Goal: Transaction & Acquisition: Purchase product/service

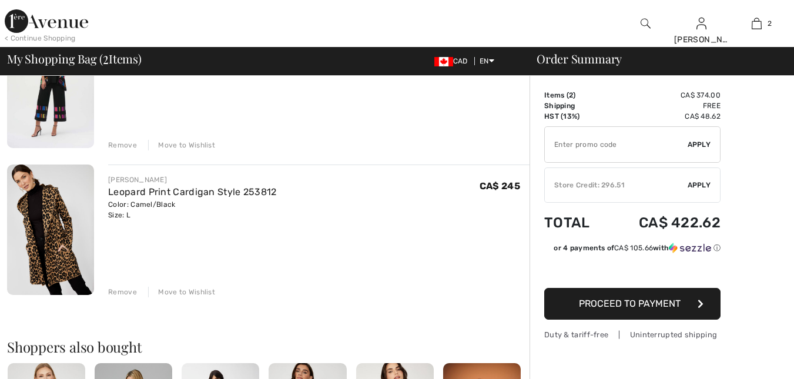
scroll to position [122, 0]
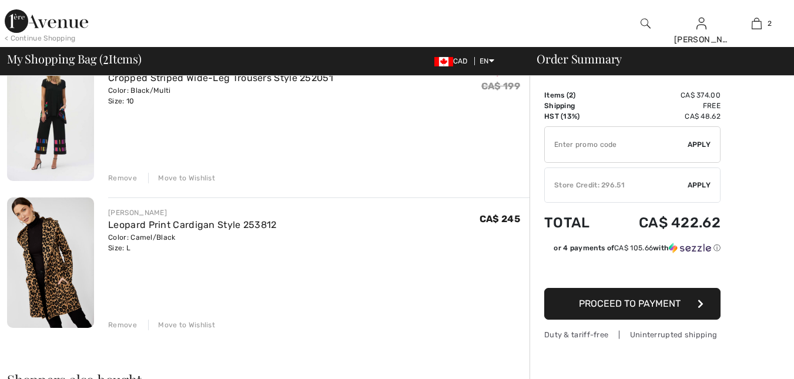
click at [123, 176] on div "Remove" at bounding box center [122, 178] width 29 height 11
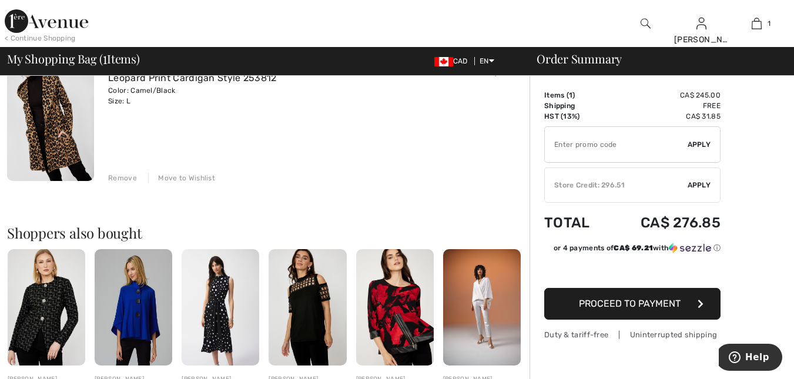
scroll to position [95, 0]
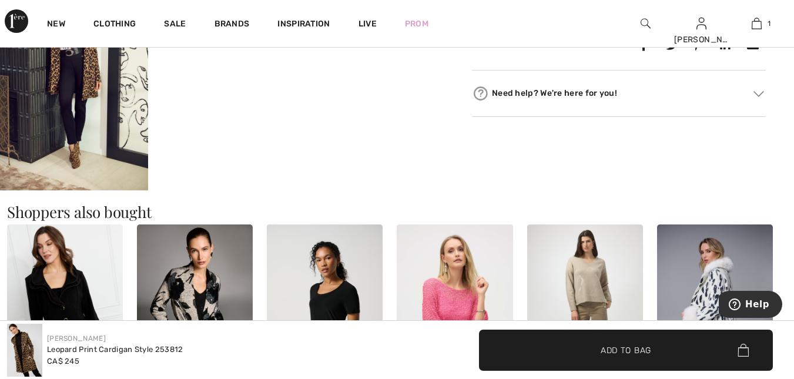
scroll to position [655, 0]
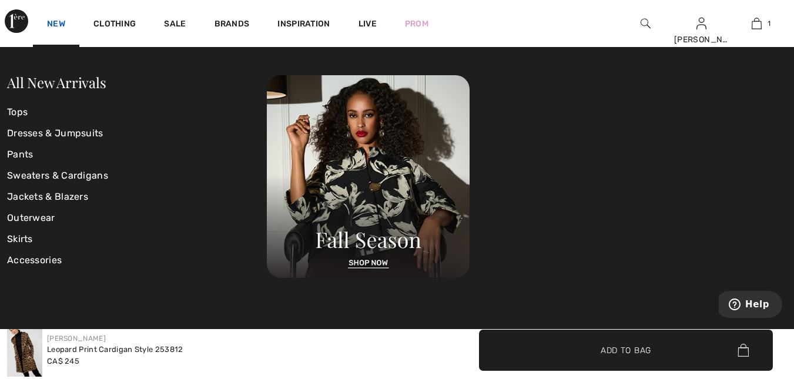
click at [56, 21] on link "New" at bounding box center [56, 25] width 18 height 12
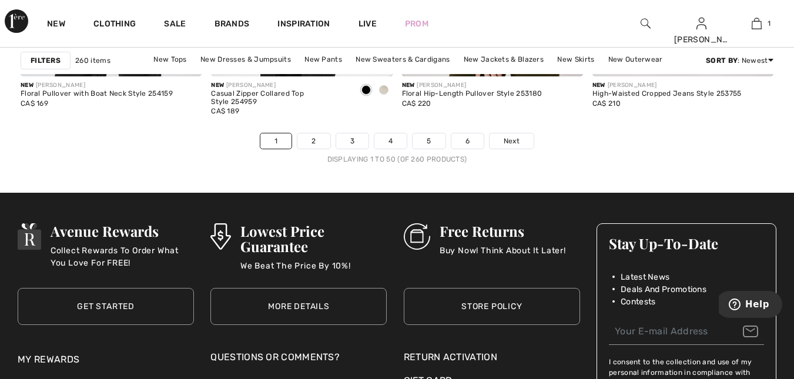
scroll to position [5156, 0]
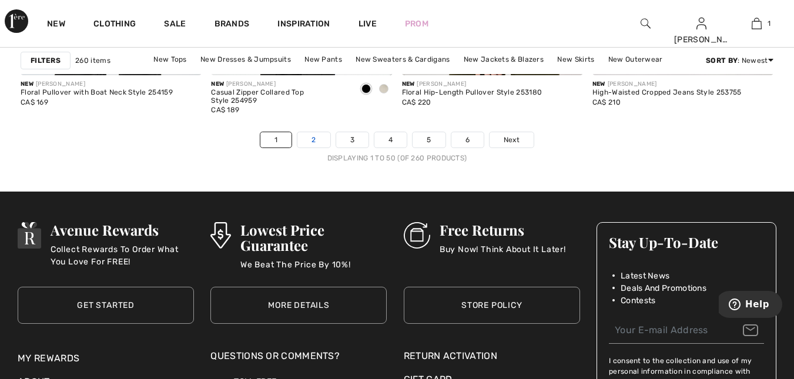
click at [314, 142] on link "2" at bounding box center [313, 139] width 32 height 15
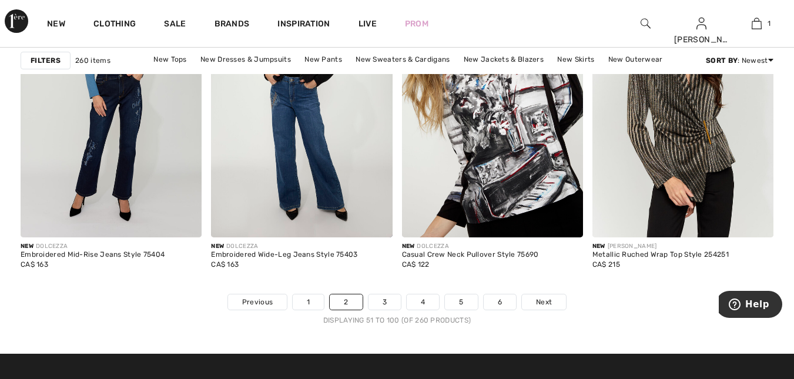
scroll to position [5002, 0]
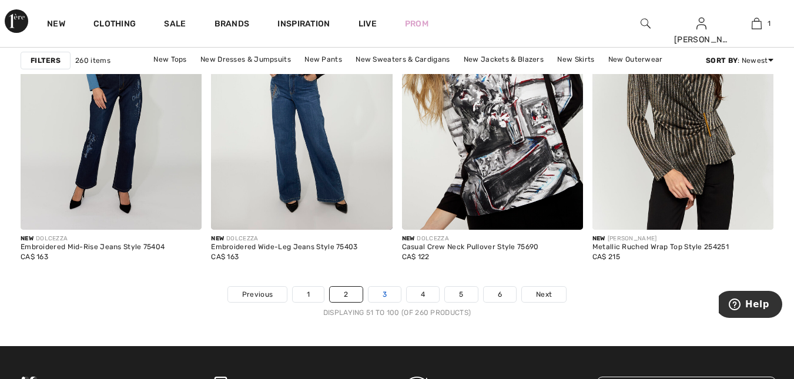
click at [387, 293] on link "3" at bounding box center [384, 294] width 32 height 15
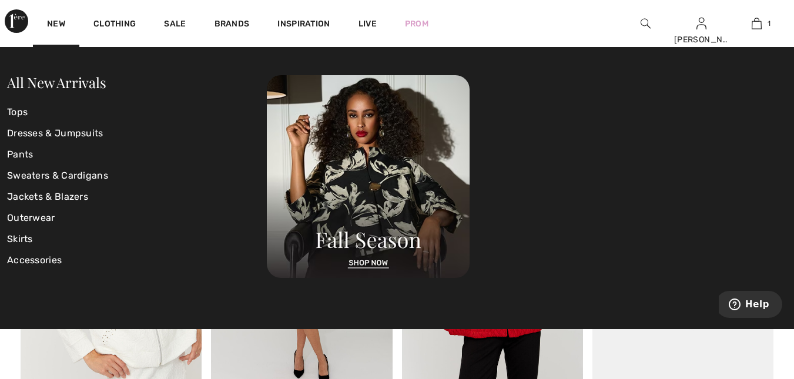
scroll to position [1071, 0]
click at [556, 31] on div "New Clothing Sale Brands Inspiration Live Prom Helene Hi, Helene! 130 Reward po…" at bounding box center [397, 23] width 794 height 47
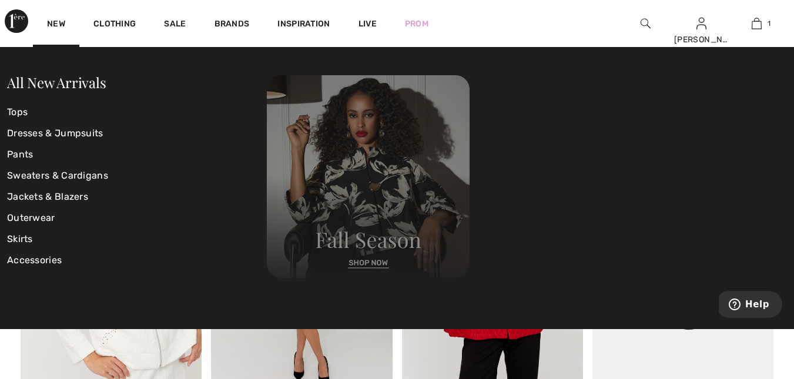
click at [358, 266] on img at bounding box center [368, 176] width 203 height 203
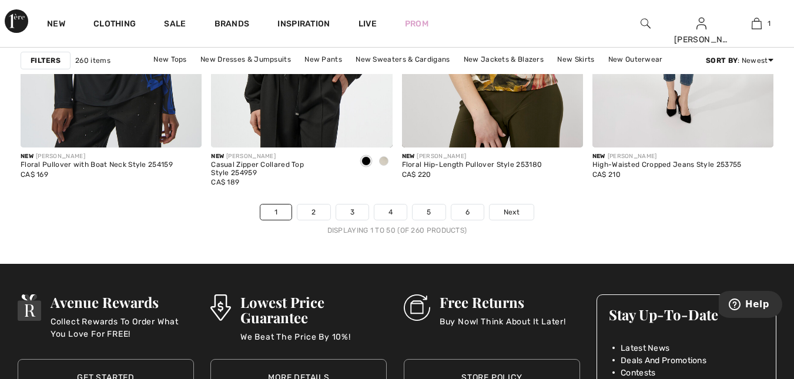
scroll to position [5086, 0]
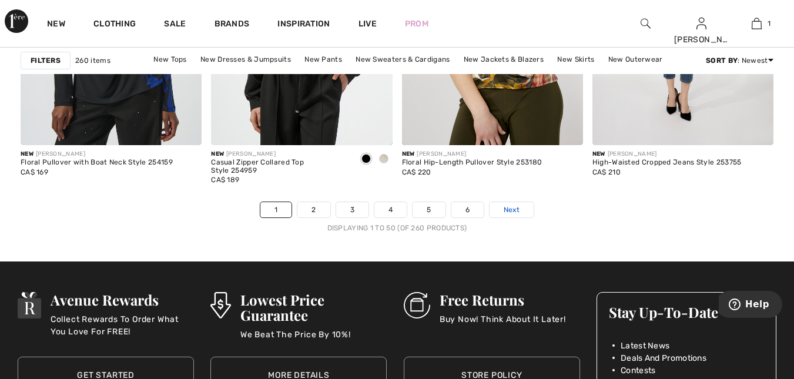
click at [508, 206] on span "Next" at bounding box center [512, 210] width 16 height 11
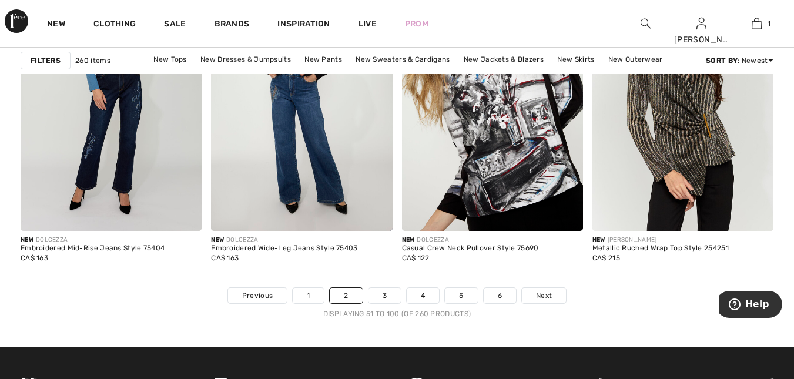
scroll to position [5008, 0]
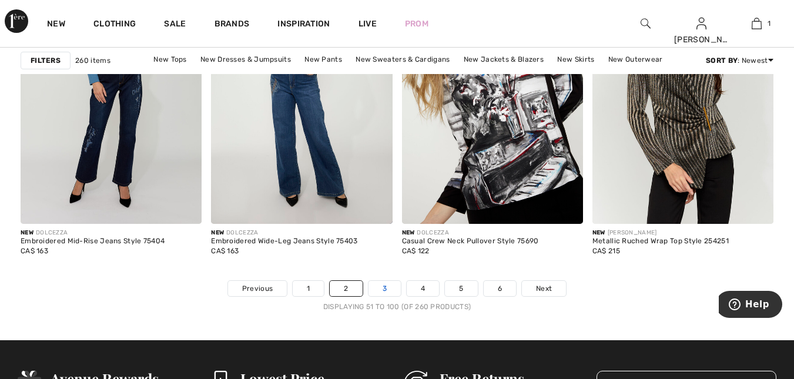
click at [387, 286] on link "3" at bounding box center [384, 288] width 32 height 15
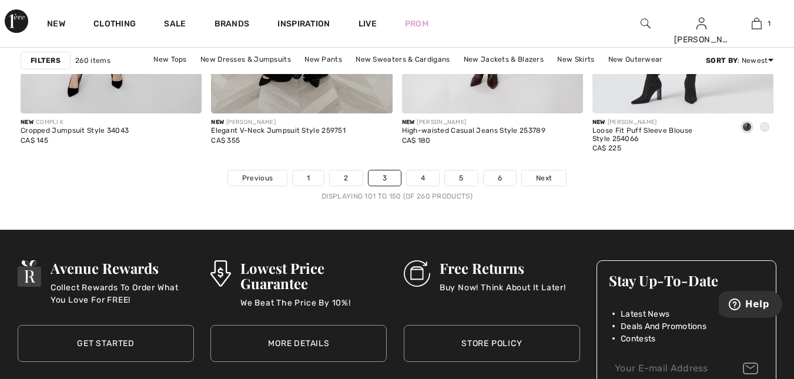
scroll to position [5123, 0]
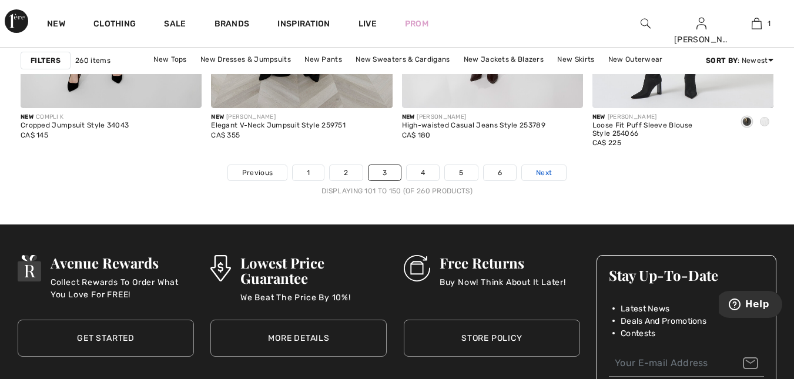
click at [548, 165] on link "Next" at bounding box center [544, 172] width 44 height 15
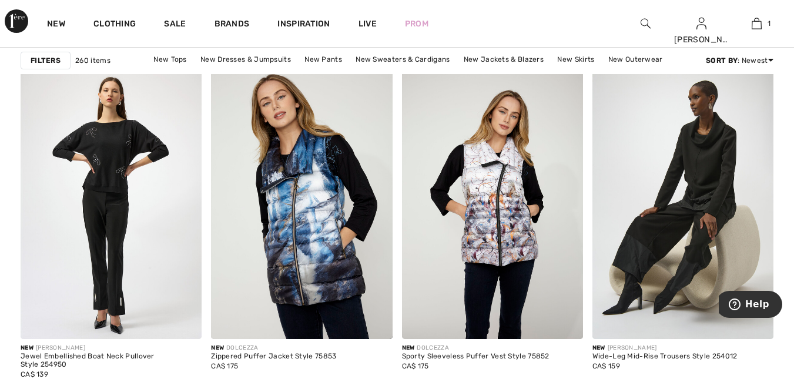
scroll to position [2297, 0]
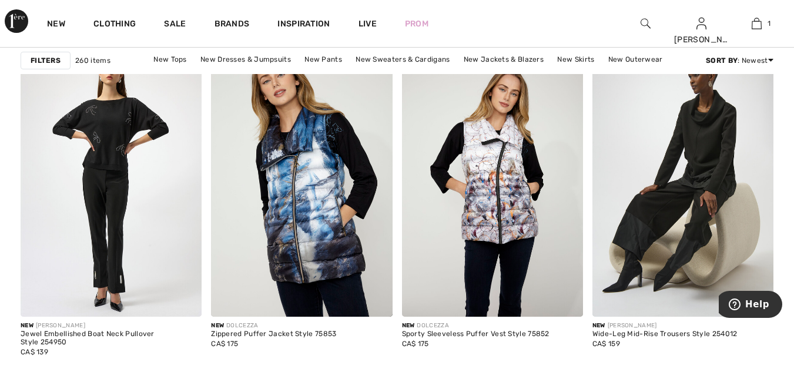
click at [706, 202] on img at bounding box center [682, 181] width 181 height 272
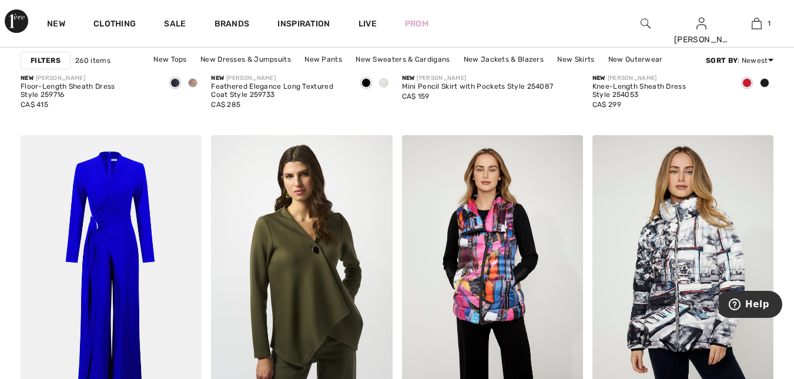
scroll to position [4488, 0]
click at [758, 230] on img at bounding box center [682, 271] width 181 height 272
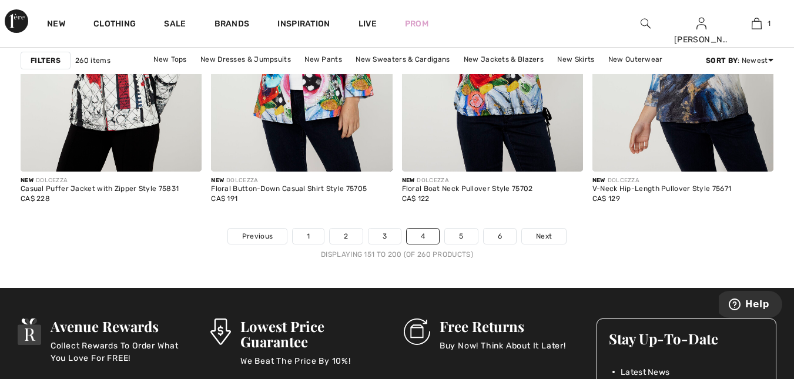
scroll to position [5061, 0]
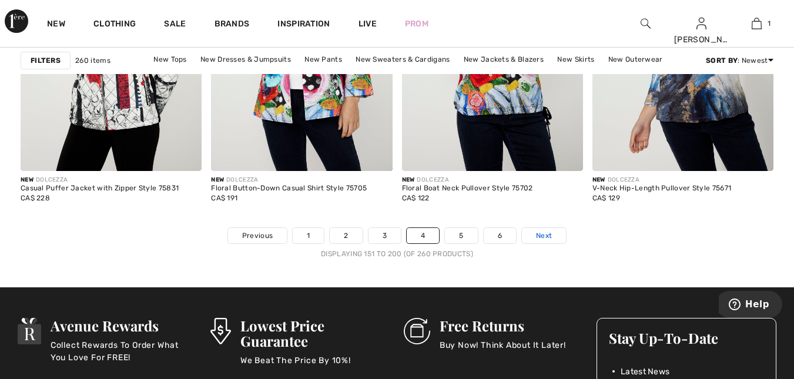
click at [552, 235] on link "Next" at bounding box center [544, 235] width 44 height 15
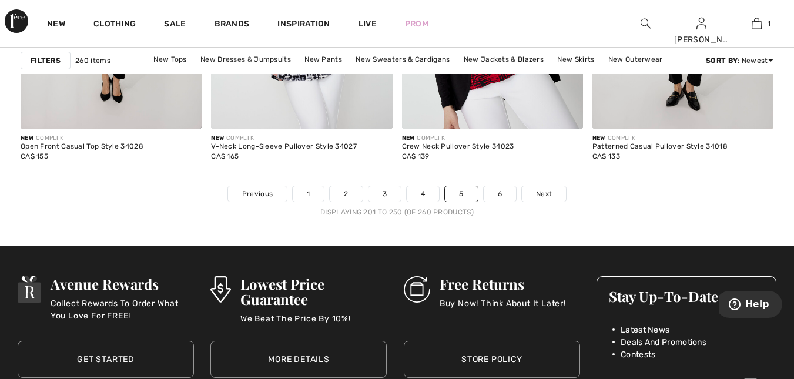
scroll to position [5104, 0]
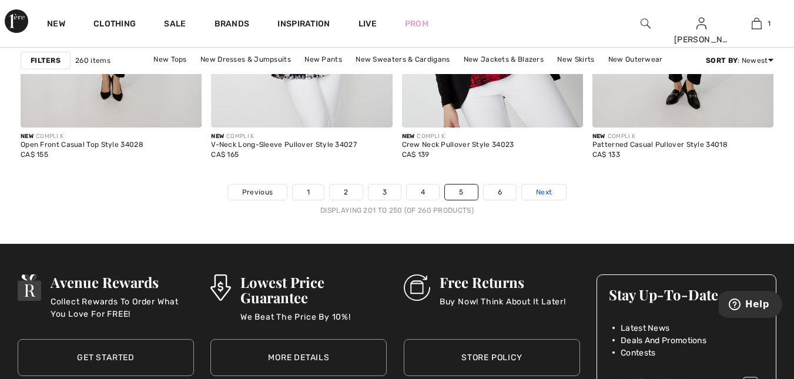
click at [547, 189] on span "Next" at bounding box center [544, 192] width 16 height 11
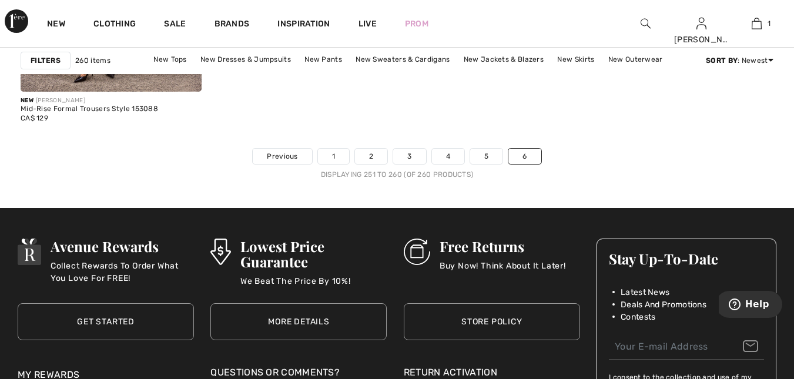
scroll to position [1386, 0]
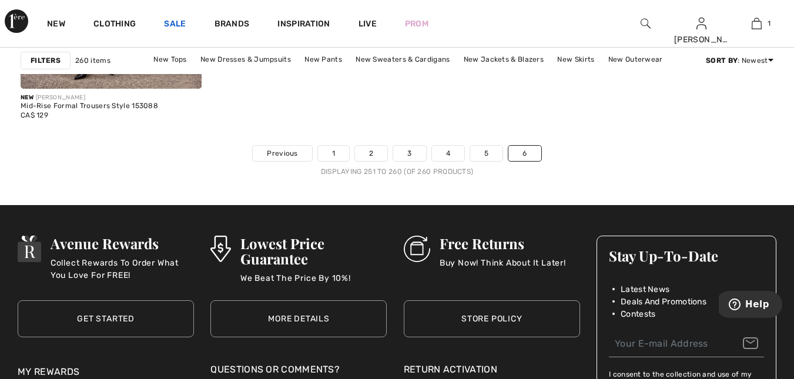
click at [176, 21] on link "Sale" at bounding box center [175, 25] width 22 height 12
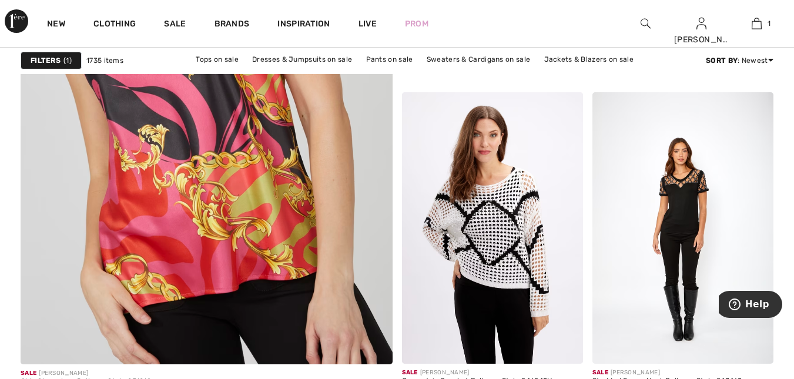
scroll to position [3044, 0]
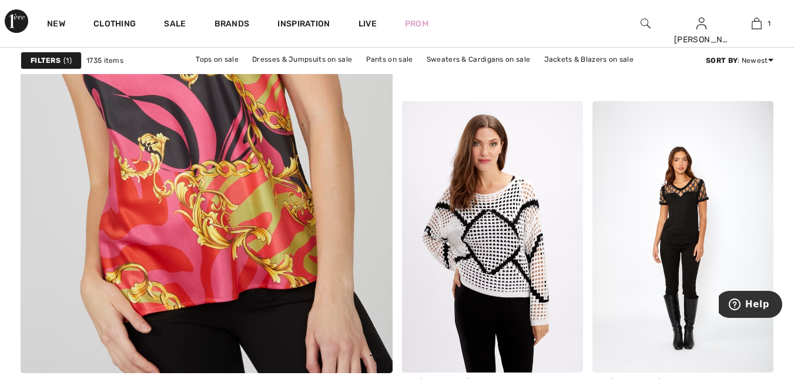
click at [113, 233] on img at bounding box center [207, 98] width 446 height 669
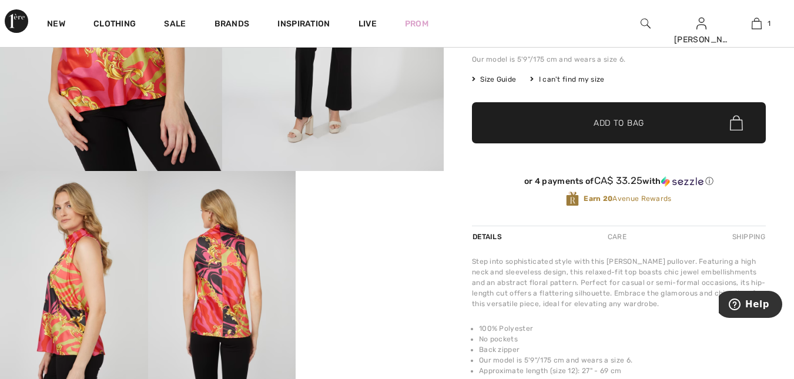
scroll to position [236, 0]
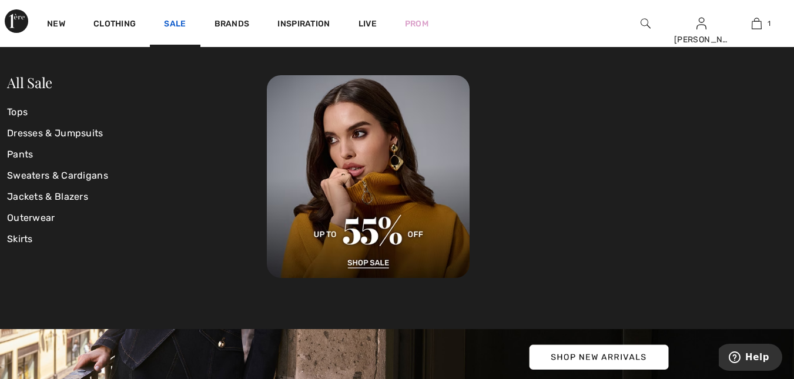
click at [176, 22] on link "Sale" at bounding box center [175, 25] width 22 height 12
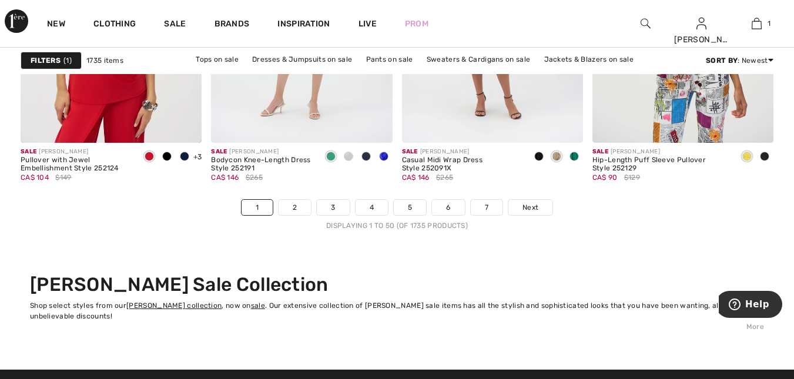
scroll to position [5096, 0]
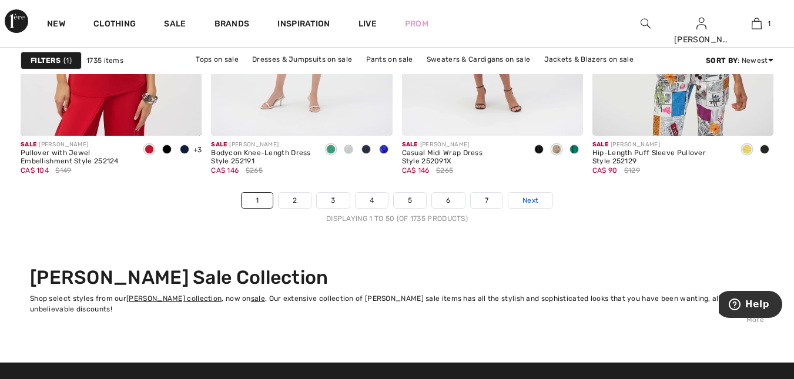
click at [537, 200] on span "Next" at bounding box center [530, 200] width 16 height 11
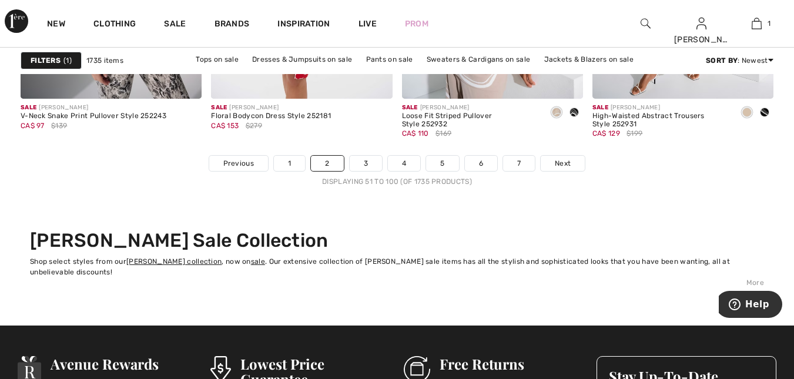
scroll to position [5134, 0]
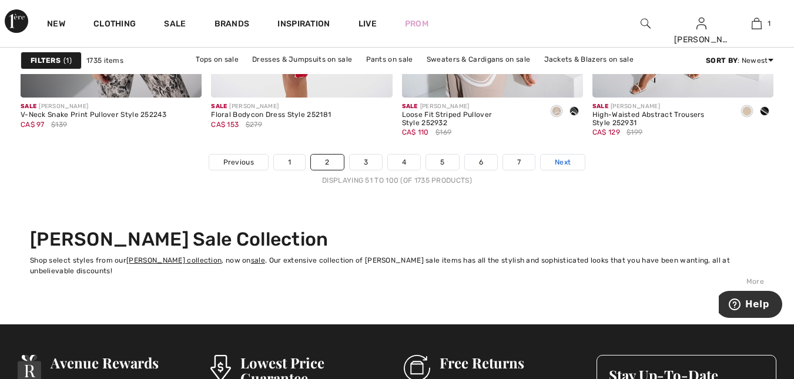
click at [565, 161] on span "Next" at bounding box center [563, 162] width 16 height 11
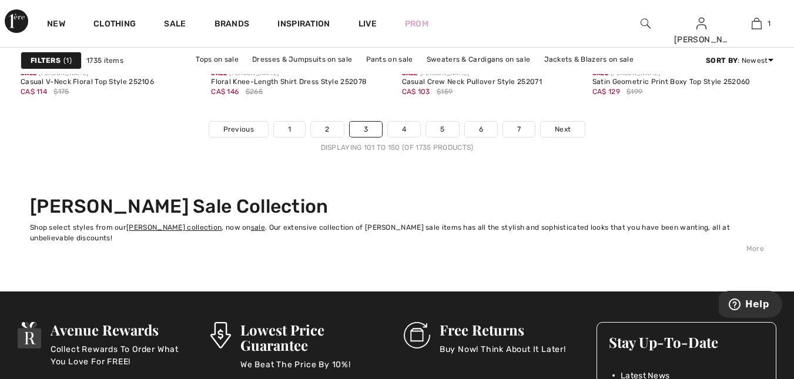
scroll to position [5171, 0]
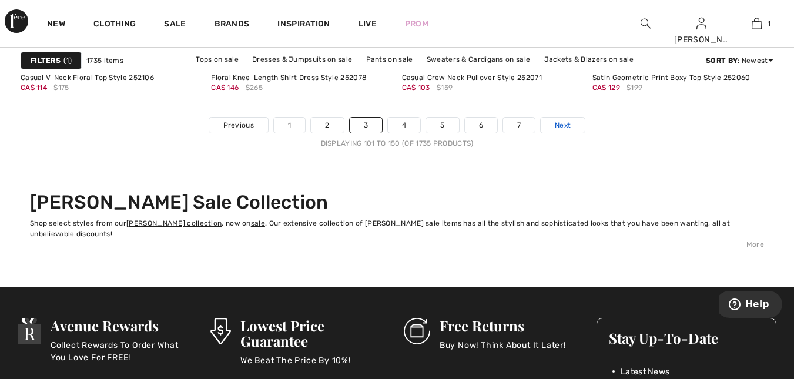
click at [564, 123] on span "Next" at bounding box center [563, 125] width 16 height 11
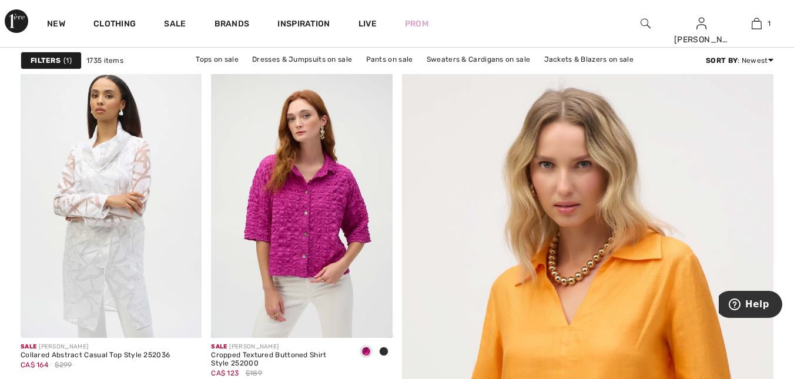
scroll to position [122, 0]
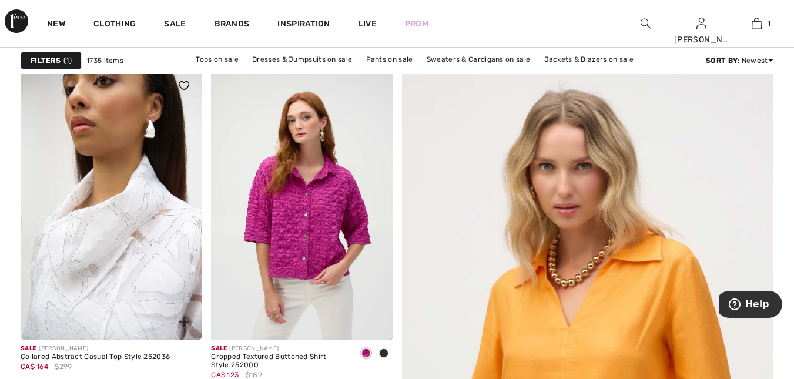
click at [100, 239] on img at bounding box center [111, 204] width 181 height 272
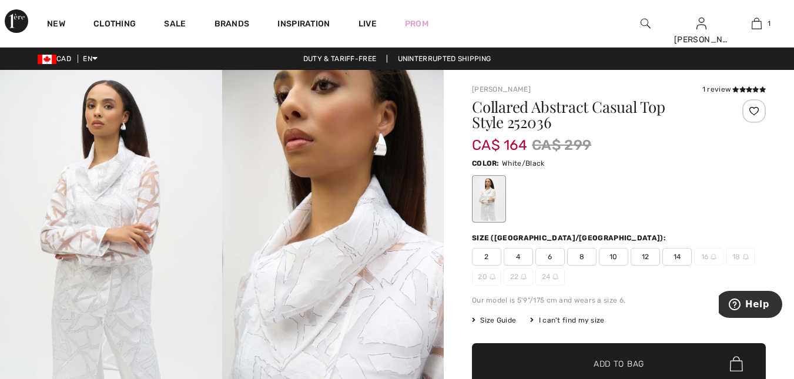
click at [643, 257] on span "12" at bounding box center [645, 257] width 29 height 18
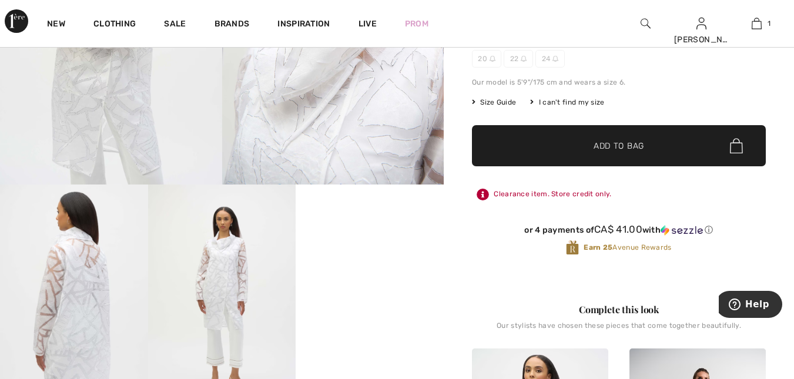
scroll to position [221, 0]
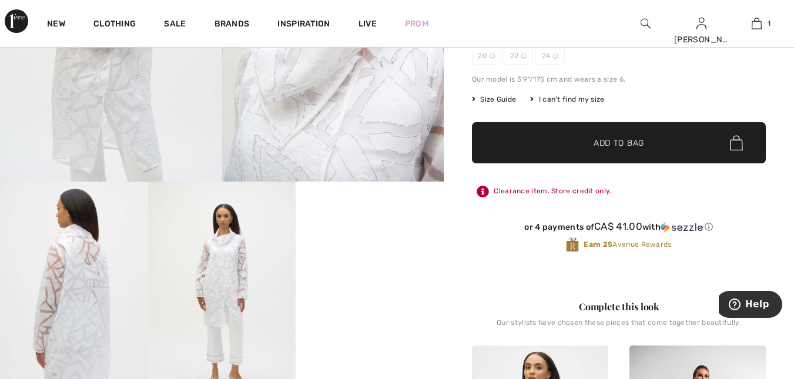
click at [491, 100] on span "Size Guide" at bounding box center [494, 99] width 44 height 11
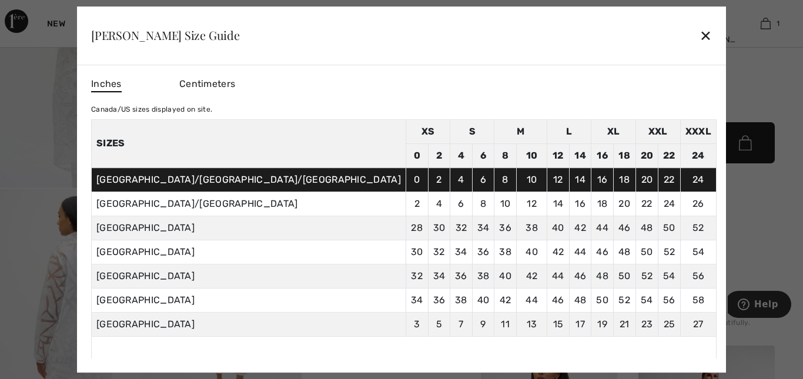
click at [699, 35] on div "✕" at bounding box center [705, 35] width 12 height 25
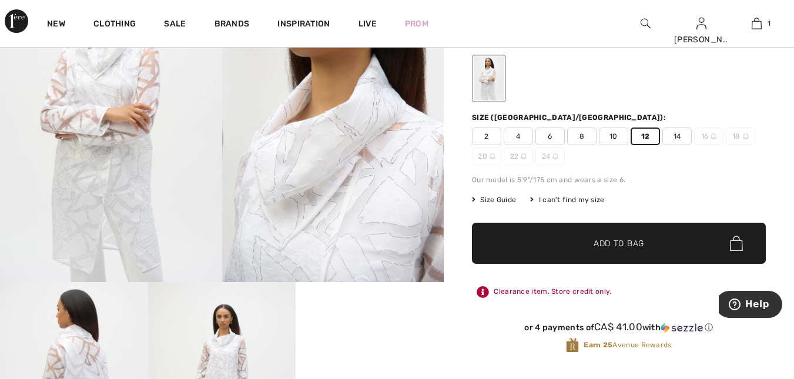
scroll to position [119, 0]
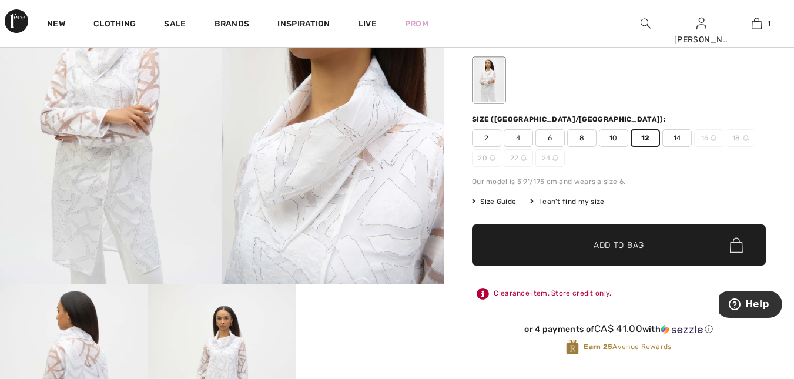
click at [629, 244] on span "Add to Bag" at bounding box center [619, 245] width 51 height 12
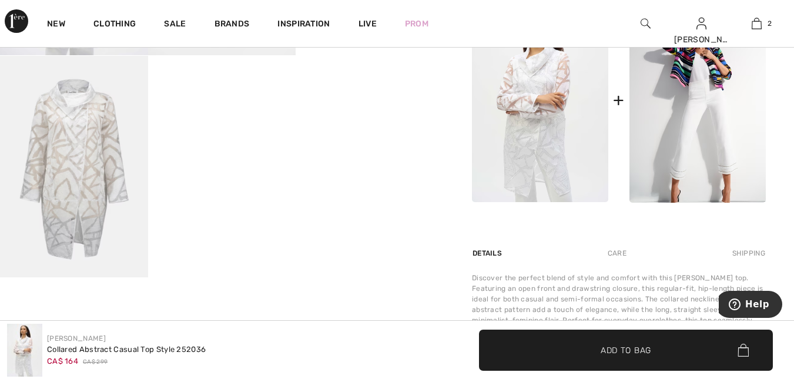
scroll to position [567, 0]
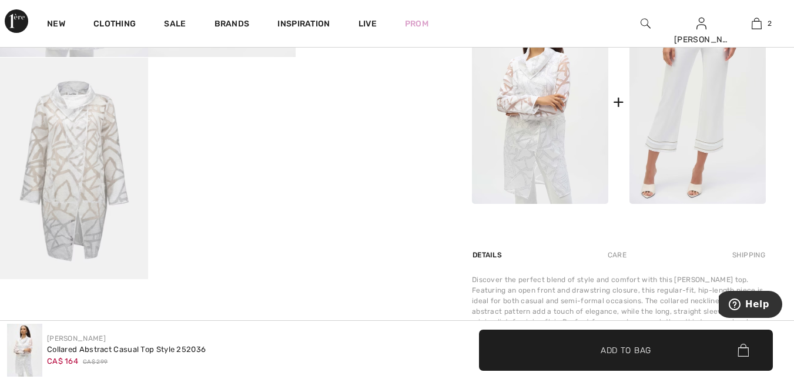
click at [706, 134] on img at bounding box center [697, 101] width 136 height 205
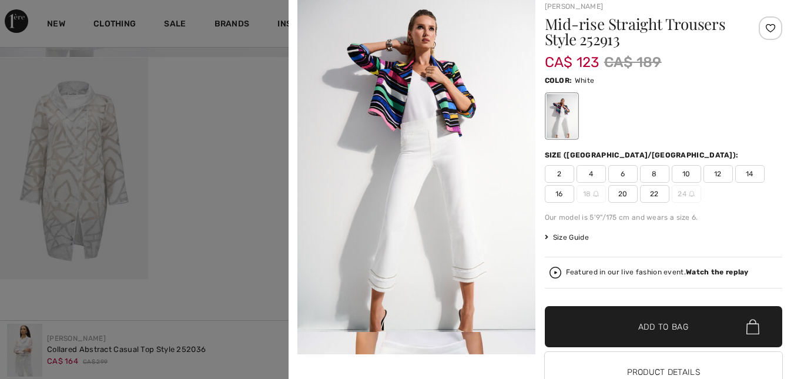
scroll to position [26, 0]
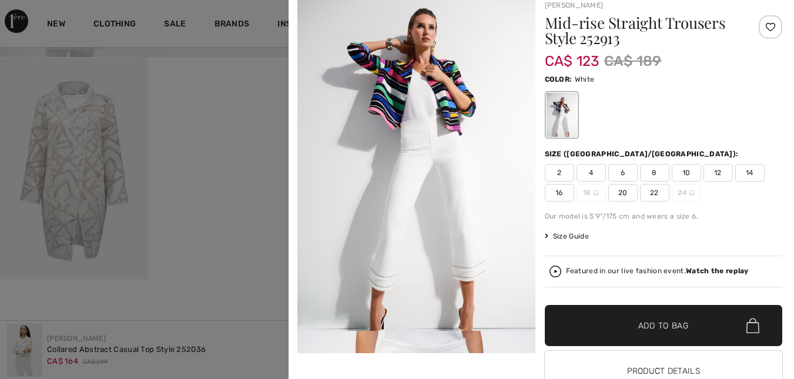
click at [718, 169] on span "12" at bounding box center [717, 173] width 29 height 18
click at [703, 320] on span "✔ Added to Bag Add to Bag" at bounding box center [664, 325] width 238 height 41
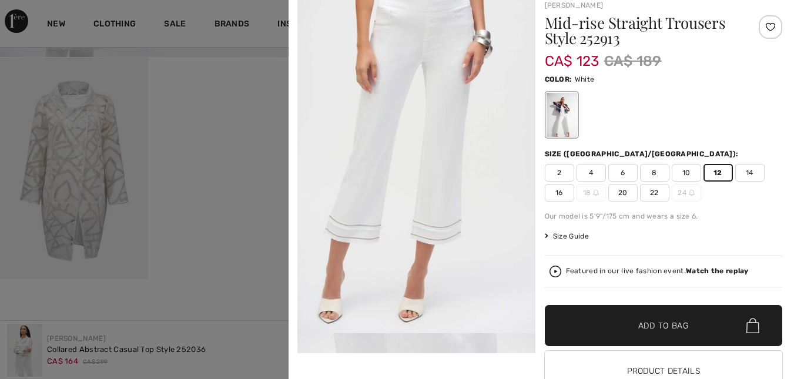
scroll to position [356, 0]
click at [641, 323] on span "Add to Bag" at bounding box center [663, 326] width 51 height 12
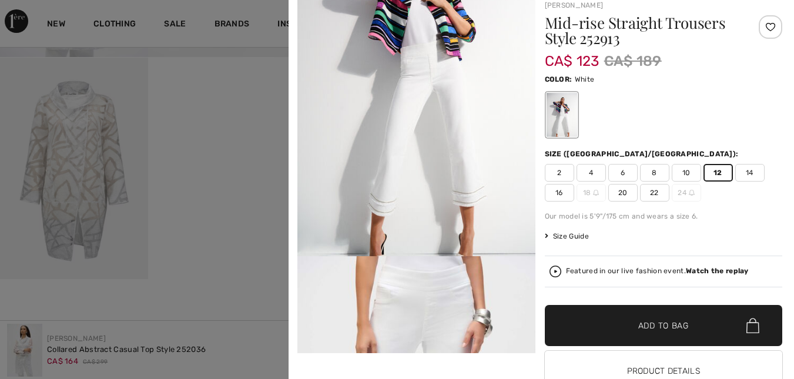
scroll to position [0, 0]
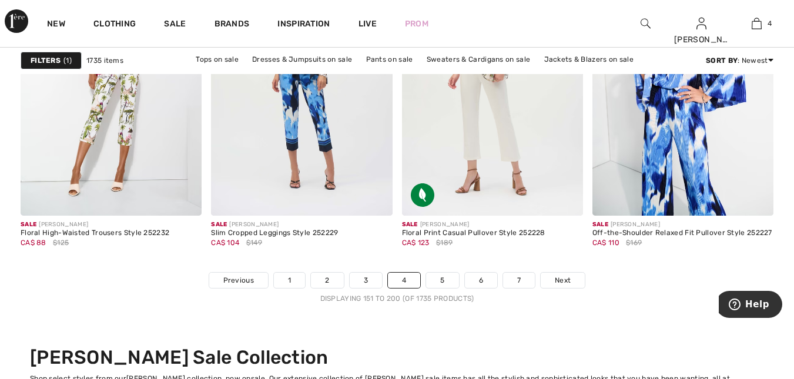
scroll to position [5021, 0]
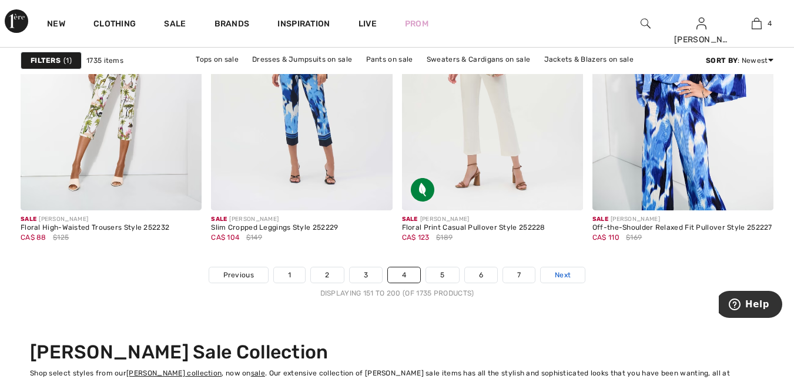
click at [567, 274] on span "Next" at bounding box center [563, 275] width 16 height 11
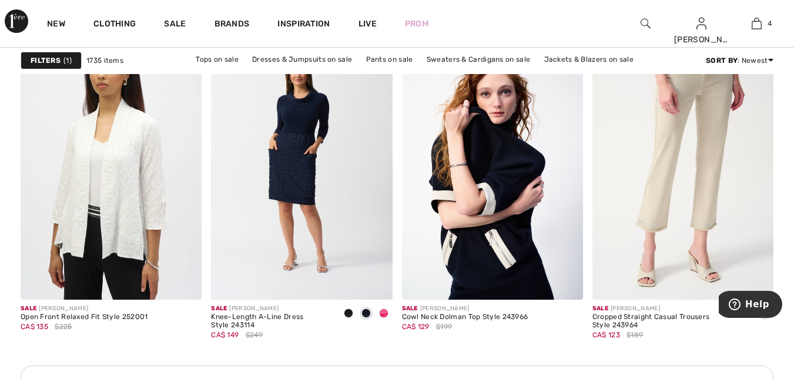
scroll to position [2298, 0]
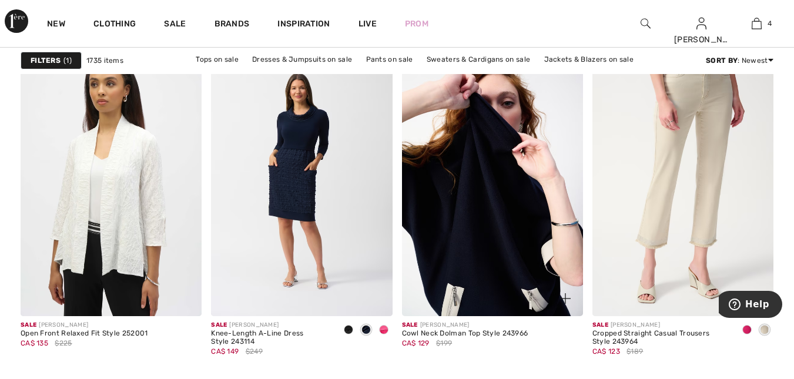
click at [487, 221] on img at bounding box center [492, 181] width 181 height 272
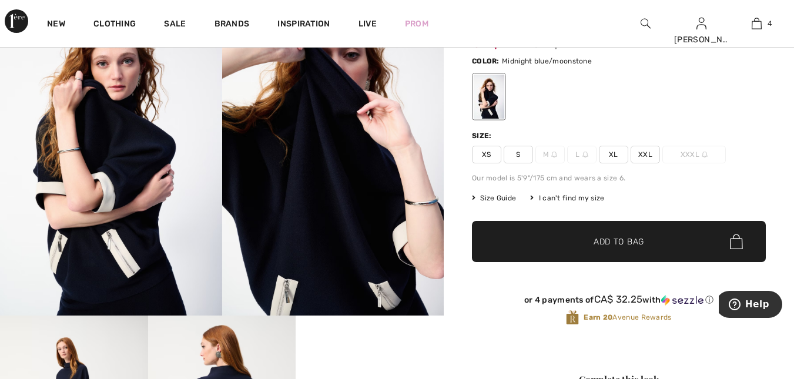
scroll to position [82, 0]
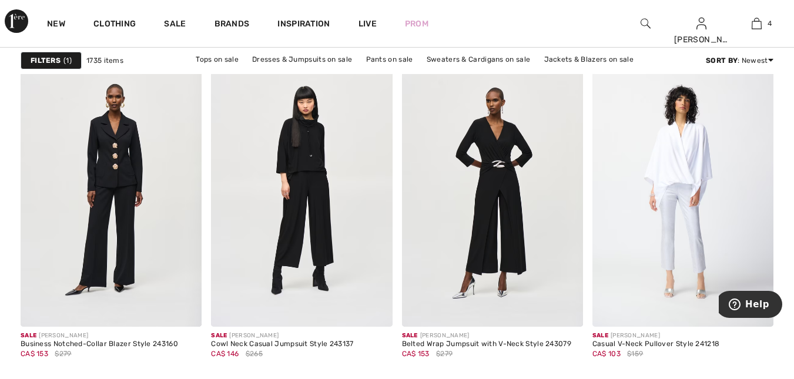
scroll to position [3776, 0]
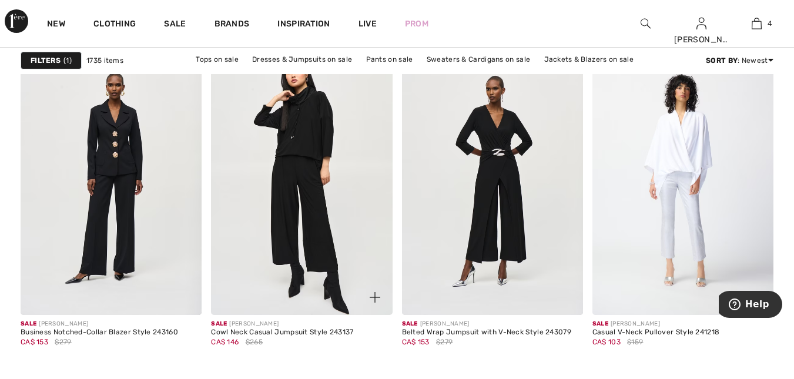
click at [301, 170] on img at bounding box center [301, 179] width 181 height 272
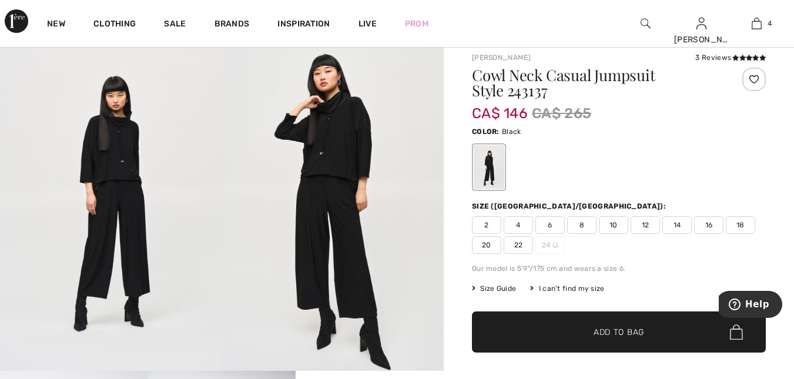
scroll to position [11, 0]
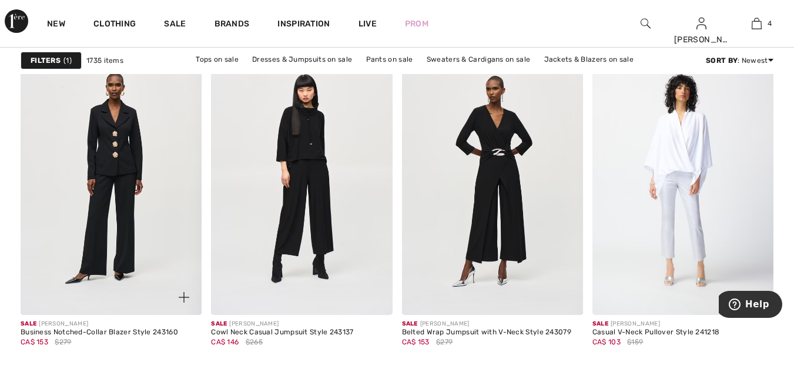
click at [99, 217] on img at bounding box center [111, 179] width 181 height 272
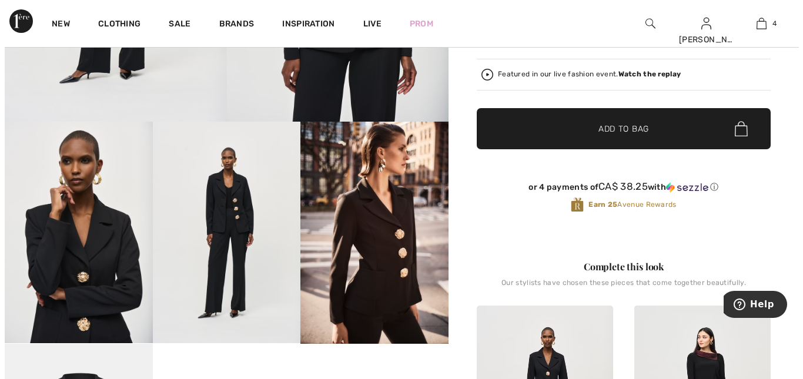
scroll to position [299, 0]
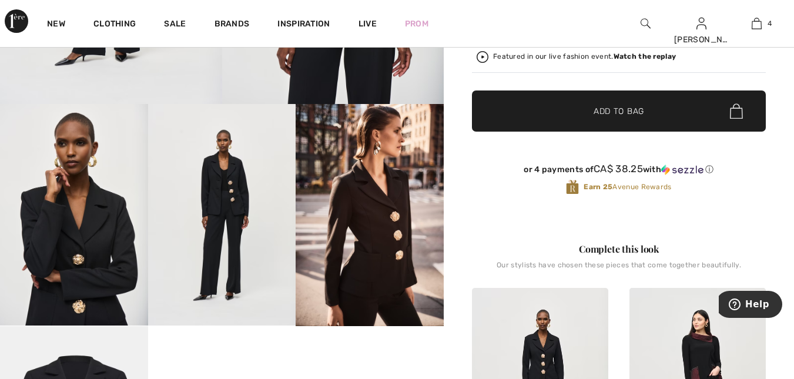
click at [234, 199] on img at bounding box center [222, 215] width 148 height 222
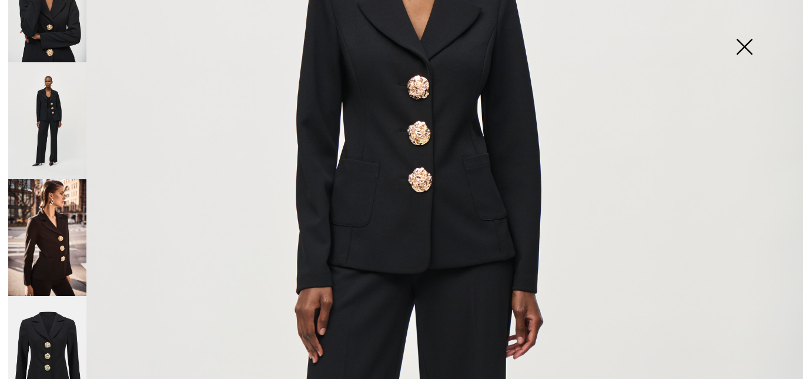
scroll to position [297, 0]
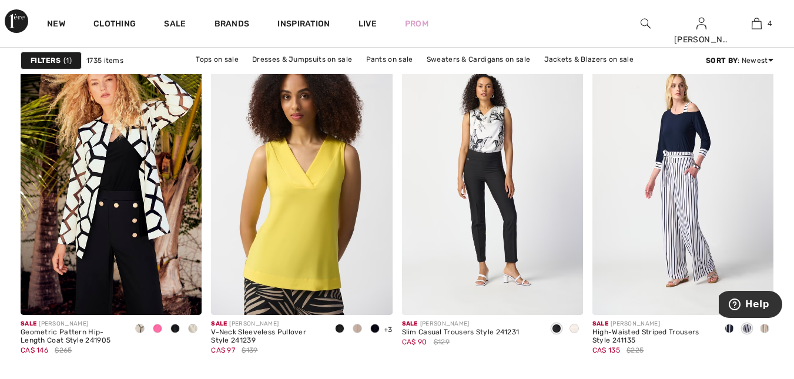
click at [158, 326] on span at bounding box center [157, 328] width 9 height 9
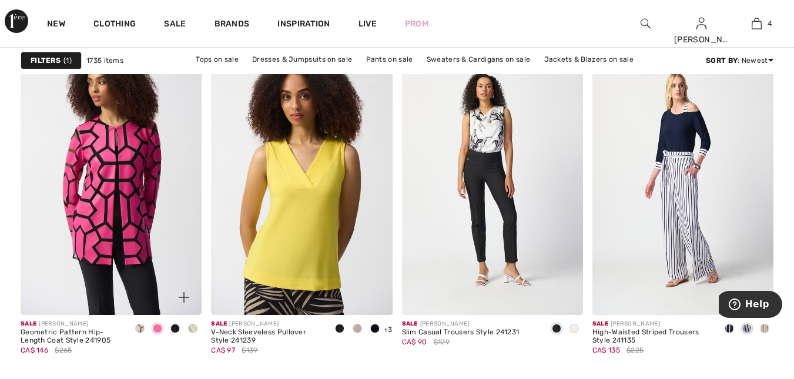
click at [175, 331] on span at bounding box center [174, 328] width 9 height 9
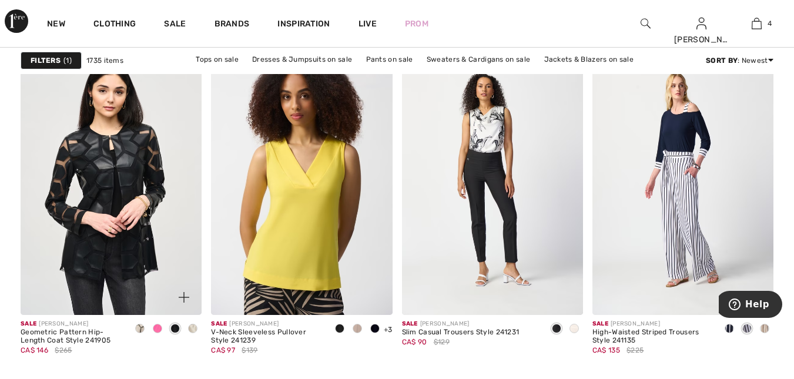
click at [192, 331] on span at bounding box center [192, 328] width 9 height 9
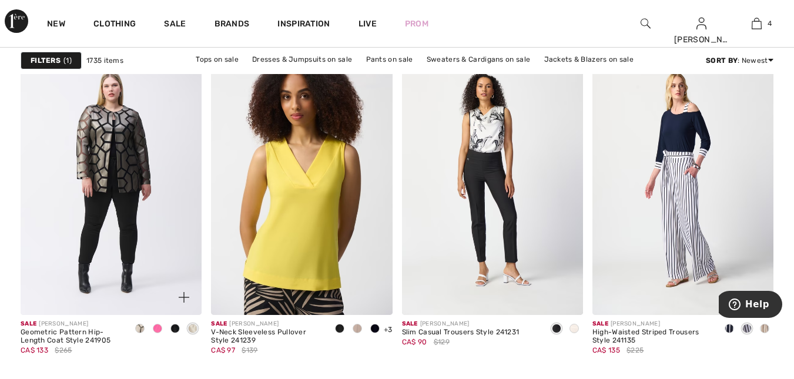
click at [174, 329] on span at bounding box center [174, 328] width 9 height 9
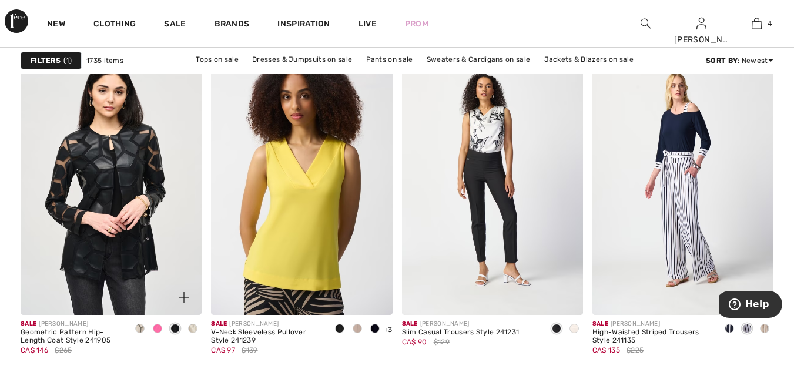
click at [190, 328] on span at bounding box center [192, 328] width 9 height 9
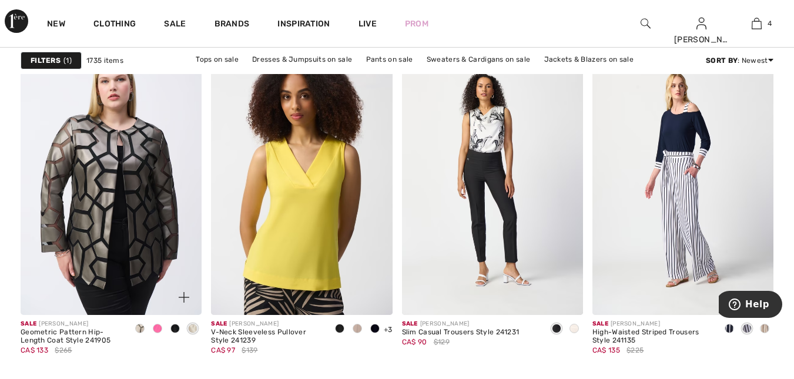
click at [127, 206] on img at bounding box center [111, 179] width 181 height 272
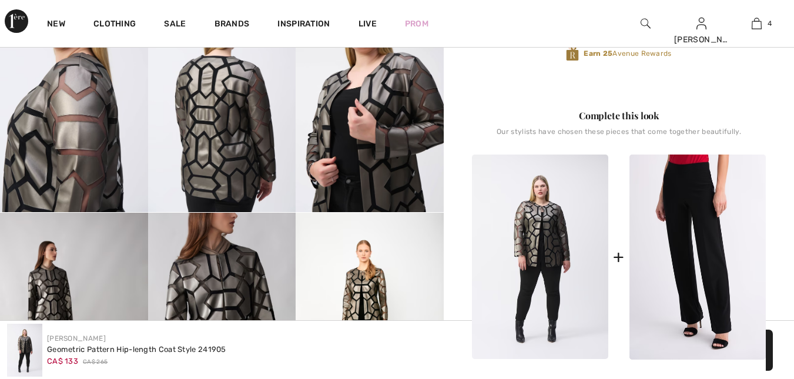
checkbox input "true"
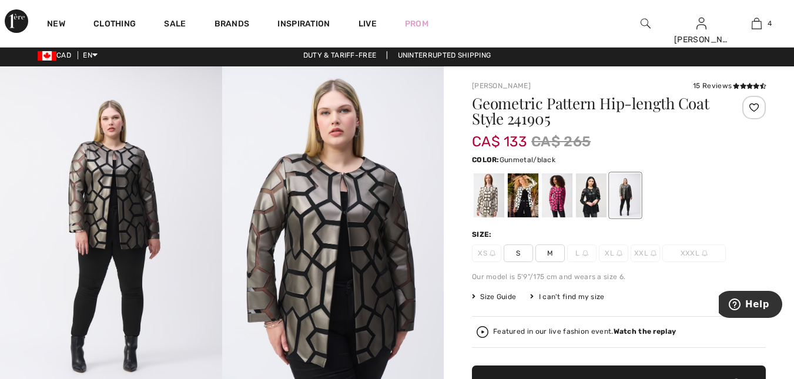
scroll to position [3, 0]
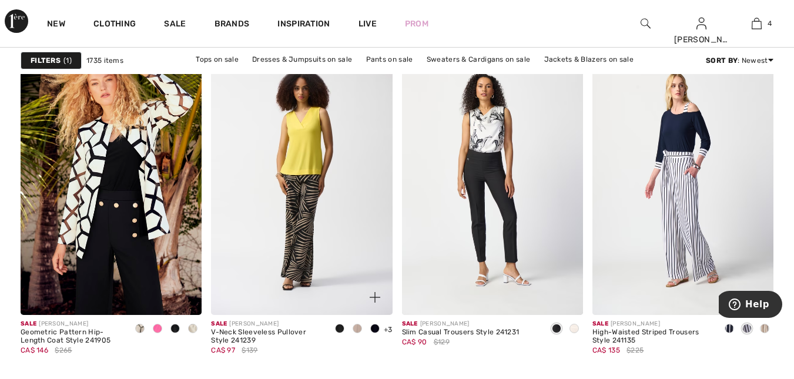
click at [314, 156] on img at bounding box center [301, 179] width 181 height 272
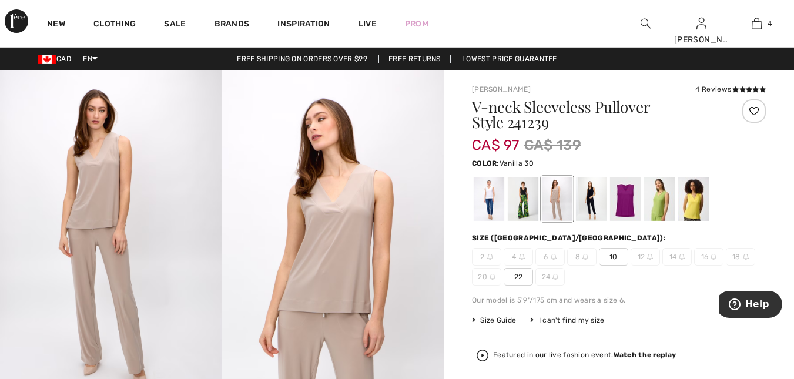
click at [488, 203] on div at bounding box center [489, 199] width 31 height 44
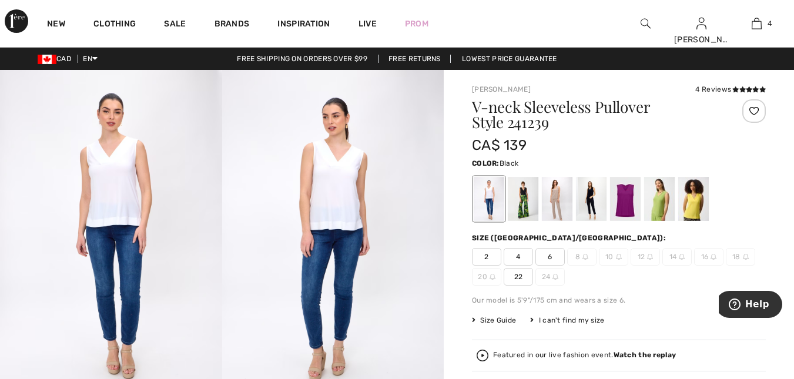
click at [518, 201] on div at bounding box center [523, 199] width 31 height 44
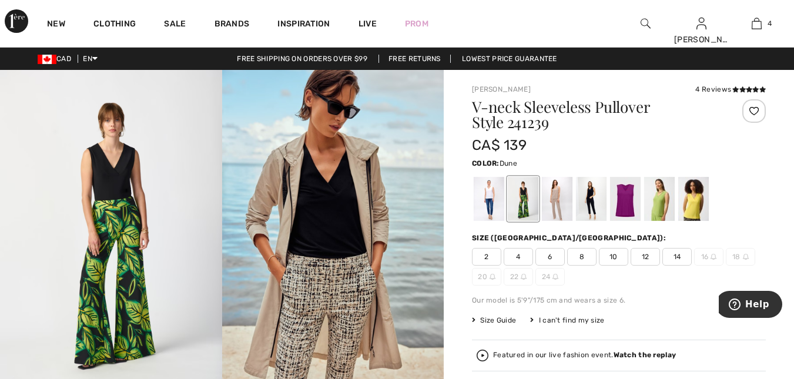
click at [559, 201] on div at bounding box center [557, 199] width 31 height 44
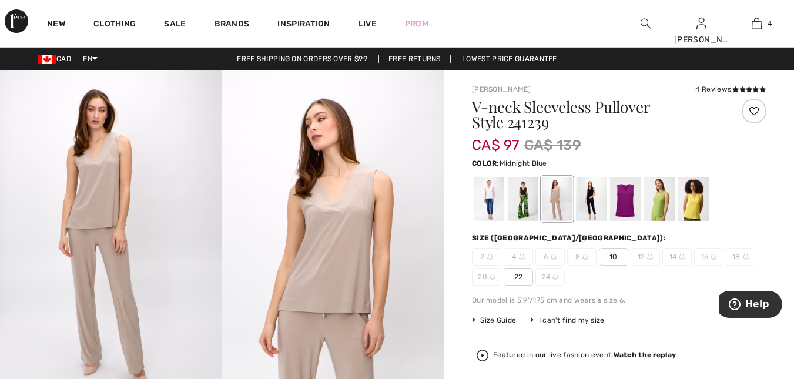
click at [589, 206] on div at bounding box center [591, 199] width 31 height 44
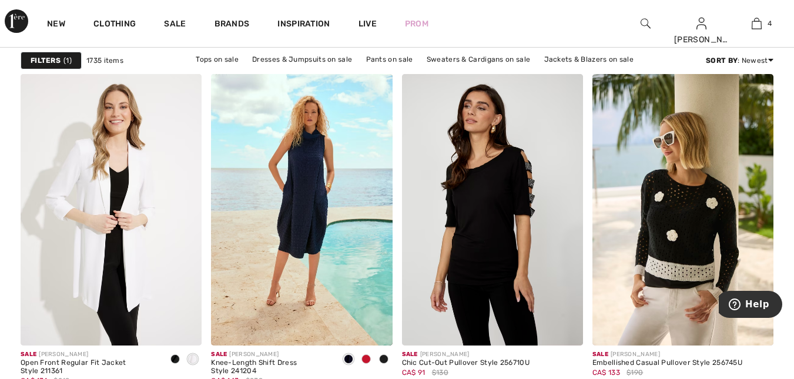
scroll to position [4548, 0]
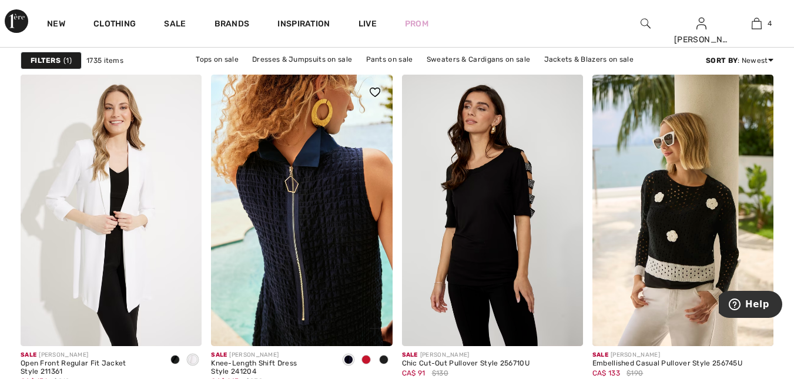
click at [301, 204] on img at bounding box center [301, 211] width 181 height 272
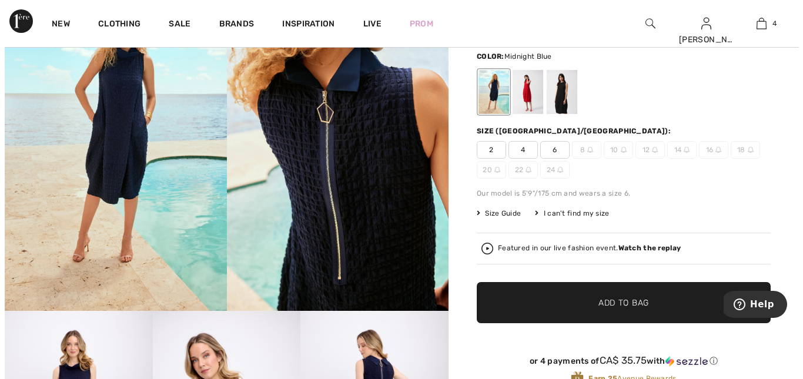
scroll to position [89, 0]
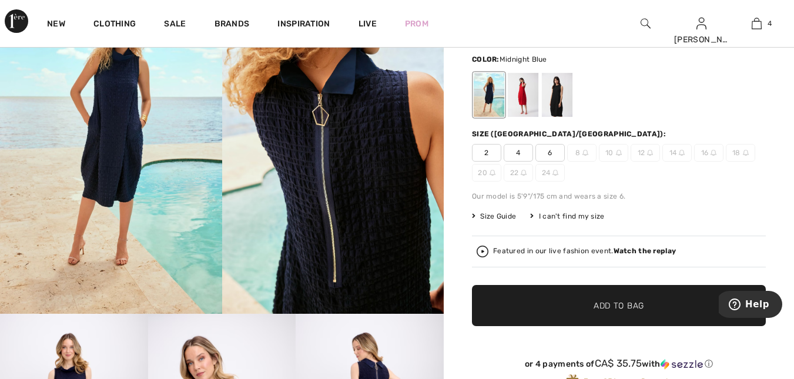
click at [120, 173] on img at bounding box center [111, 147] width 222 height 333
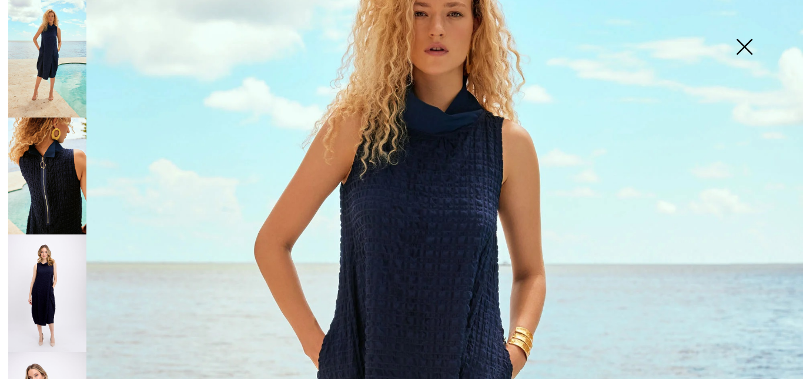
scroll to position [153, 0]
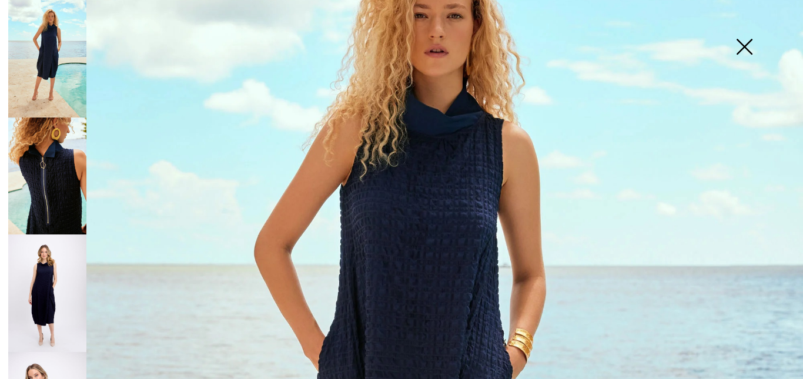
click at [42, 183] on img at bounding box center [47, 177] width 78 height 118
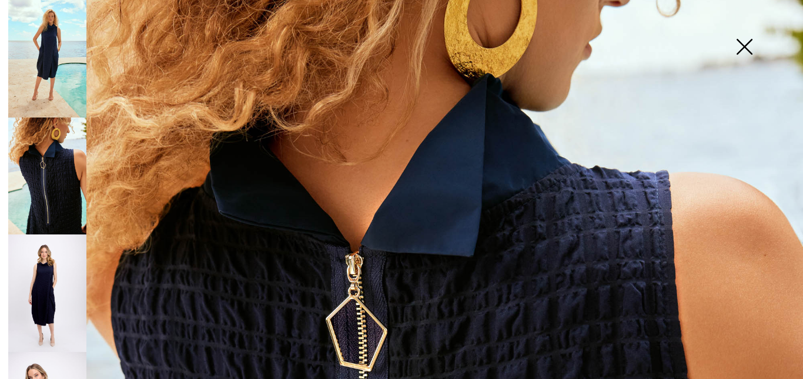
click at [44, 280] on img at bounding box center [47, 293] width 78 height 118
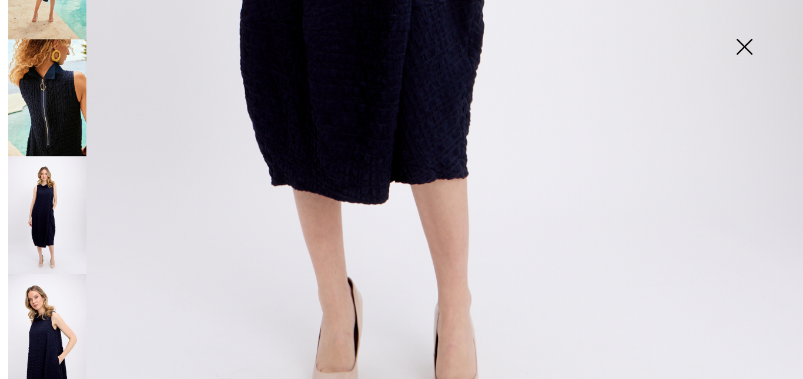
scroll to position [98, 0]
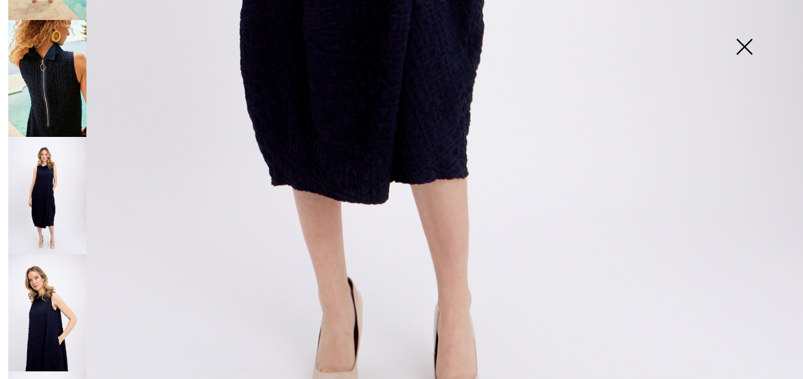
click at [43, 305] on img at bounding box center [47, 313] width 78 height 118
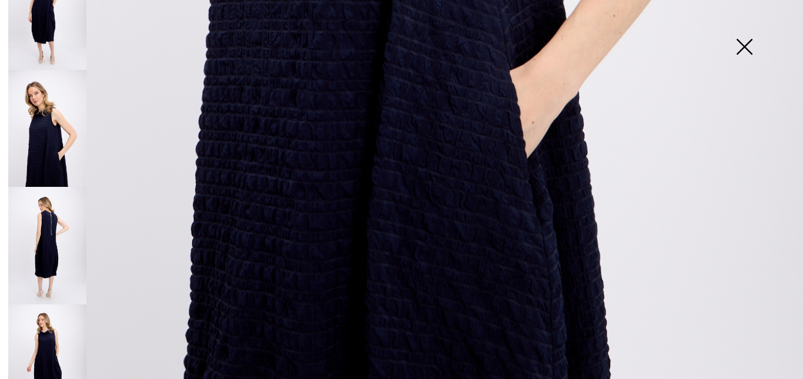
scroll to position [299, 0]
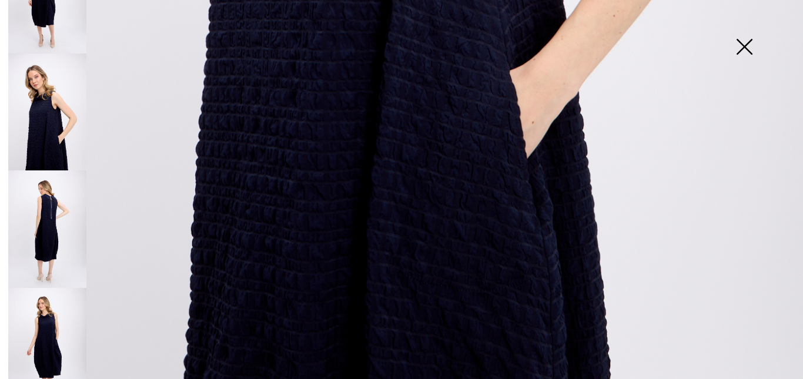
click at [45, 224] on img at bounding box center [47, 229] width 78 height 118
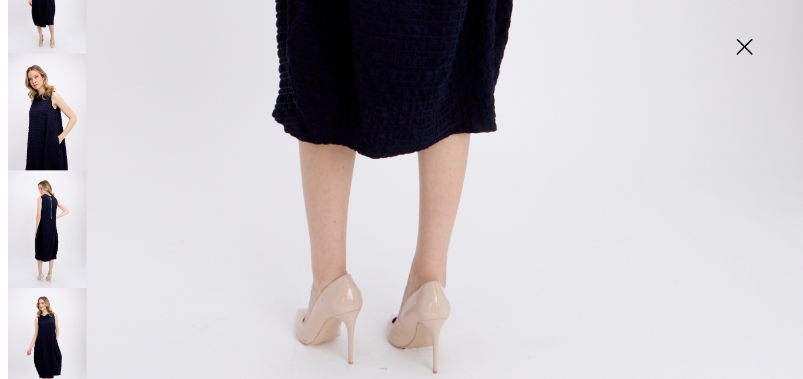
scroll to position [812, 0]
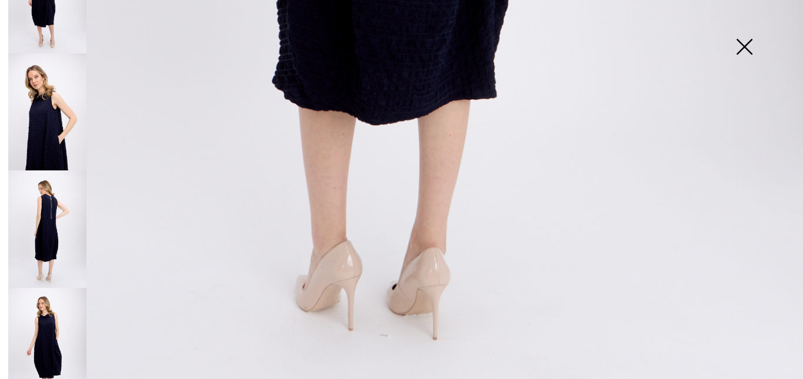
click at [38, 318] on img at bounding box center [47, 347] width 78 height 118
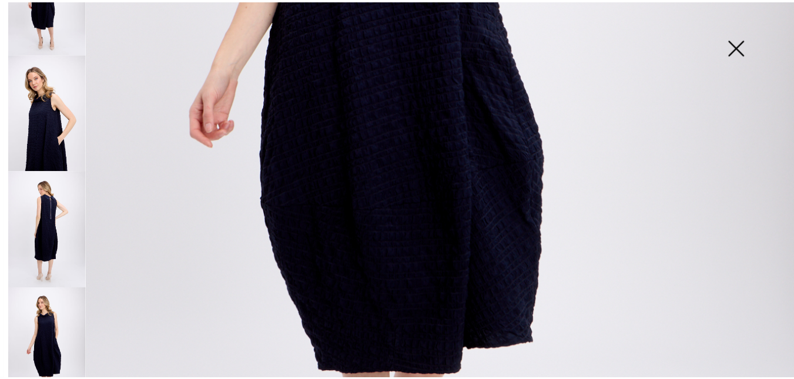
scroll to position [545, 0]
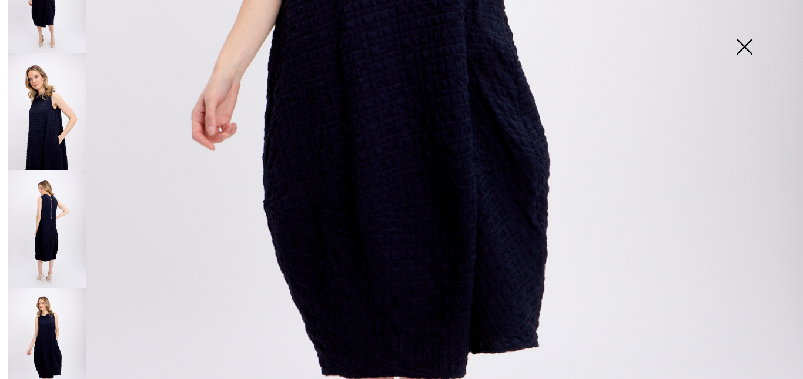
click at [739, 49] on img at bounding box center [744, 48] width 59 height 61
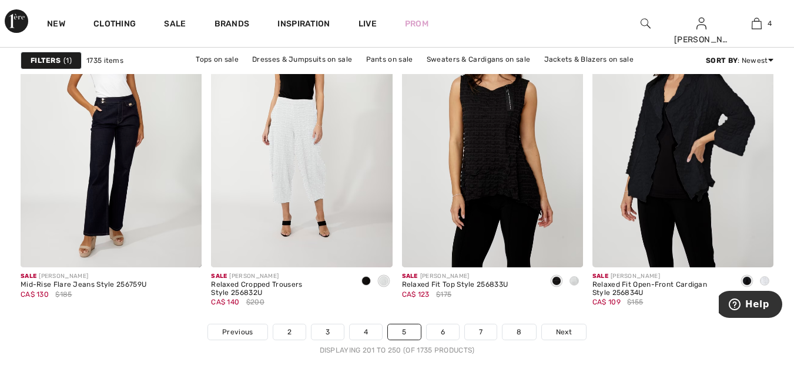
scroll to position [4966, 0]
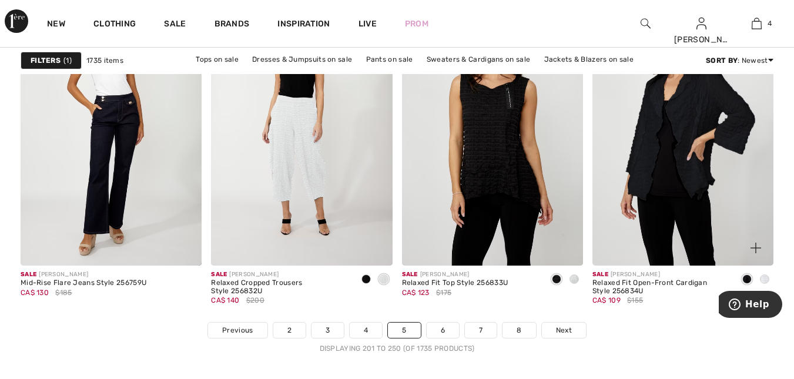
click at [706, 160] on img at bounding box center [682, 130] width 181 height 272
click at [557, 326] on span "Next" at bounding box center [564, 330] width 16 height 11
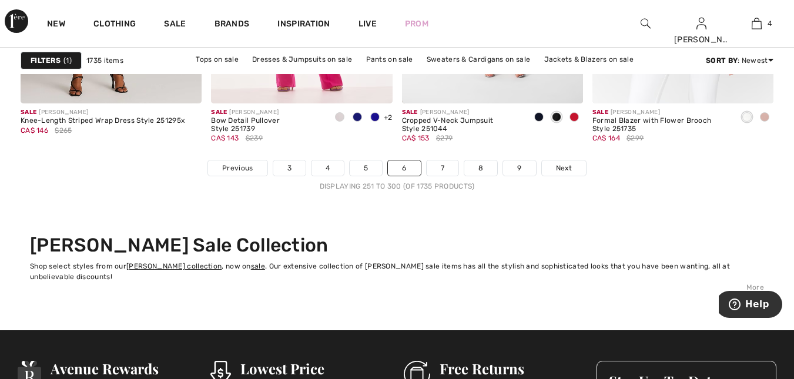
scroll to position [5129, 0]
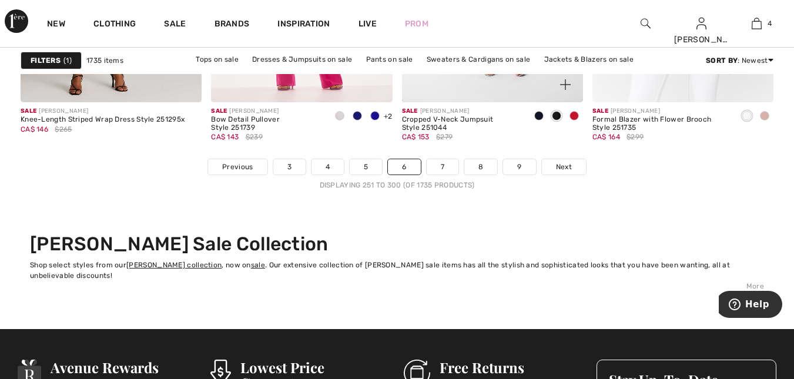
click at [567, 156] on div "Sale JOSEPH RIBKOFF Cropped V-Neck Jumpsuit Style 251044 CA$ 153 $279" at bounding box center [492, 130] width 181 height 56
click at [567, 166] on span "Next" at bounding box center [564, 167] width 16 height 11
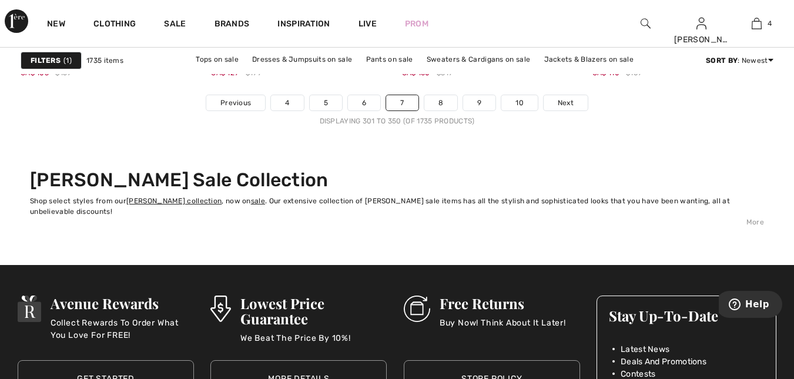
scroll to position [5189, 0]
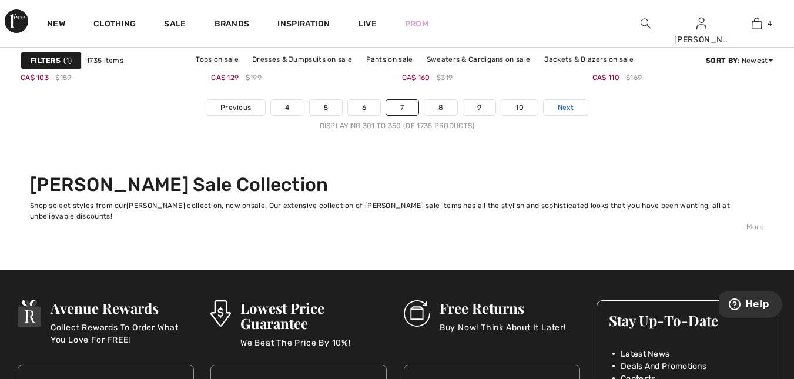
click at [566, 105] on span "Next" at bounding box center [566, 107] width 16 height 11
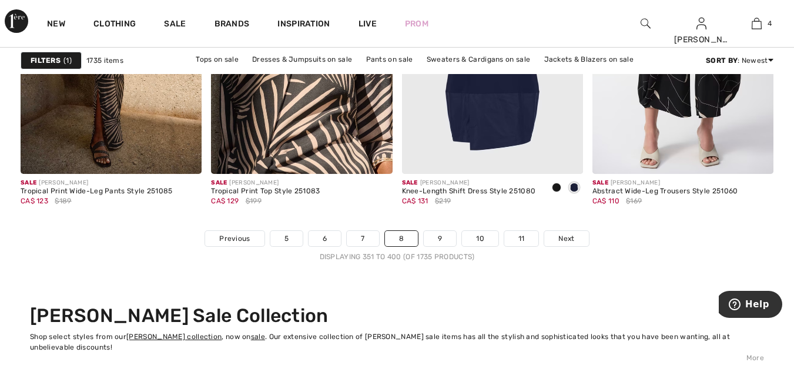
scroll to position [5060, 0]
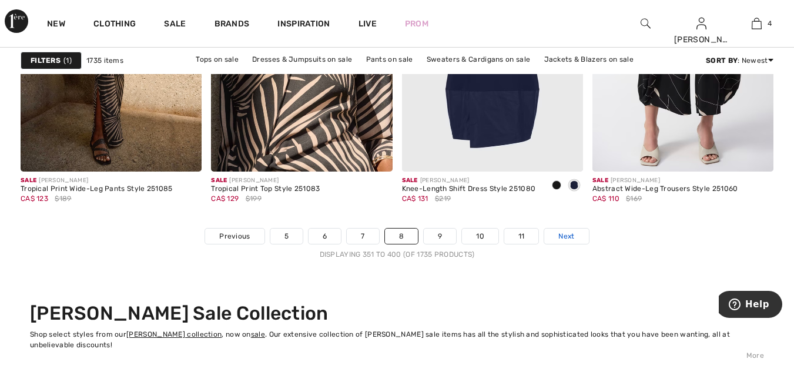
click at [567, 239] on span "Next" at bounding box center [566, 236] width 16 height 11
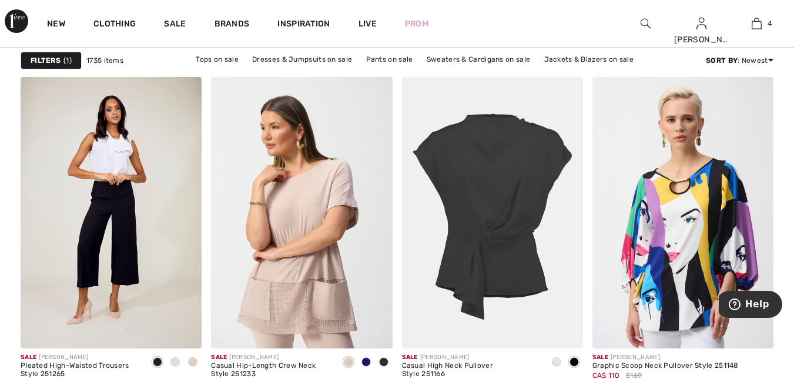
scroll to position [2264, 0]
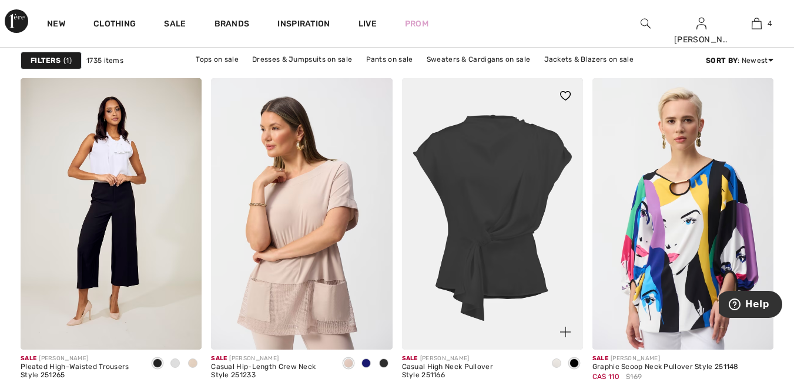
click at [508, 202] on img at bounding box center [492, 214] width 181 height 272
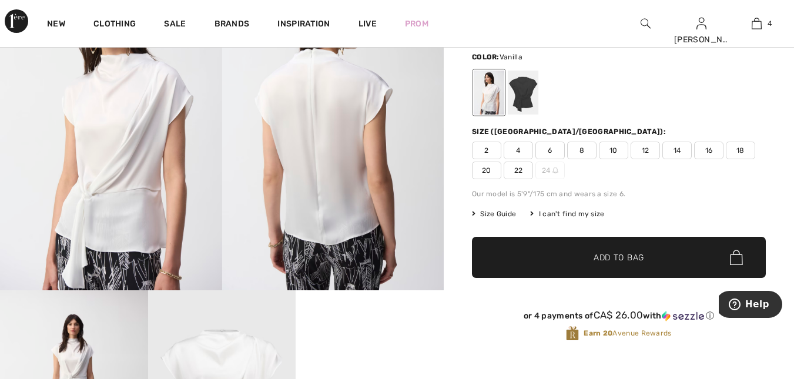
scroll to position [107, 0]
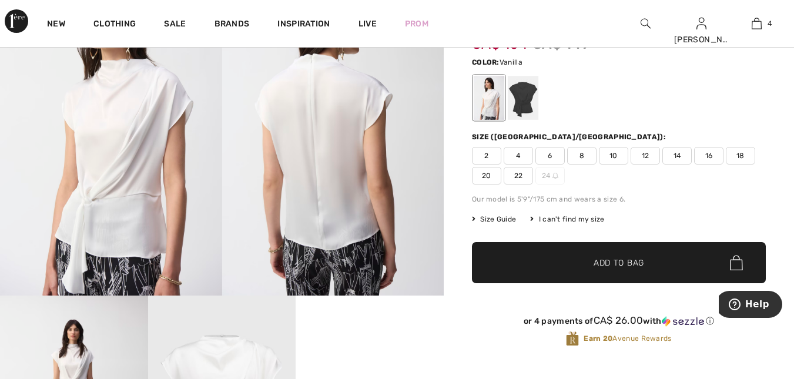
click at [524, 96] on div at bounding box center [523, 98] width 31 height 44
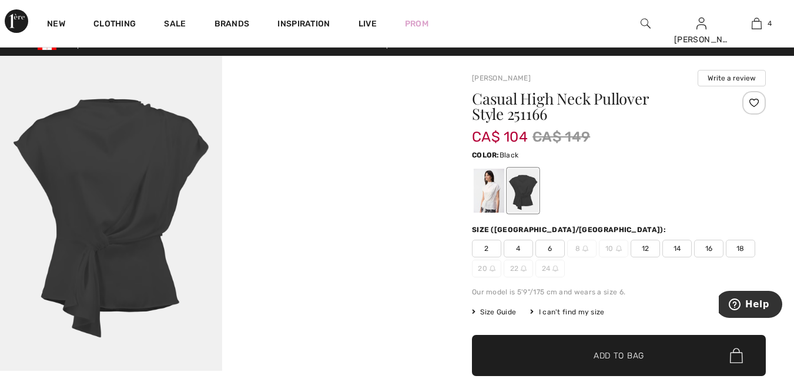
scroll to position [0, 0]
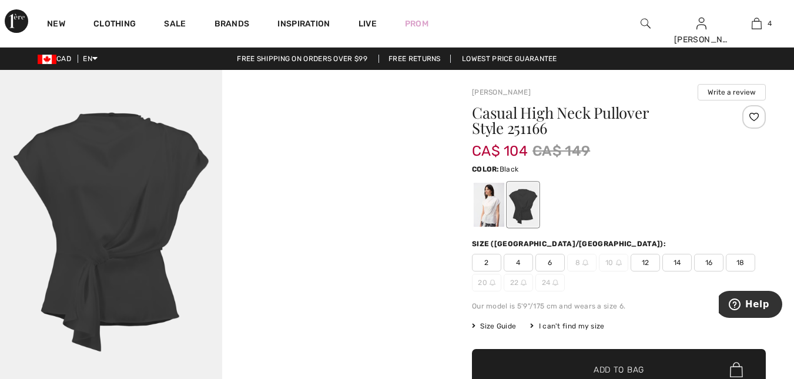
click at [491, 205] on div at bounding box center [489, 205] width 31 height 44
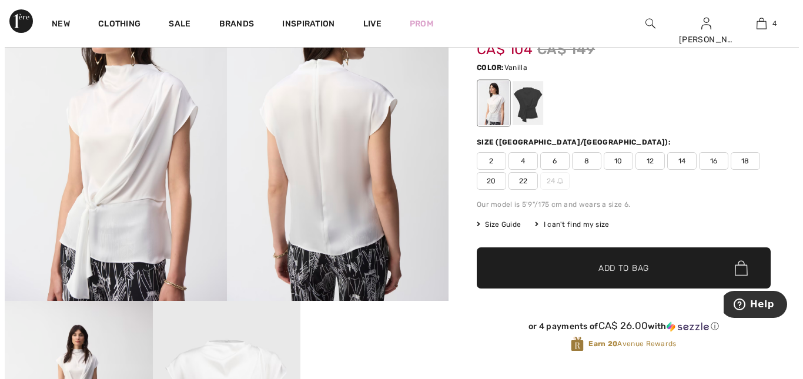
scroll to position [97, 0]
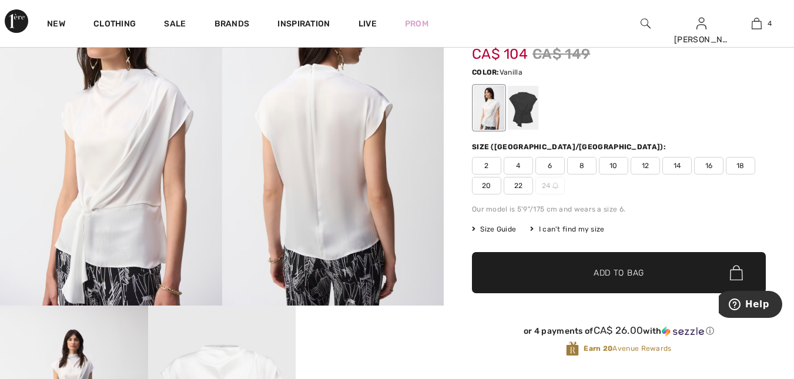
click at [92, 200] on img at bounding box center [111, 139] width 222 height 333
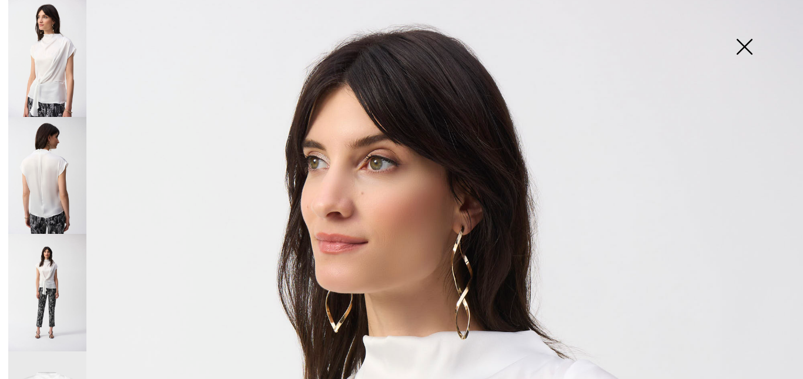
scroll to position [0, 0]
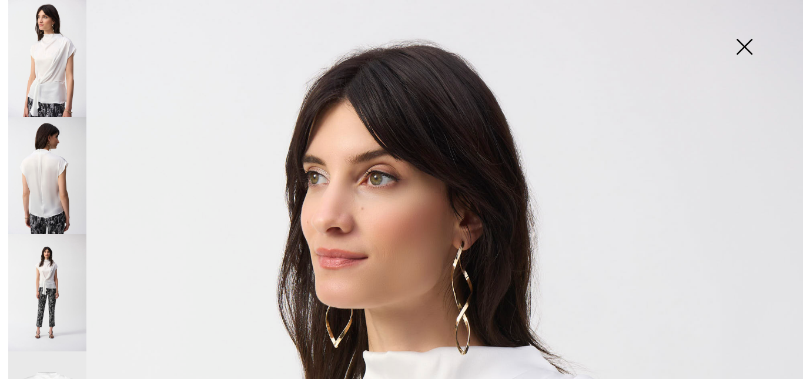
click at [744, 42] on img at bounding box center [744, 48] width 59 height 61
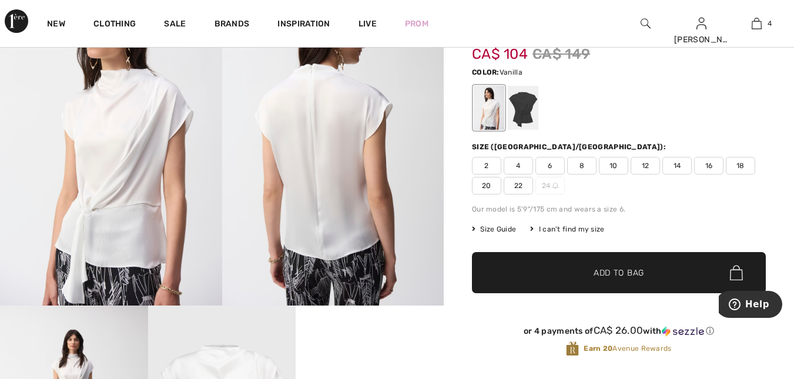
click at [530, 106] on div at bounding box center [523, 108] width 31 height 44
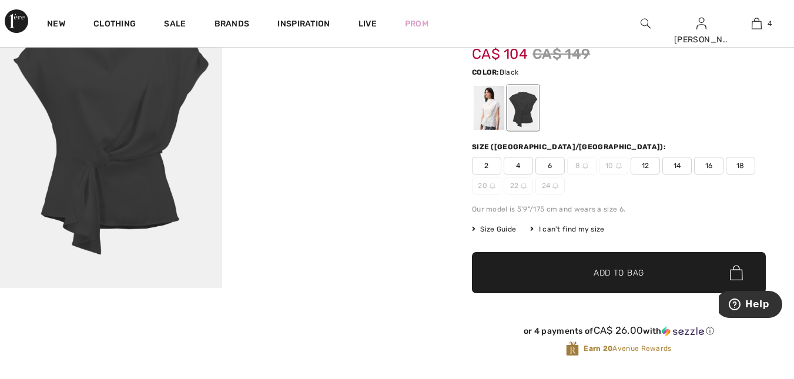
click at [78, 172] on img at bounding box center [111, 130] width 222 height 315
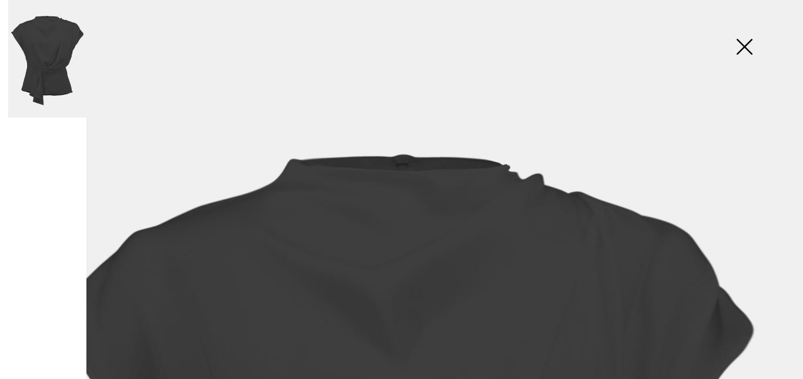
click at [750, 48] on img at bounding box center [744, 48] width 59 height 61
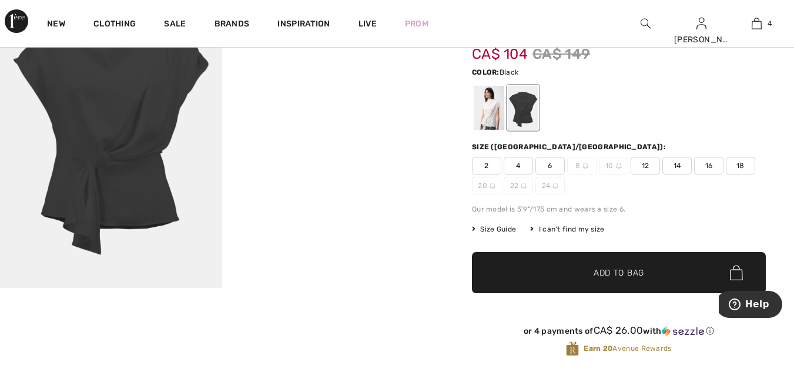
click at [501, 229] on span "Size Guide" at bounding box center [494, 229] width 44 height 11
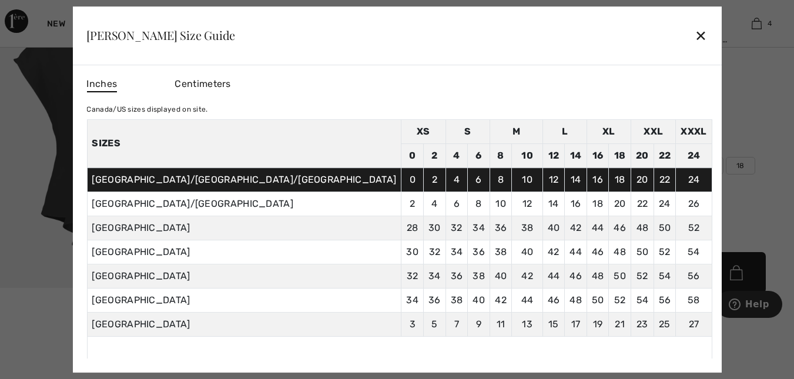
click at [695, 34] on div "✕" at bounding box center [701, 35] width 12 height 25
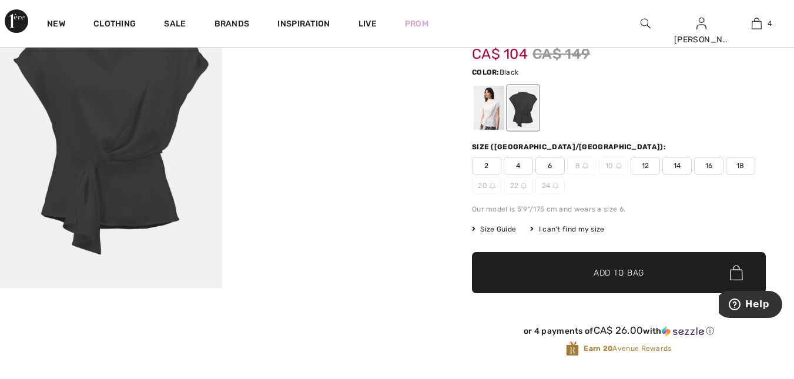
click at [485, 110] on div at bounding box center [489, 108] width 31 height 44
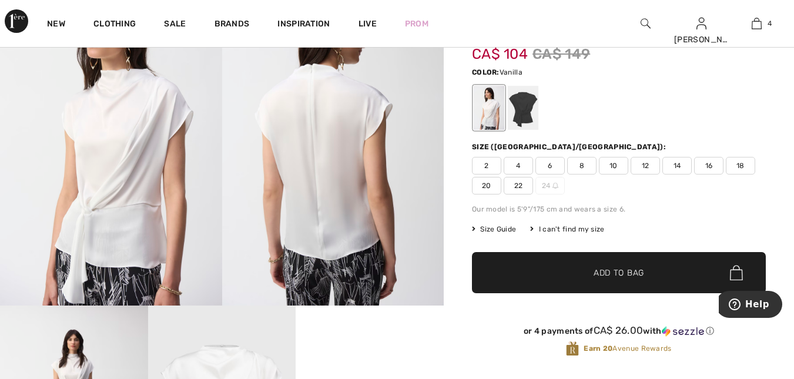
click at [518, 104] on div at bounding box center [523, 108] width 31 height 44
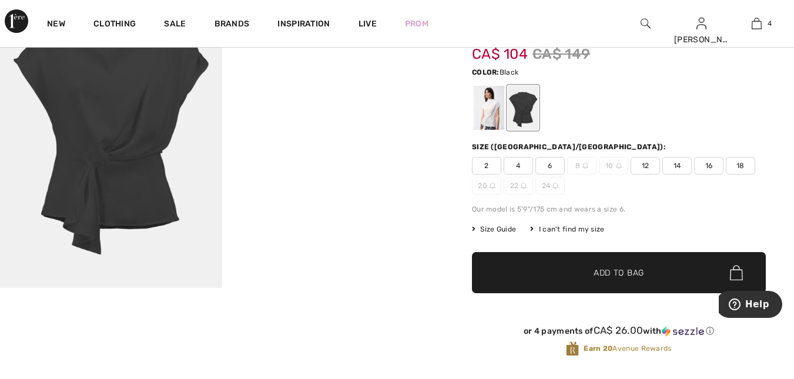
click at [649, 167] on span "12" at bounding box center [645, 166] width 29 height 18
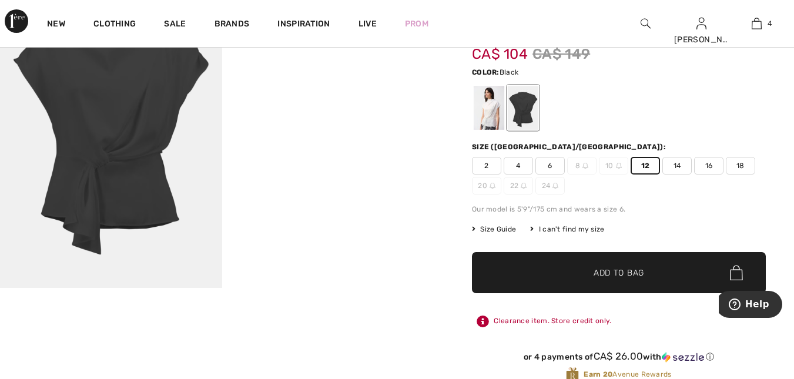
click at [621, 273] on span "Add to Bag" at bounding box center [619, 273] width 51 height 12
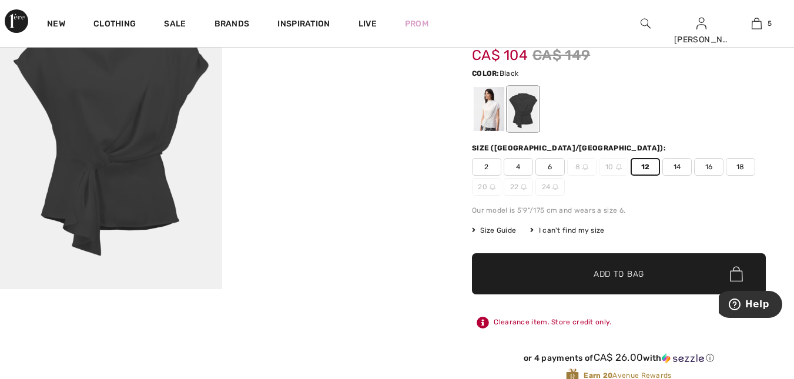
scroll to position [93, 0]
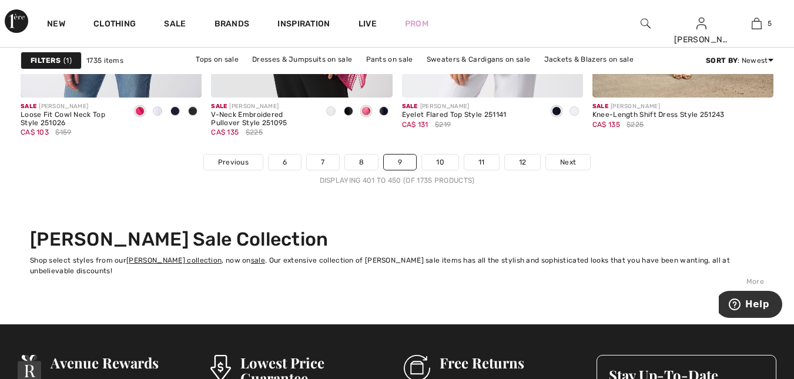
scroll to position [5136, 0]
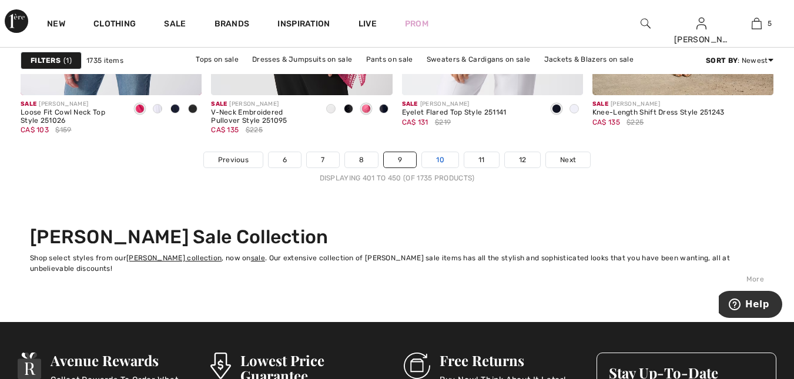
click at [440, 157] on link "10" at bounding box center [440, 159] width 36 height 15
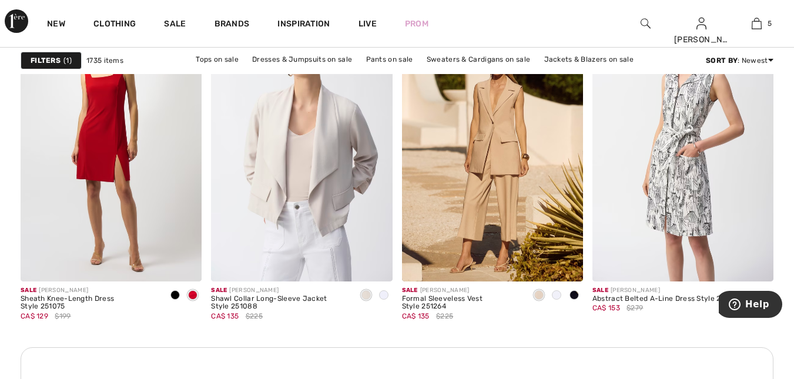
scroll to position [1216, 0]
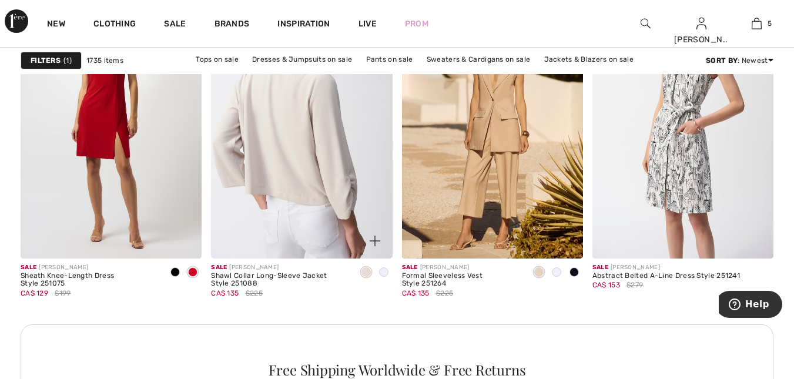
click at [309, 178] on img at bounding box center [301, 122] width 181 height 272
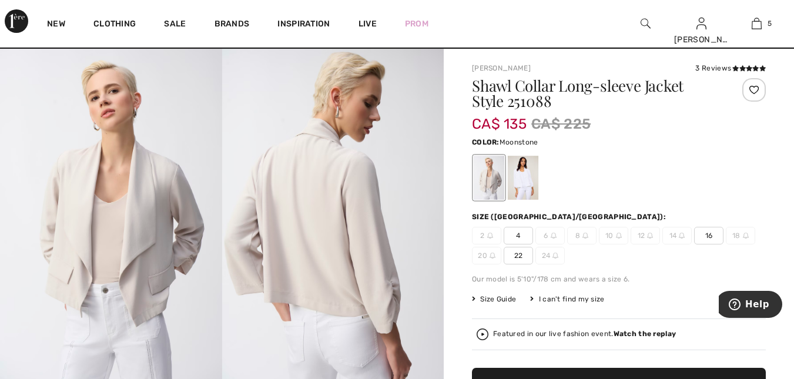
scroll to position [1, 0]
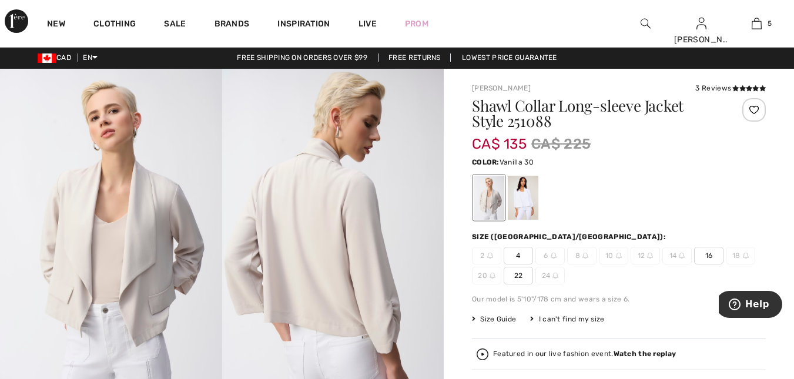
click at [523, 189] on div at bounding box center [523, 198] width 31 height 44
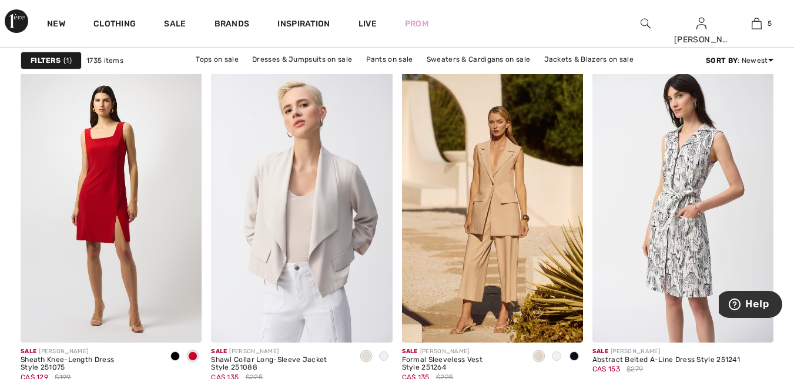
checkbox input "true"
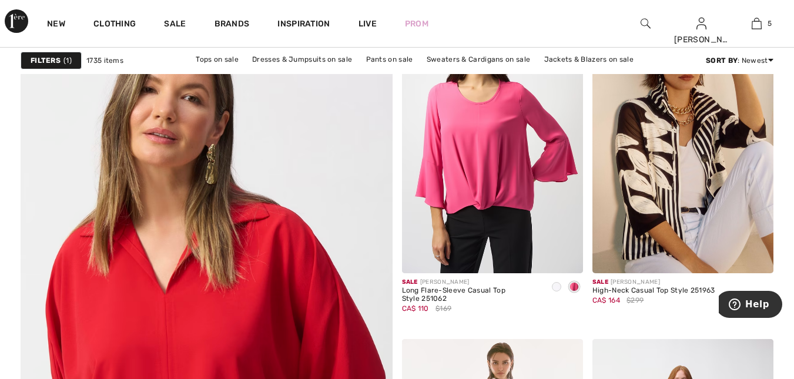
scroll to position [2807, 0]
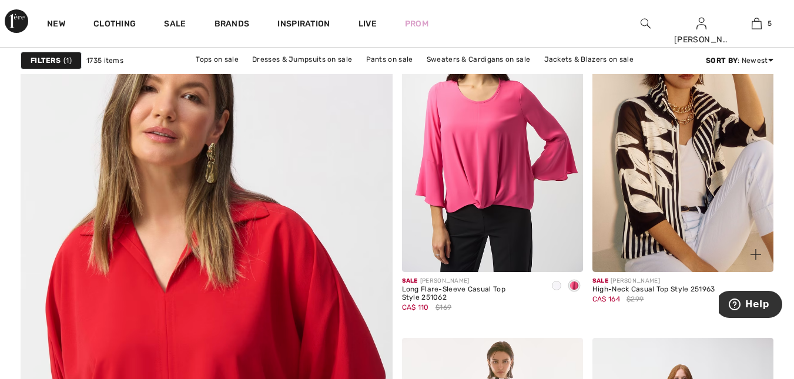
click at [691, 169] on img at bounding box center [682, 137] width 181 height 272
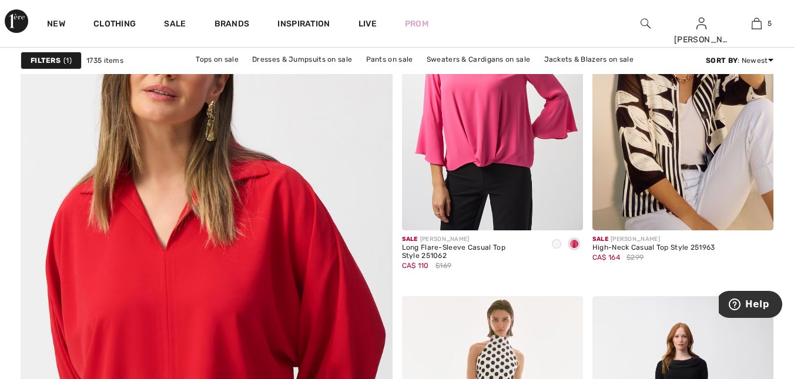
scroll to position [2850, 0]
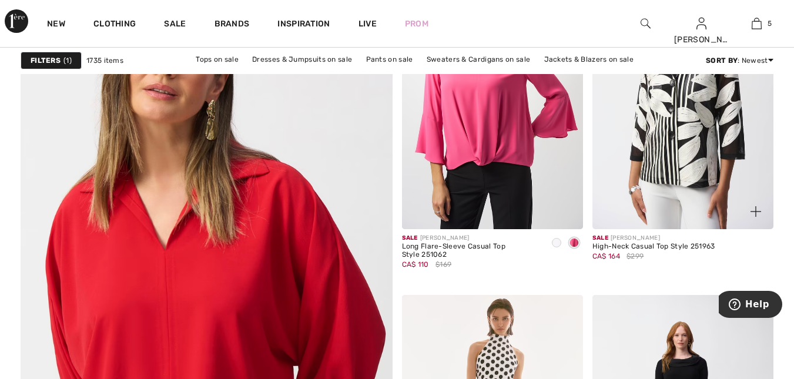
click at [707, 185] on img at bounding box center [682, 94] width 181 height 272
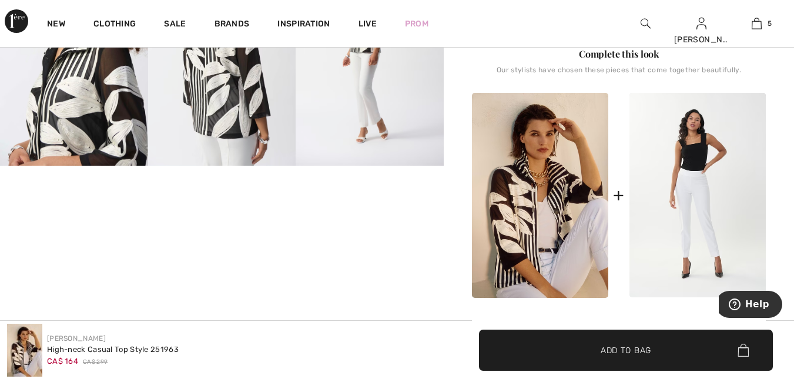
scroll to position [455, 0]
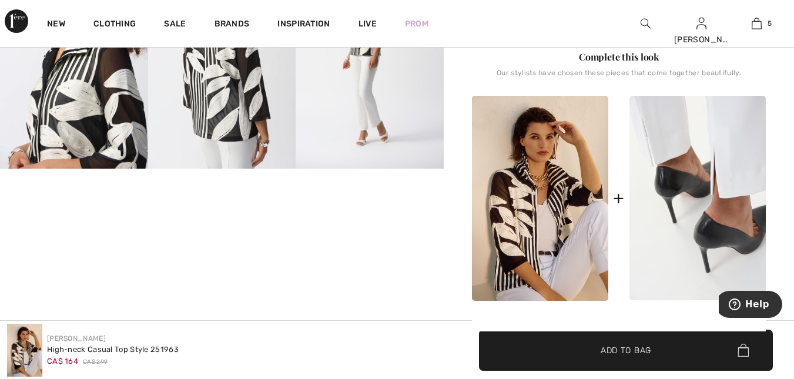
click at [696, 152] on img at bounding box center [697, 198] width 136 height 205
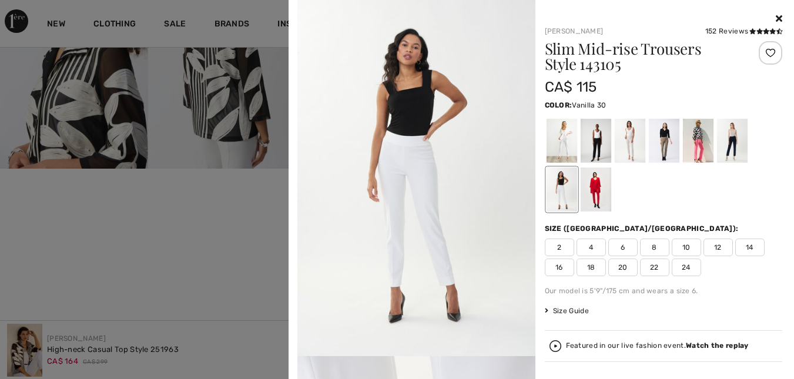
click at [595, 142] on div at bounding box center [595, 141] width 31 height 44
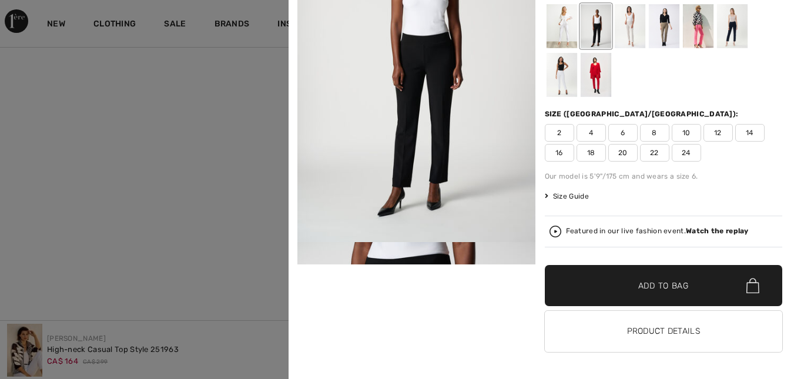
scroll to position [639, 0]
click at [706, 331] on button "Product Details" at bounding box center [664, 331] width 238 height 41
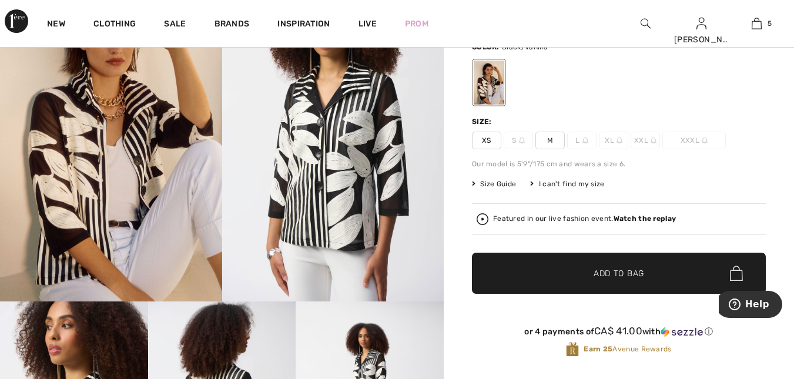
scroll to position [89, 0]
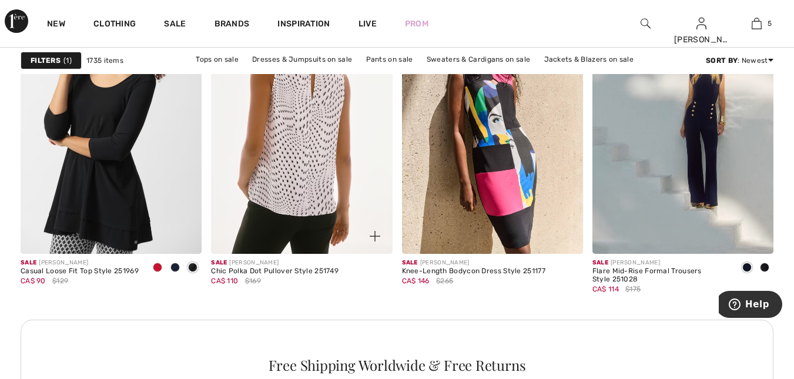
scroll to position [3836, 0]
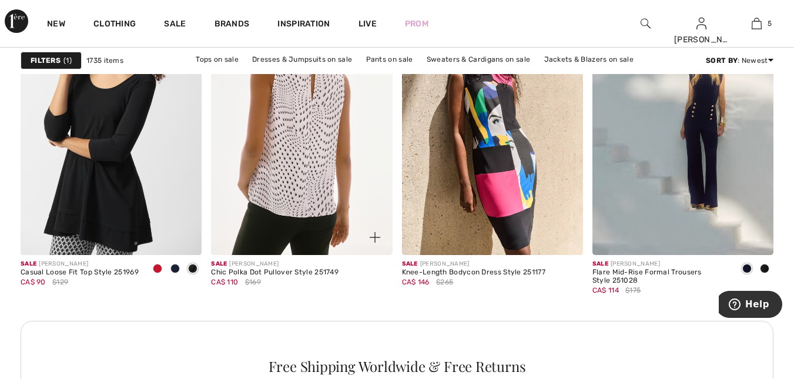
click at [307, 143] on img at bounding box center [301, 120] width 181 height 272
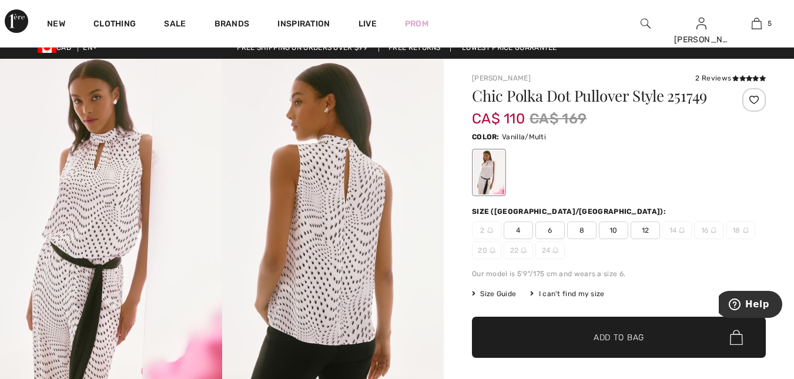
scroll to position [10, 0]
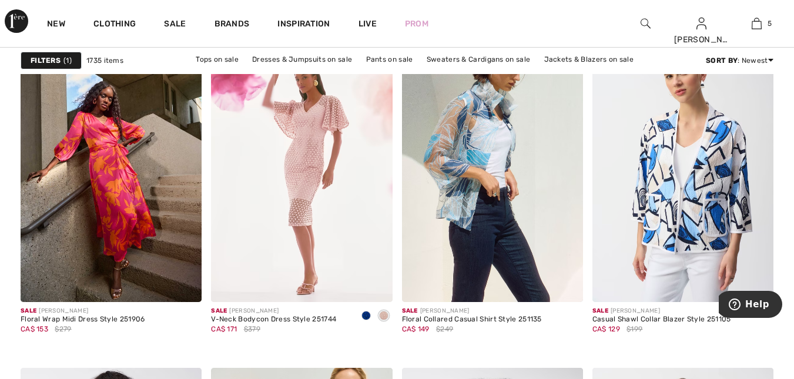
scroll to position [4592, 0]
click at [57, 278] on img at bounding box center [111, 166] width 181 height 272
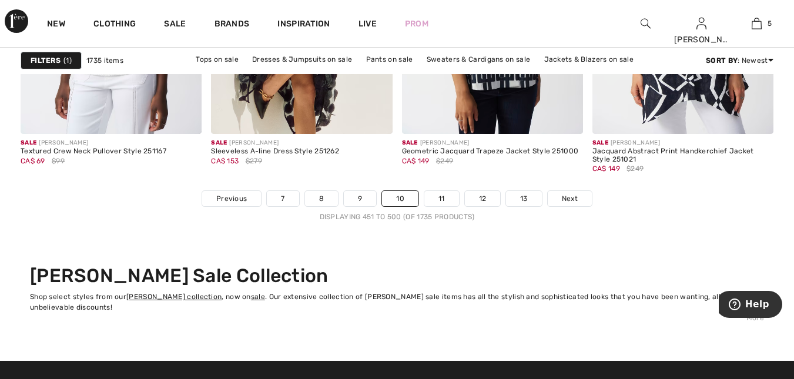
scroll to position [5101, 0]
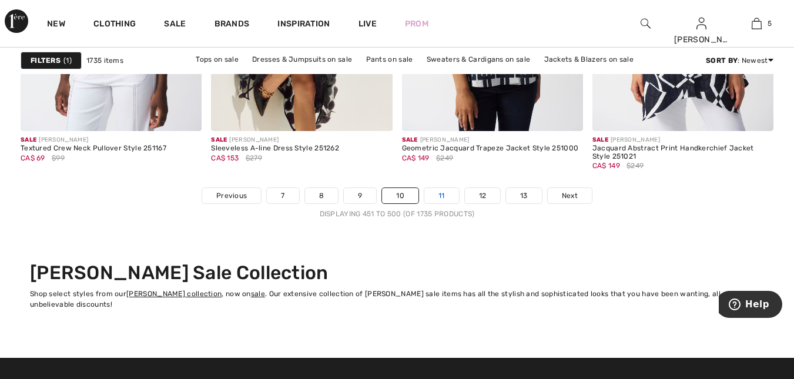
click at [444, 199] on link "11" at bounding box center [441, 195] width 35 height 15
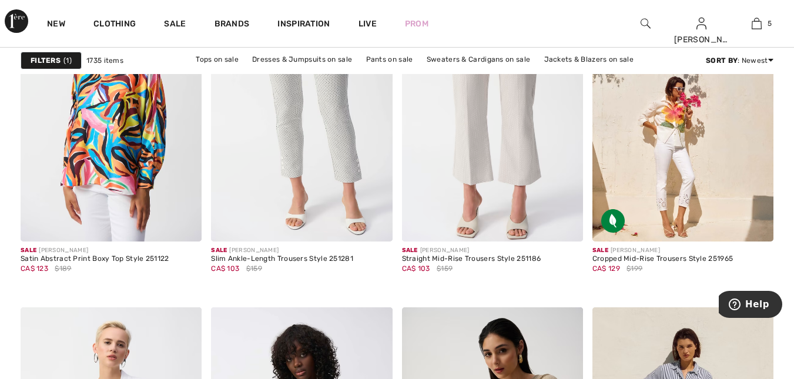
scroll to position [882, 0]
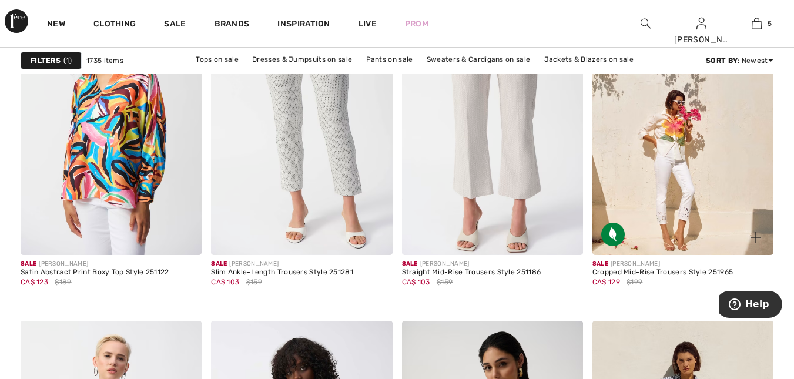
click at [691, 160] on img at bounding box center [682, 120] width 181 height 272
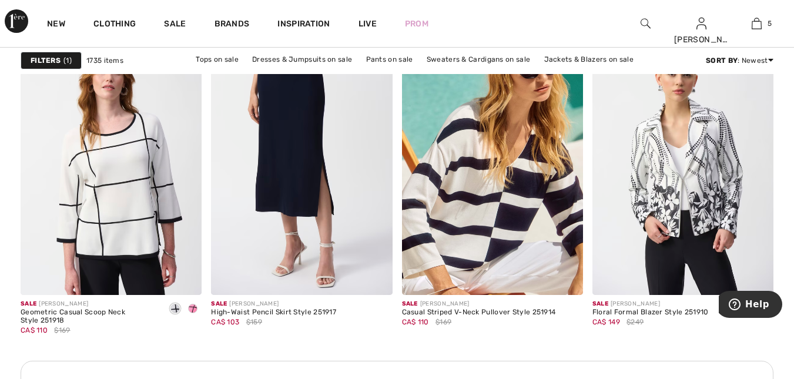
scroll to position [2326, 0]
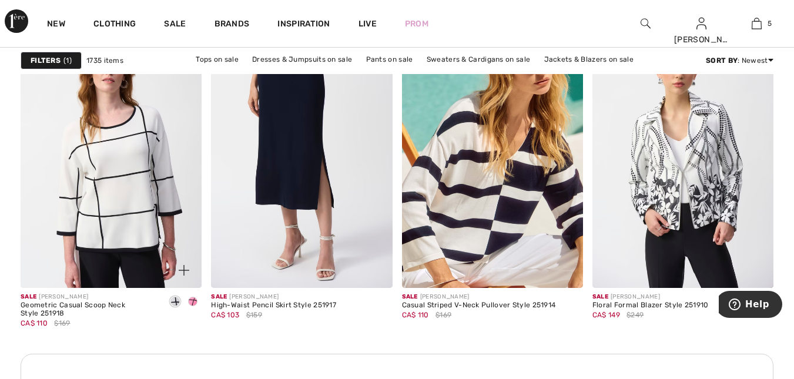
click at [66, 327] on span "$169" at bounding box center [62, 323] width 16 height 11
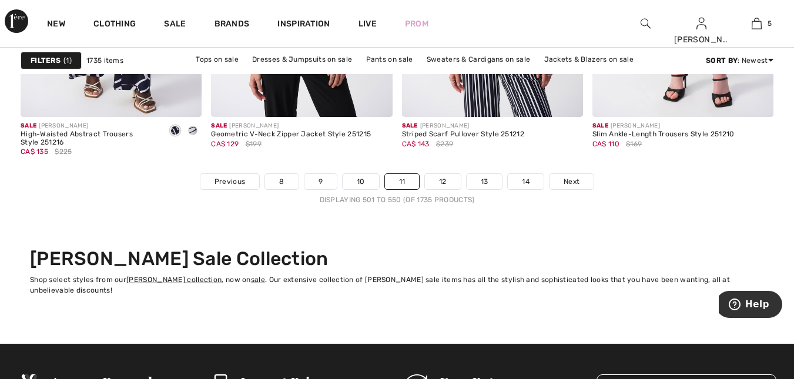
scroll to position [5134, 0]
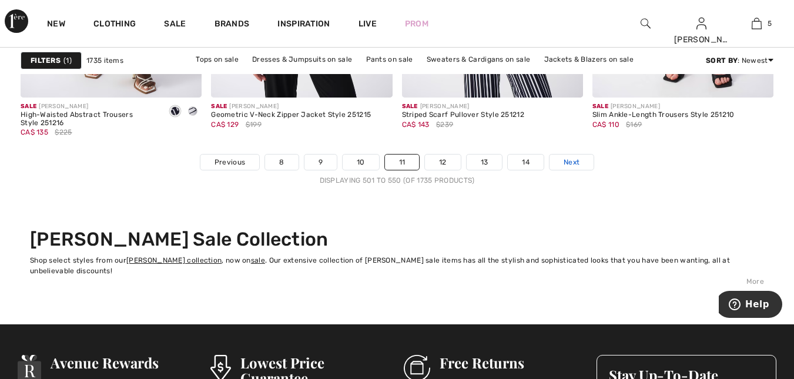
click at [580, 159] on link "Next" at bounding box center [571, 162] width 44 height 15
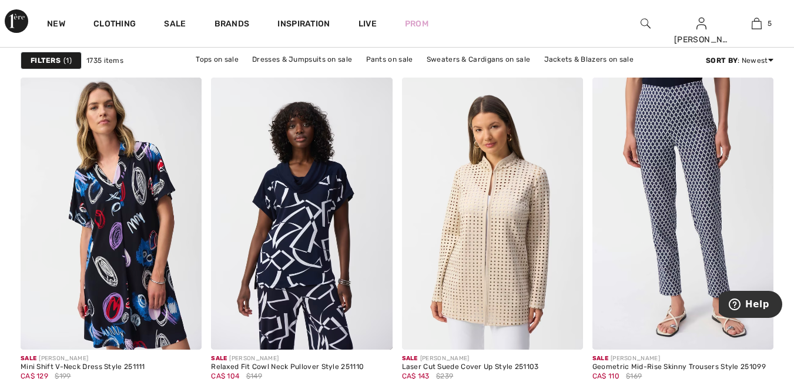
scroll to position [1102, 0]
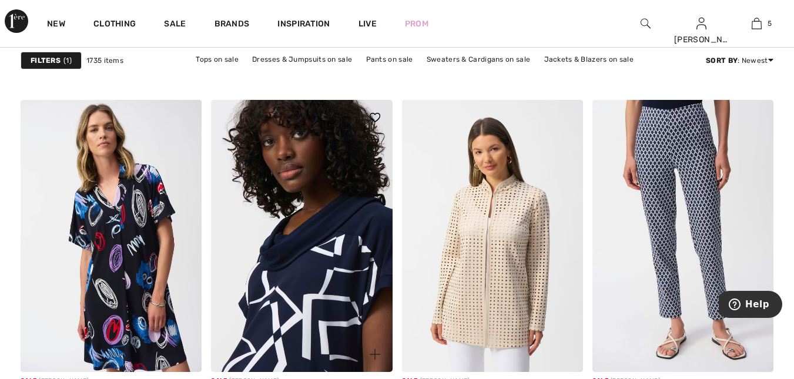
click at [316, 254] on img at bounding box center [301, 236] width 181 height 272
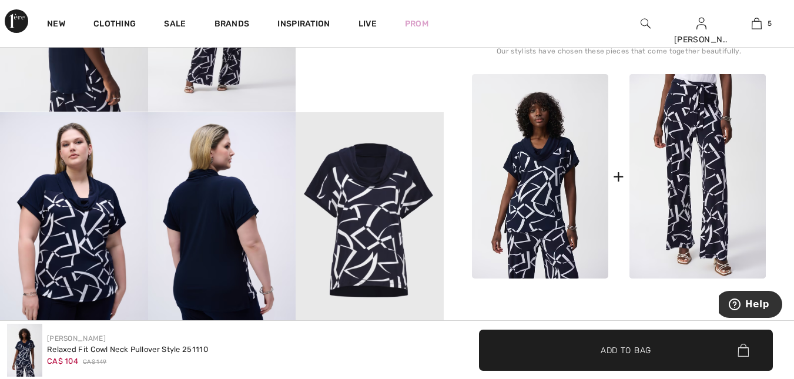
scroll to position [535, 0]
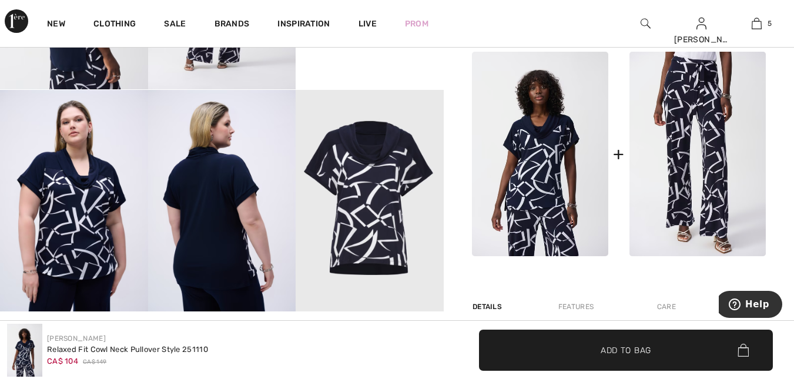
click at [538, 183] on img at bounding box center [540, 154] width 136 height 205
click at [372, 202] on img at bounding box center [370, 201] width 148 height 222
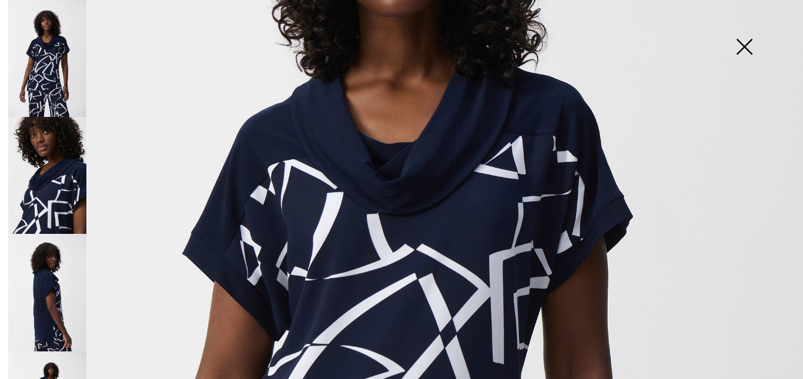
scroll to position [291, 0]
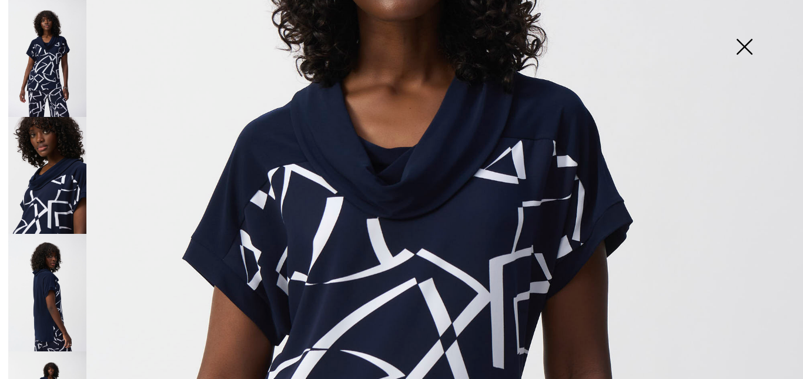
click at [654, 127] on img at bounding box center [401, 310] width 803 height 1203
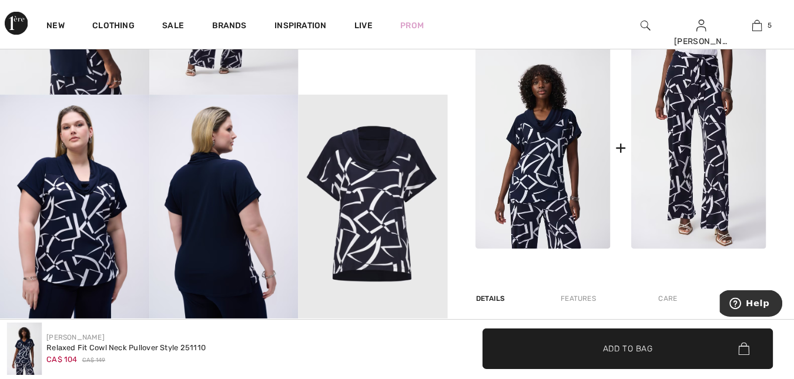
scroll to position [535, 0]
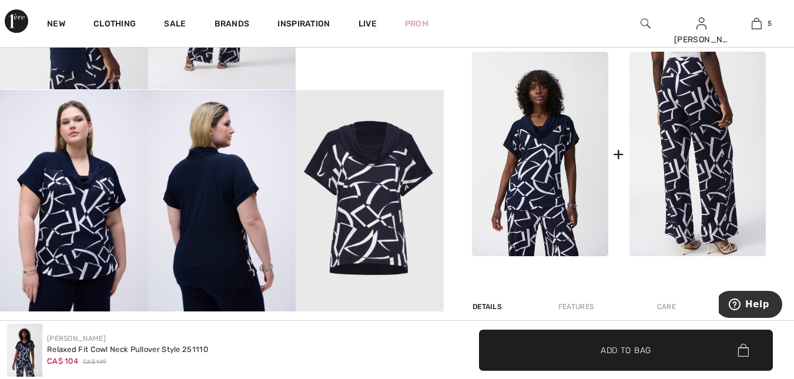
click at [669, 116] on img at bounding box center [697, 154] width 136 height 205
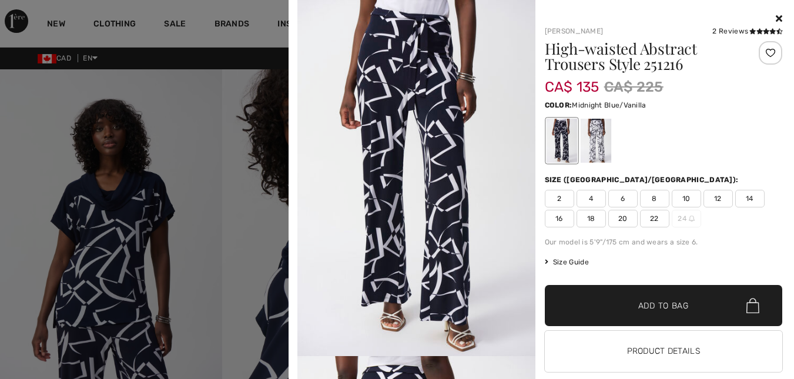
scroll to position [0, 0]
click at [595, 143] on div at bounding box center [595, 141] width 31 height 44
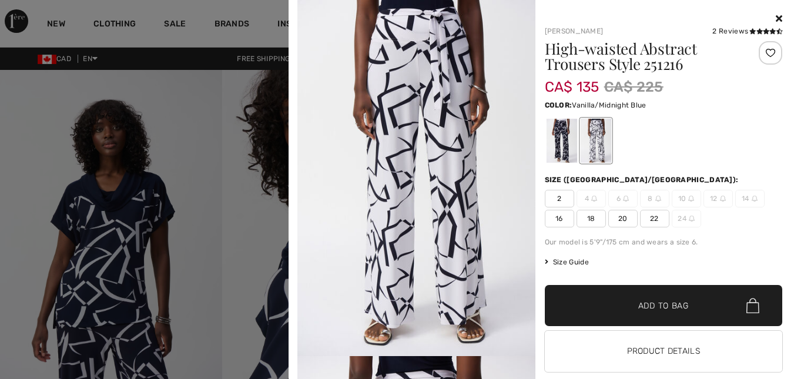
click at [776, 18] on icon at bounding box center [779, 18] width 6 height 9
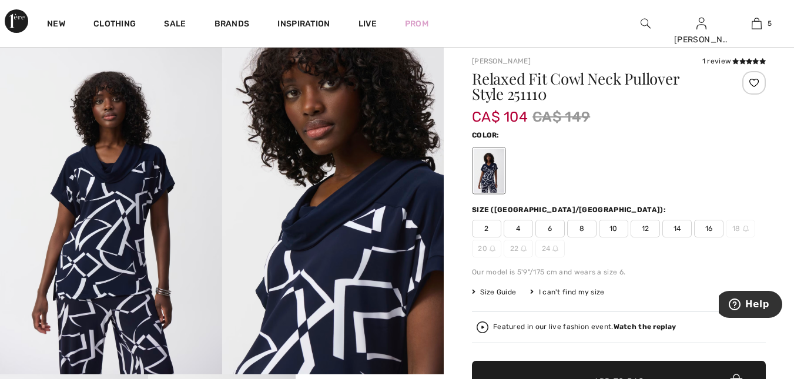
scroll to position [20, 0]
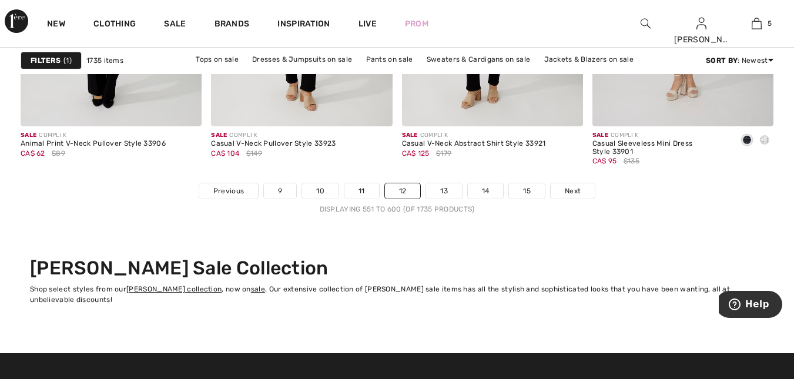
scroll to position [5111, 0]
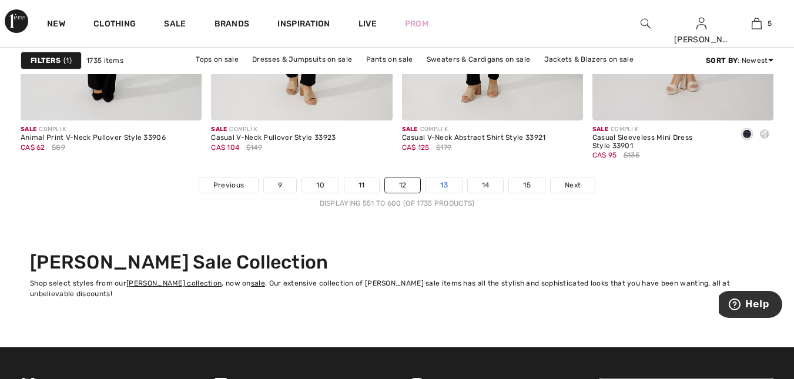
click at [444, 184] on link "13" at bounding box center [444, 184] width 36 height 15
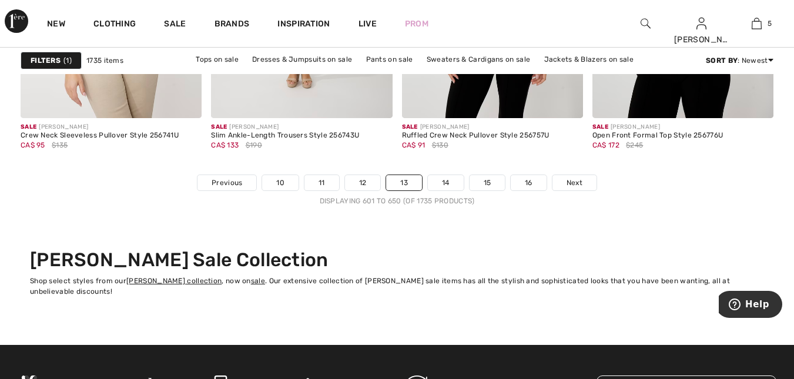
scroll to position [5114, 0]
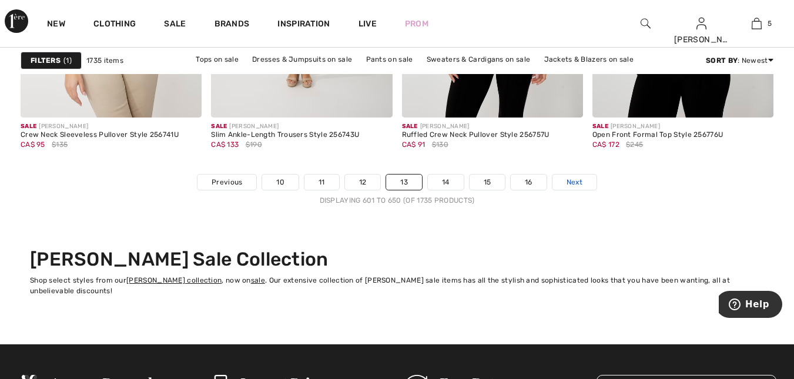
click at [574, 180] on span "Next" at bounding box center [575, 182] width 16 height 11
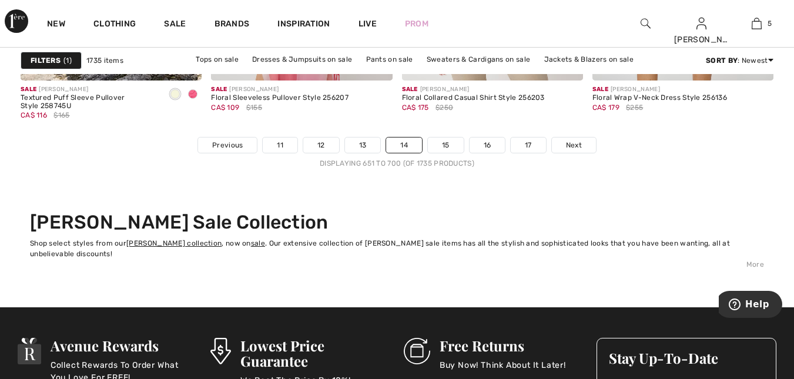
scroll to position [5155, 0]
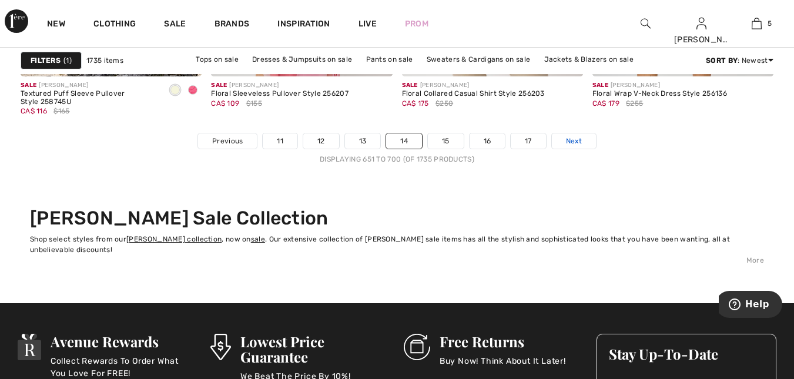
click at [585, 135] on link "Next" at bounding box center [574, 140] width 44 height 15
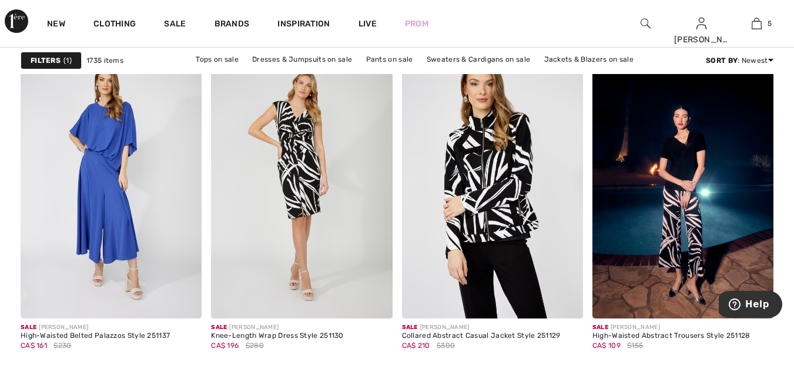
scroll to position [4243, 0]
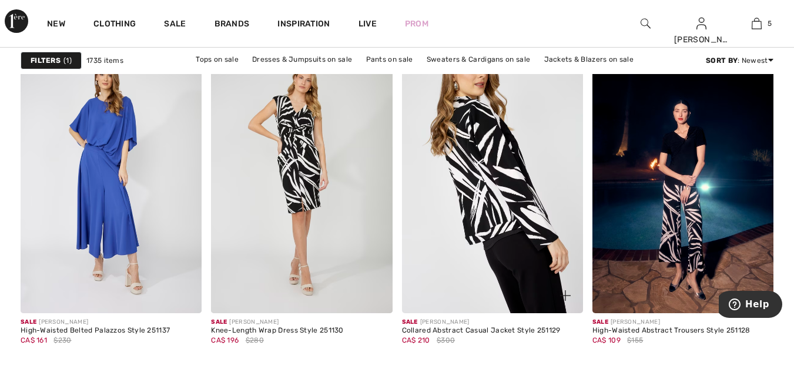
click at [497, 169] on img at bounding box center [492, 178] width 181 height 272
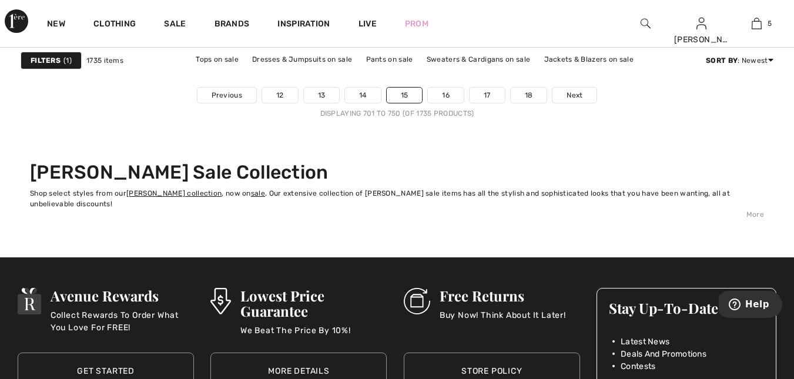
scroll to position [5203, 0]
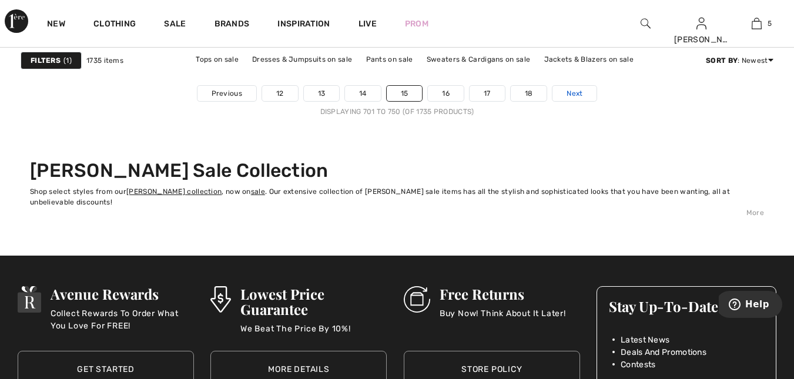
click at [572, 90] on span "Next" at bounding box center [575, 93] width 16 height 11
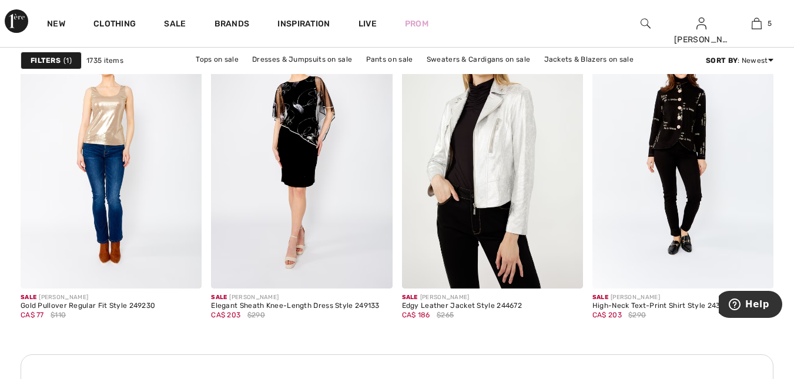
scroll to position [1194, 0]
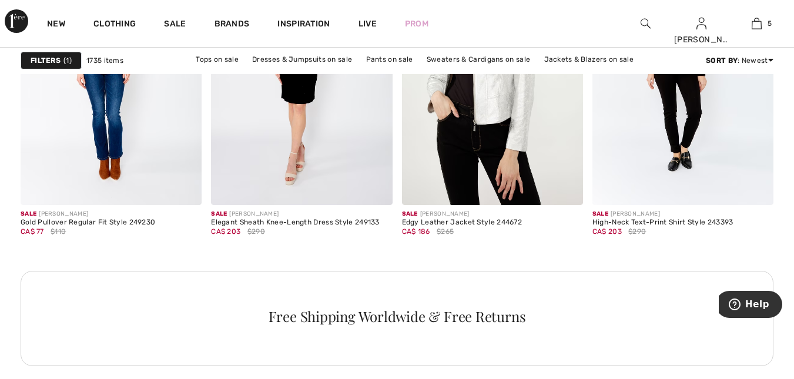
click at [46, 285] on div "Free Shipping Worldwide & Free Returns" at bounding box center [397, 318] width 753 height 95
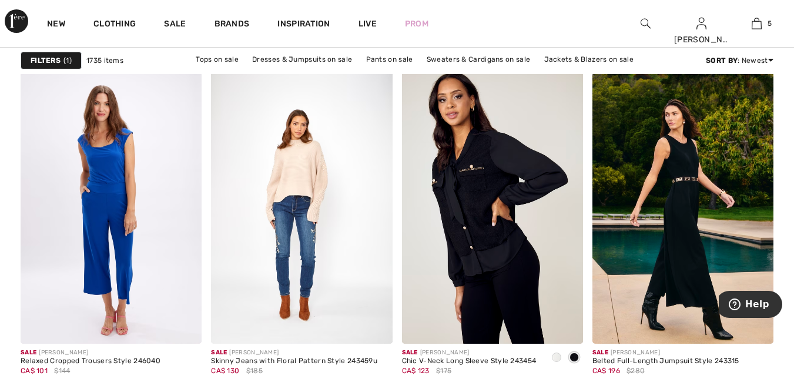
scroll to position [1601, 0]
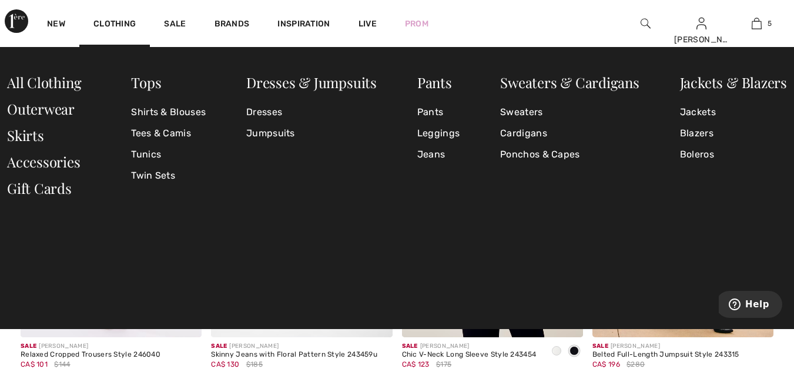
click at [149, 274] on div "Tops Shirts & Blouses Tees & Camis Tunics Twin Sets Dresses & Jumpsuits Dresses…" at bounding box center [397, 188] width 794 height 282
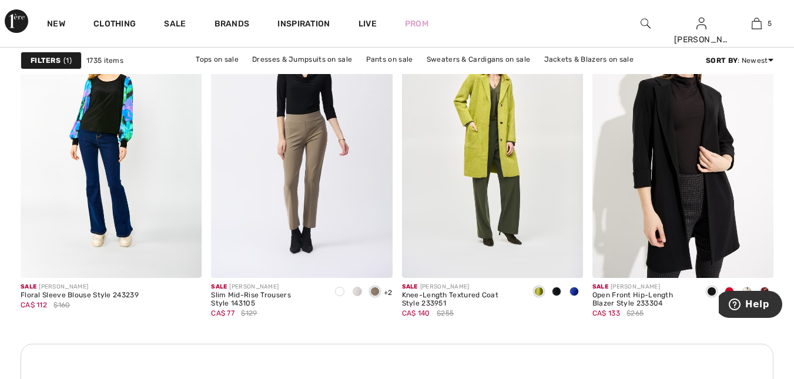
scroll to position [3822, 0]
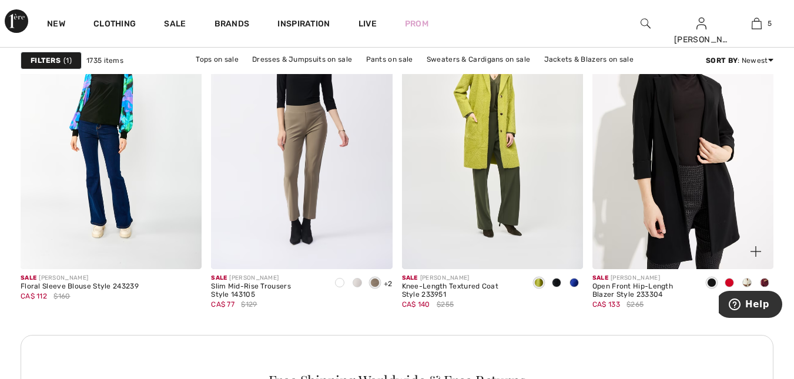
click at [730, 283] on span at bounding box center [729, 282] width 9 height 9
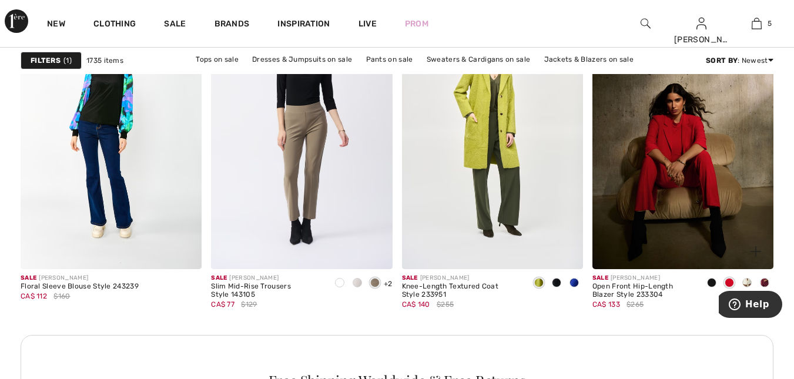
click at [746, 282] on span at bounding box center [746, 282] width 9 height 9
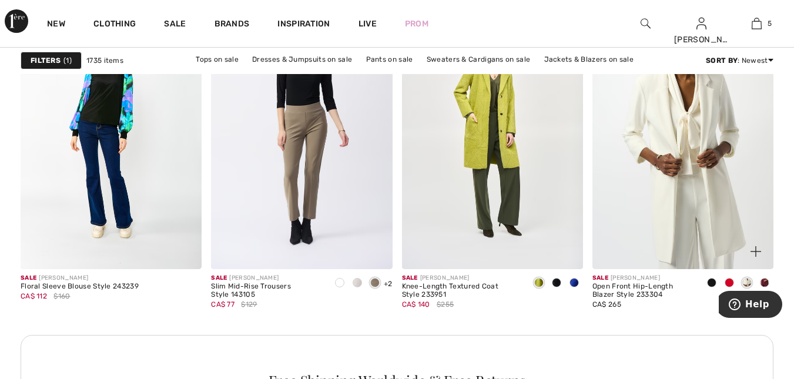
click at [763, 282] on span at bounding box center [764, 282] width 9 height 9
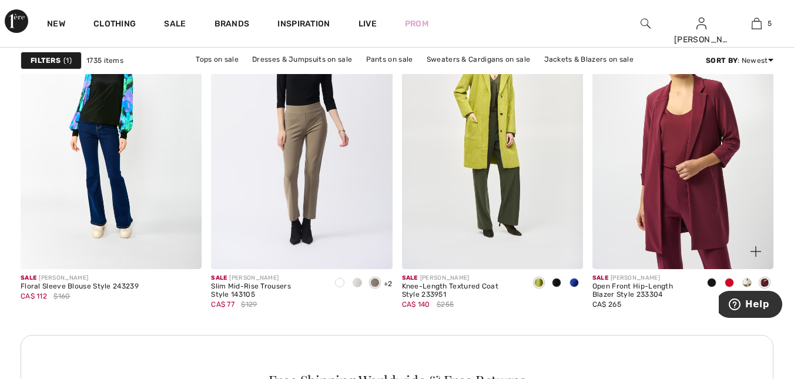
click at [710, 283] on span at bounding box center [711, 282] width 9 height 9
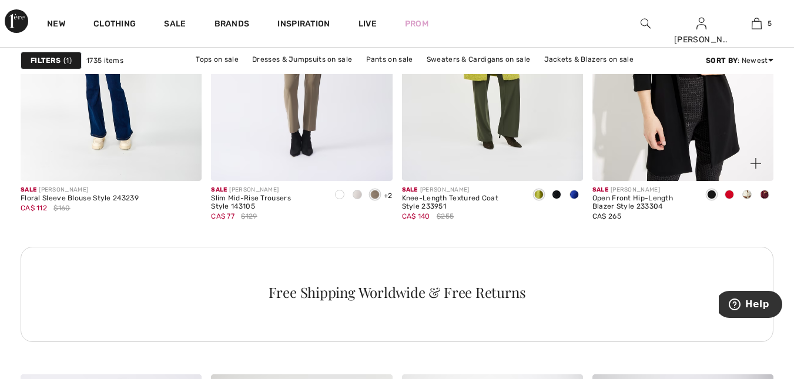
scroll to position [3911, 0]
click at [722, 128] on img at bounding box center [682, 45] width 181 height 272
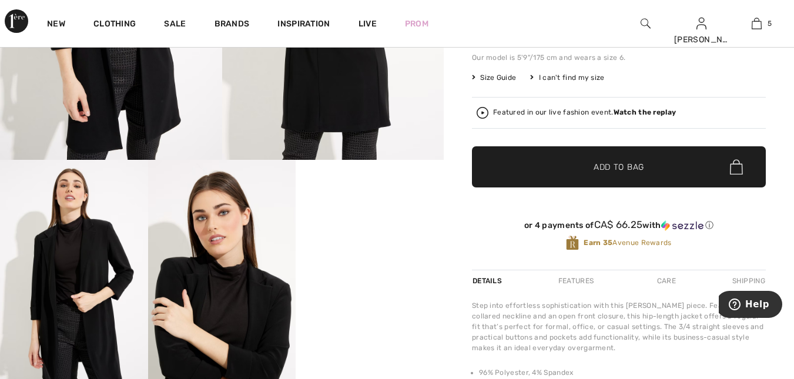
scroll to position [242, 0]
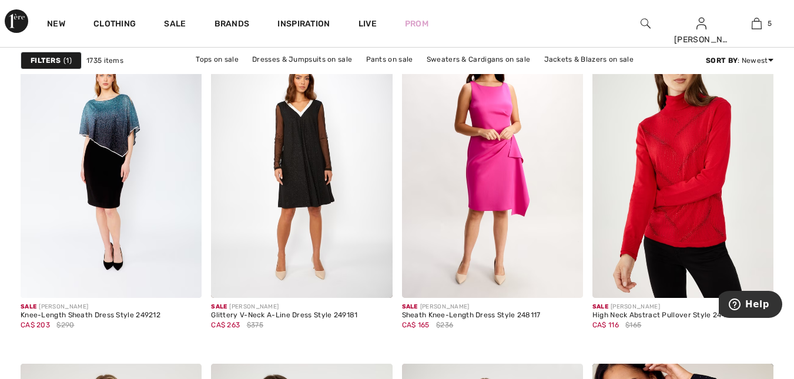
scroll to position [4593, 0]
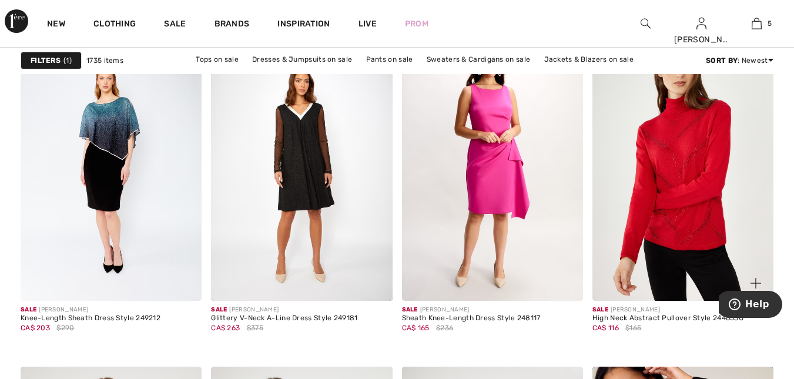
click at [696, 153] on img at bounding box center [682, 165] width 181 height 272
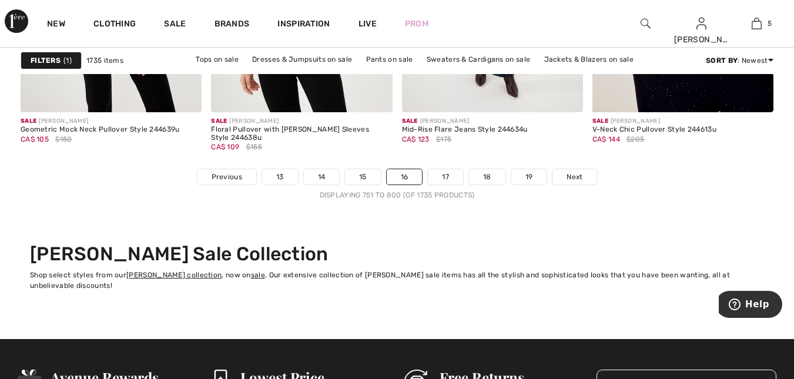
scroll to position [5124, 0]
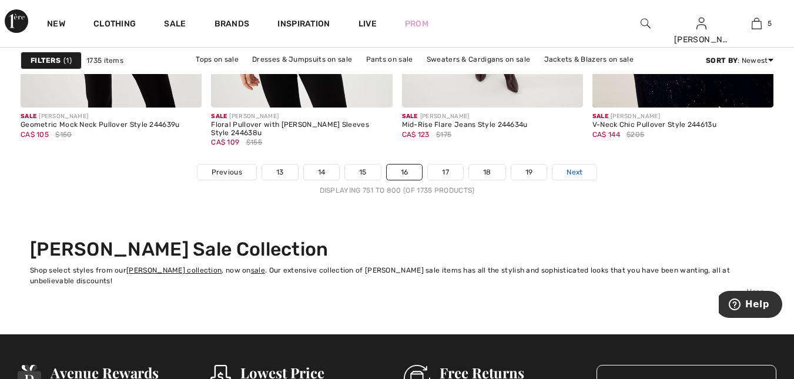
click at [581, 172] on span "Next" at bounding box center [575, 172] width 16 height 11
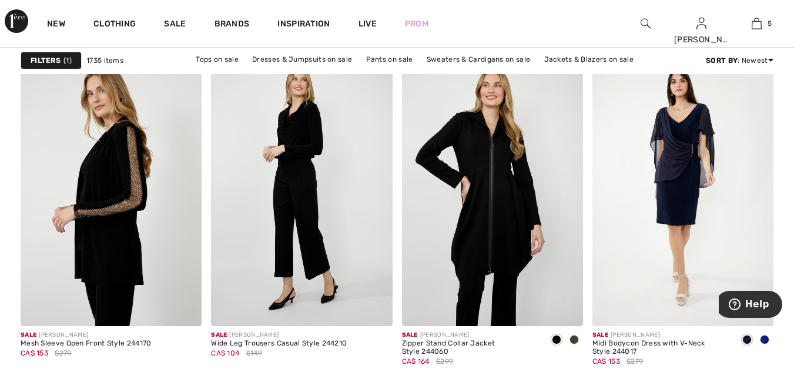
scroll to position [4568, 0]
click at [486, 199] on img at bounding box center [492, 190] width 181 height 272
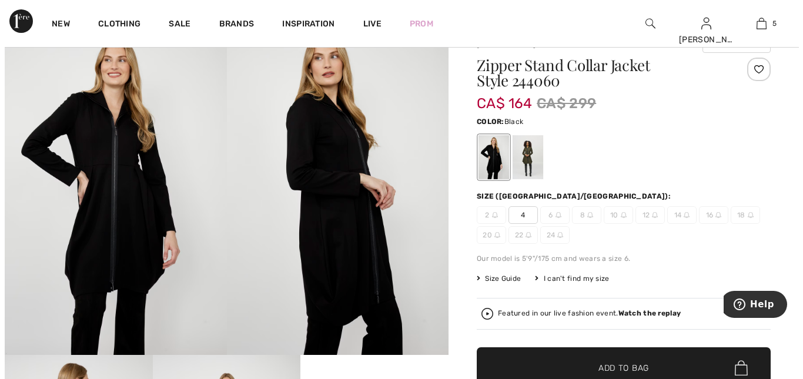
scroll to position [47, 0]
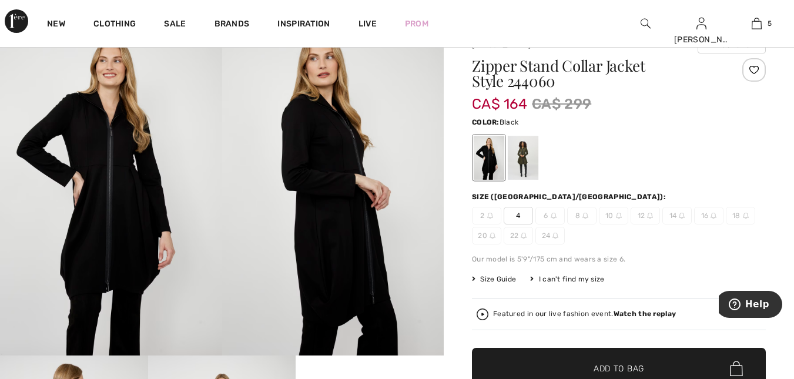
click at [118, 150] on img at bounding box center [111, 189] width 222 height 333
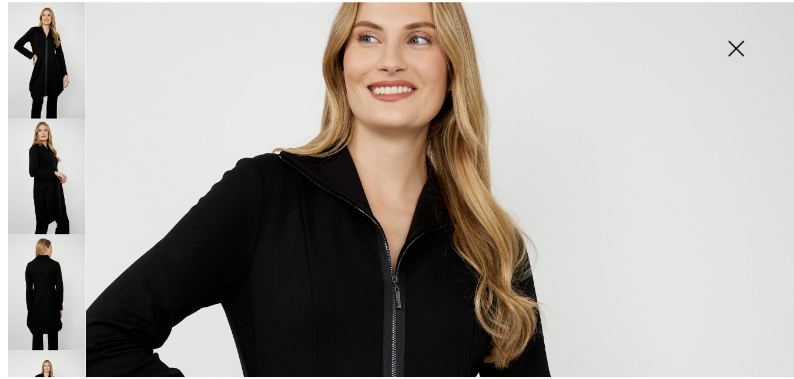
scroll to position [0, 0]
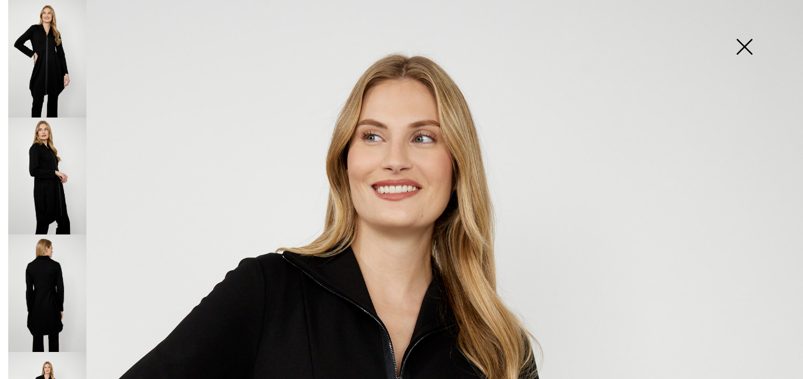
click at [760, 41] on img at bounding box center [744, 48] width 59 height 61
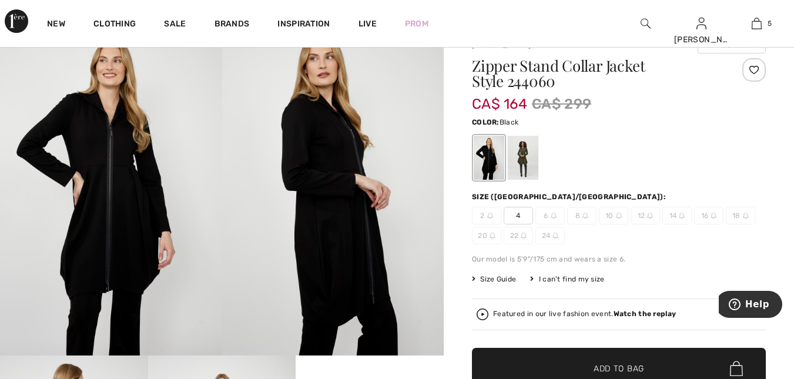
click at [537, 164] on div at bounding box center [523, 158] width 31 height 44
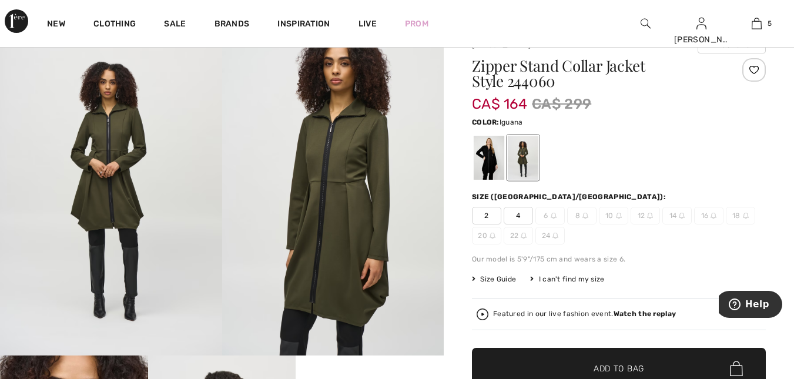
click at [483, 164] on div at bounding box center [489, 158] width 31 height 44
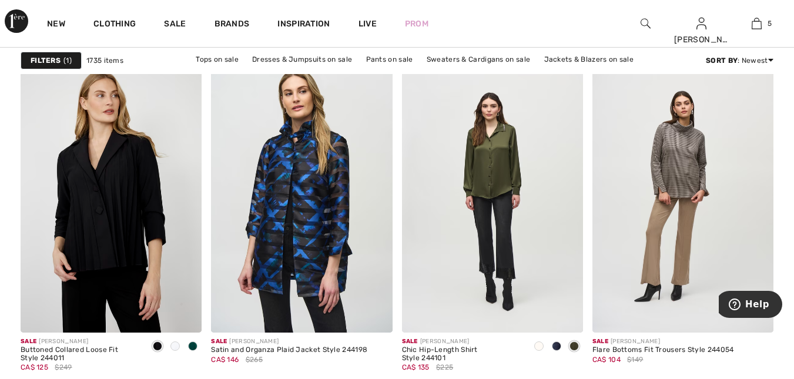
scroll to position [4902, 0]
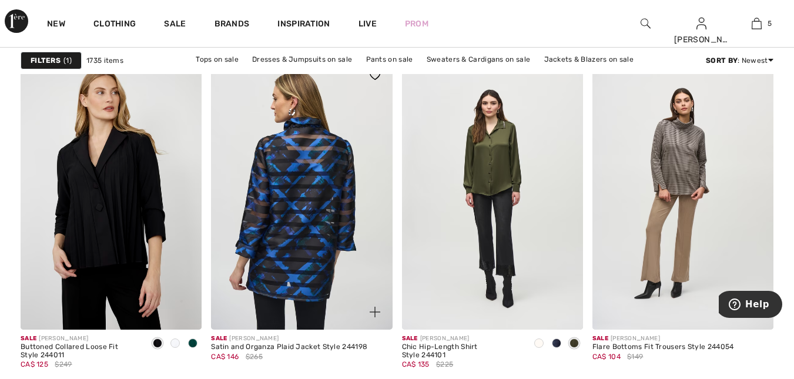
click at [302, 209] on img at bounding box center [301, 194] width 181 height 272
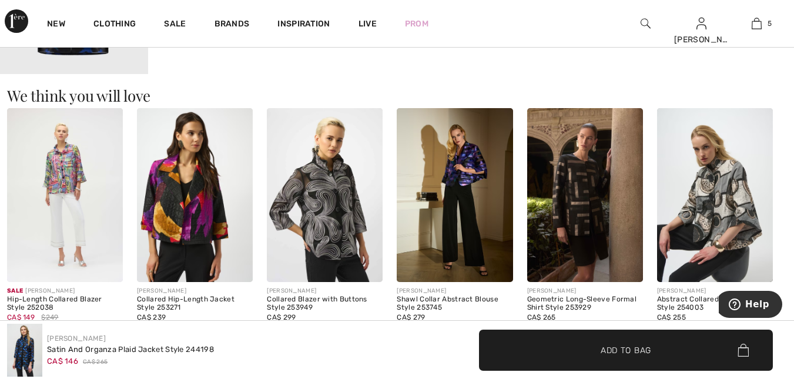
scroll to position [775, 0]
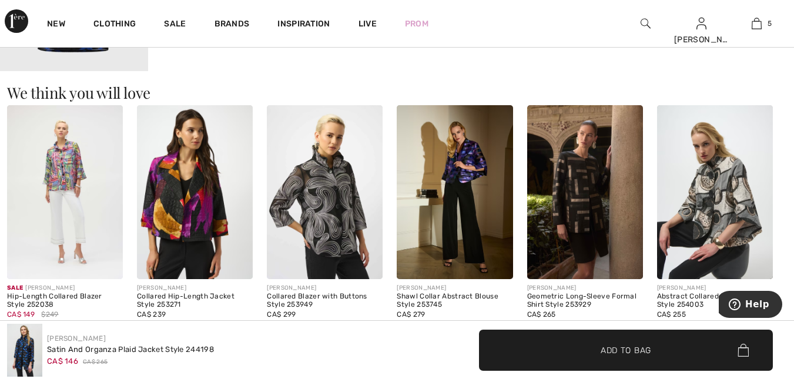
click at [460, 187] on img at bounding box center [455, 192] width 116 height 174
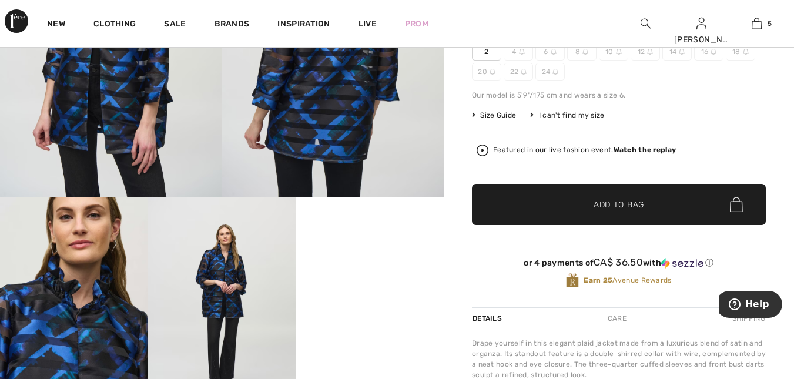
scroll to position [216, 0]
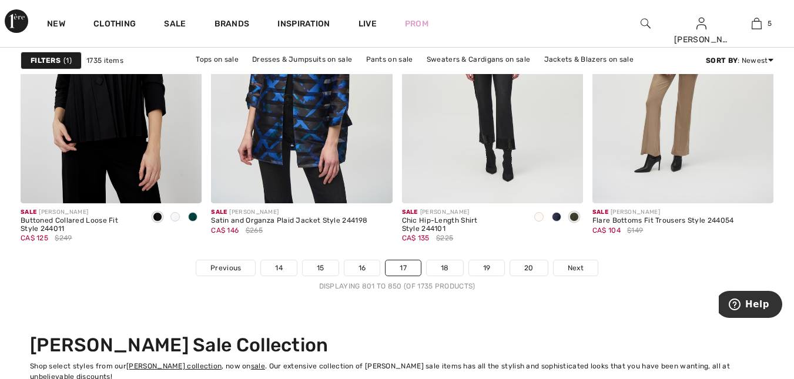
scroll to position [5033, 0]
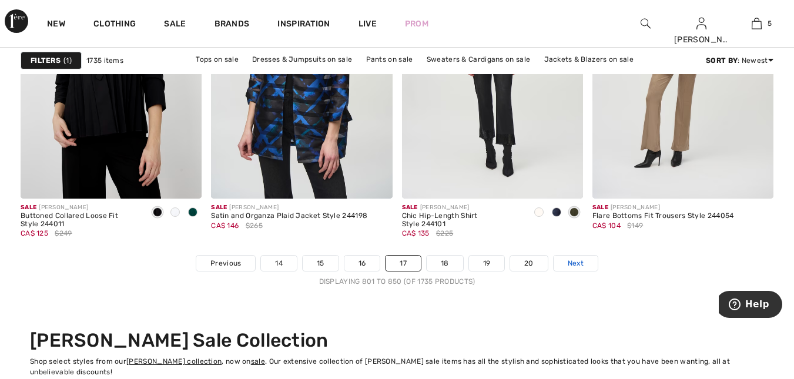
click at [577, 259] on span "Next" at bounding box center [576, 263] width 16 height 11
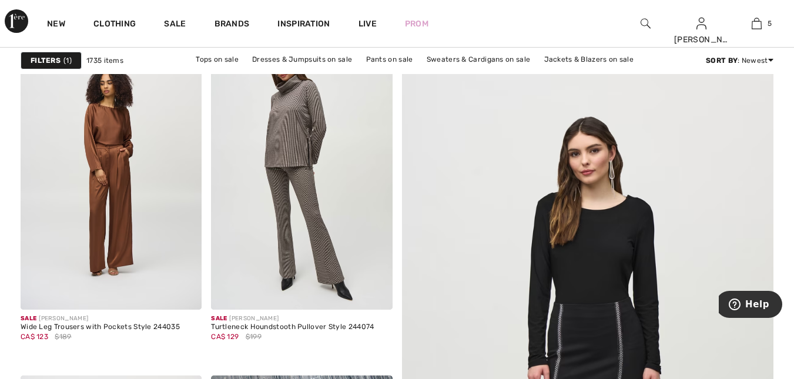
scroll to position [155, 0]
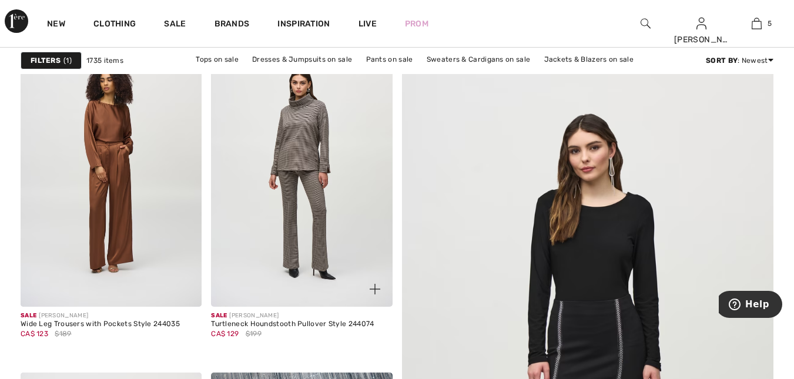
click at [300, 149] on img at bounding box center [301, 171] width 181 height 272
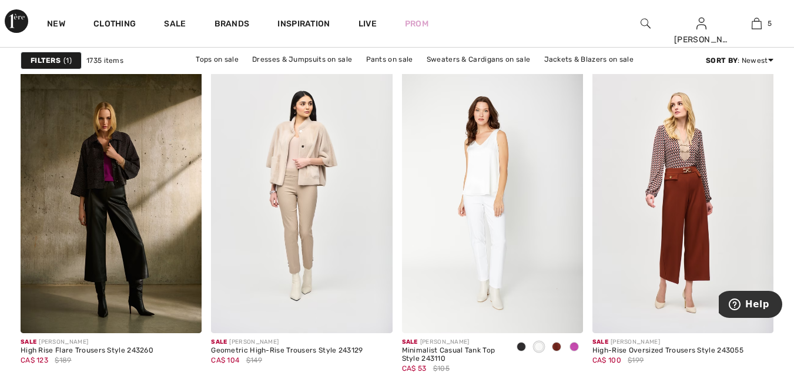
scroll to position [4562, 0]
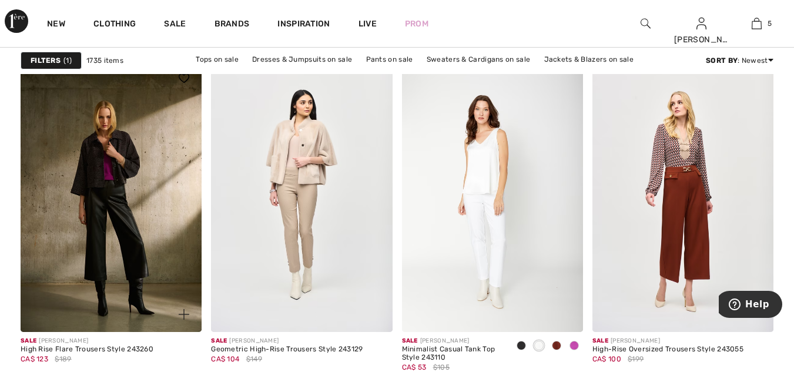
click at [71, 234] on img at bounding box center [111, 197] width 181 height 272
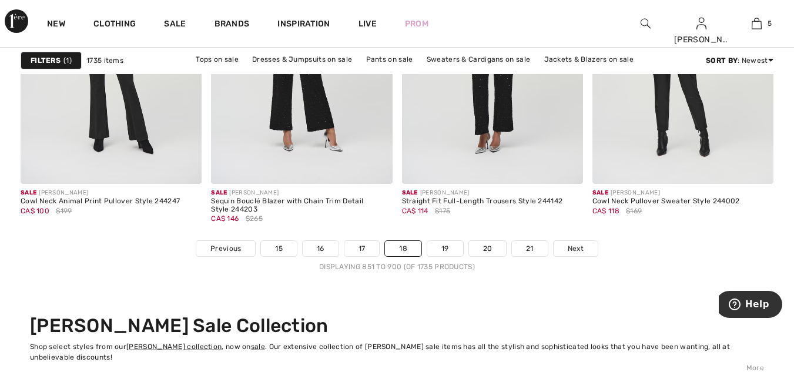
scroll to position [5070, 0]
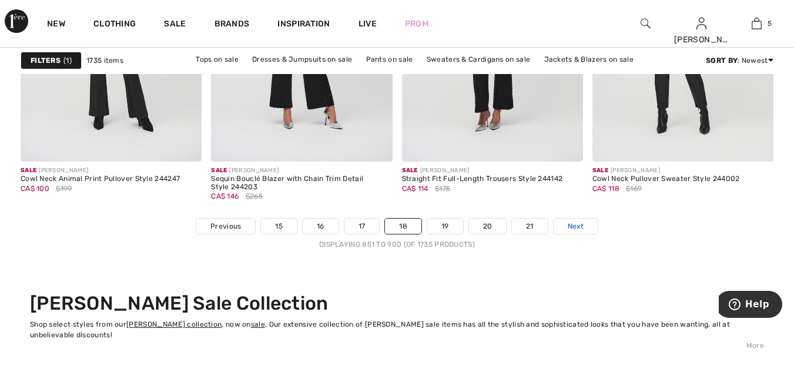
click at [575, 225] on span "Next" at bounding box center [576, 226] width 16 height 11
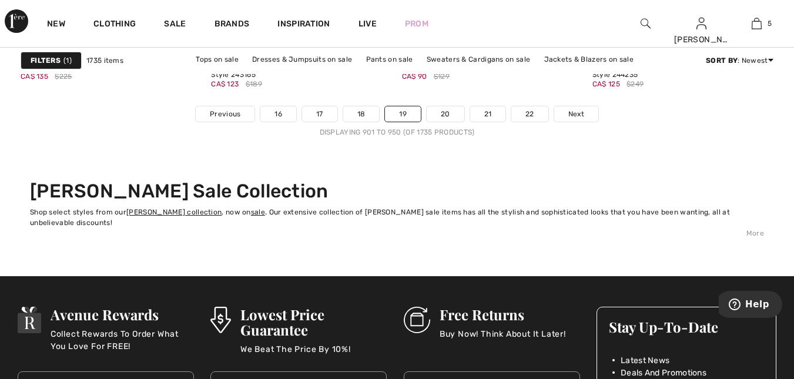
scroll to position [5184, 0]
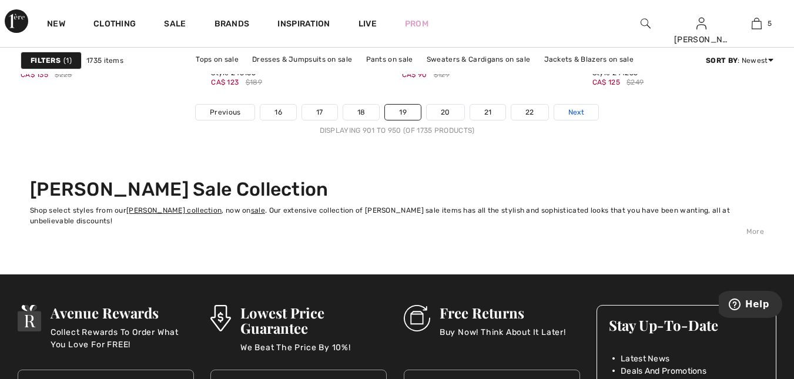
click at [584, 113] on span "Next" at bounding box center [576, 112] width 16 height 11
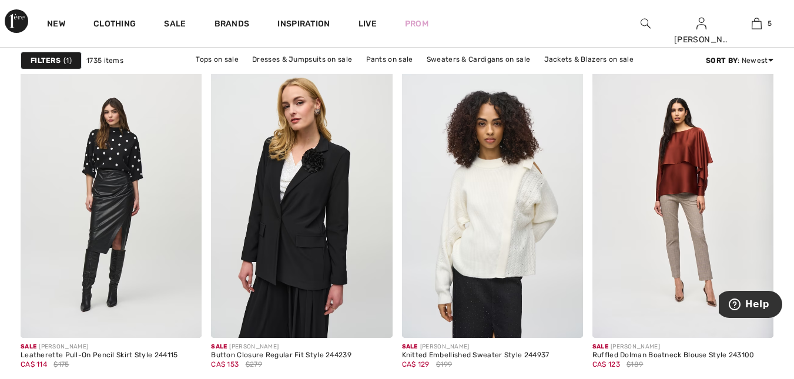
scroll to position [3782, 0]
click at [84, 223] on img at bounding box center [111, 201] width 181 height 272
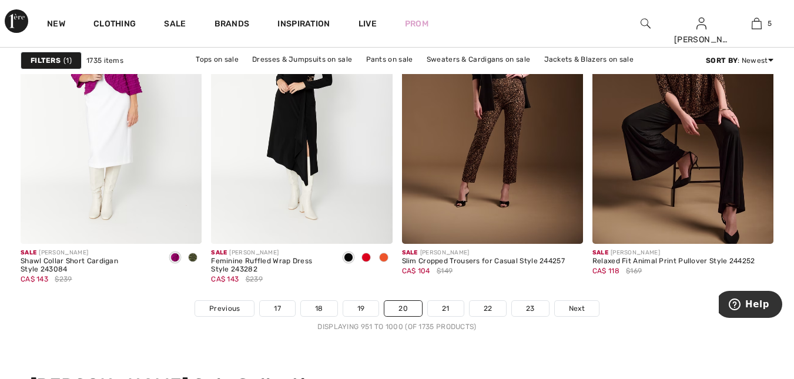
scroll to position [5014, 0]
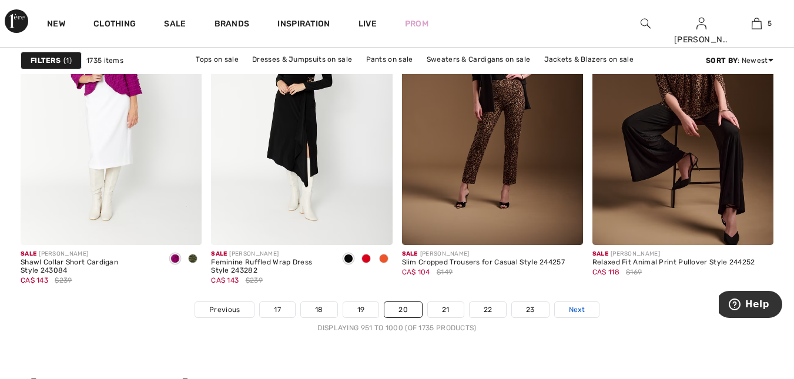
click at [571, 304] on span "Next" at bounding box center [577, 309] width 16 height 11
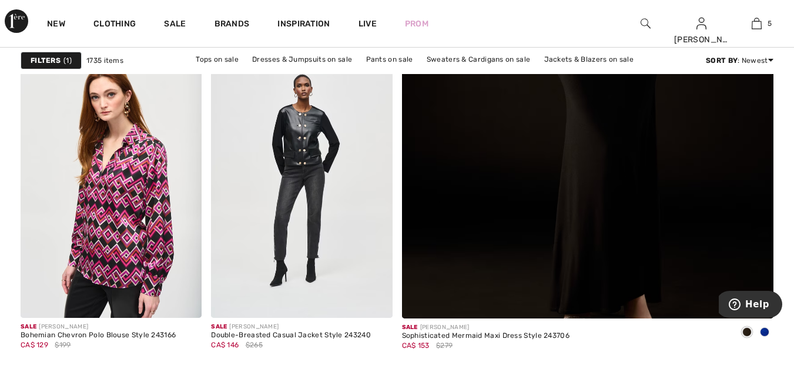
scroll to position [485, 0]
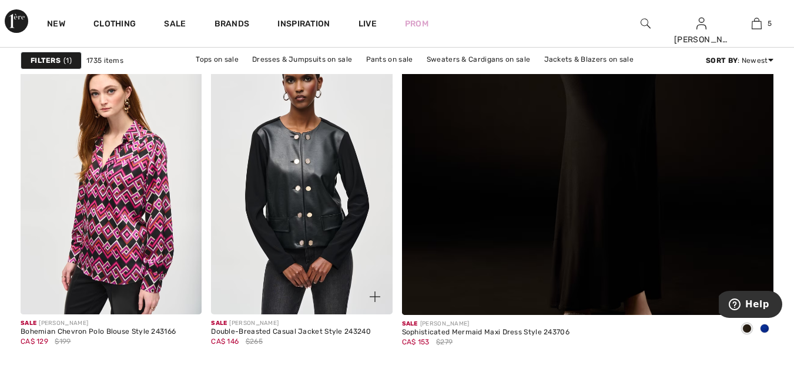
click at [300, 176] on img at bounding box center [301, 178] width 181 height 272
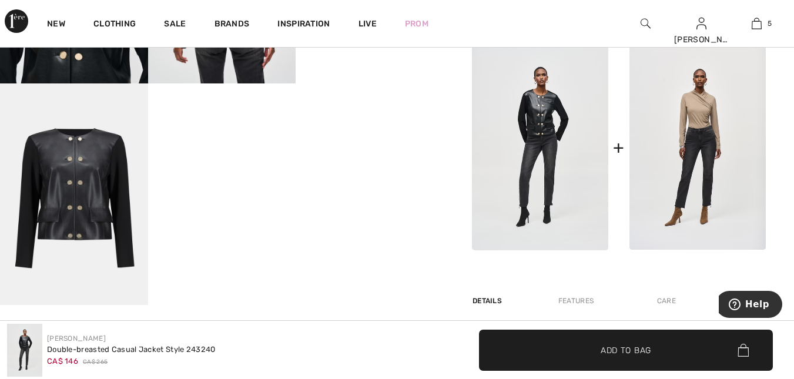
scroll to position [542, 0]
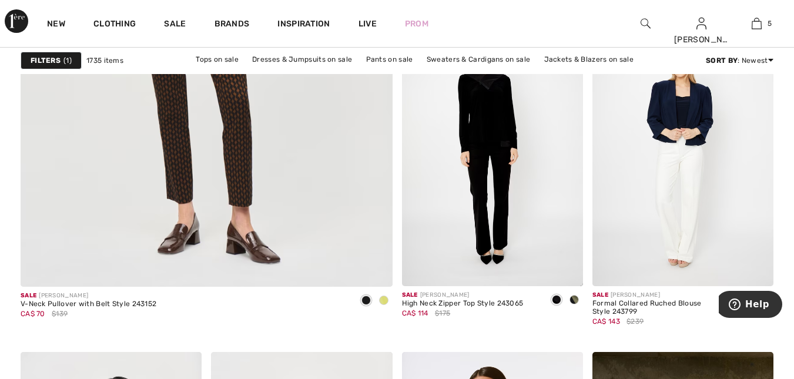
scroll to position [3129, 0]
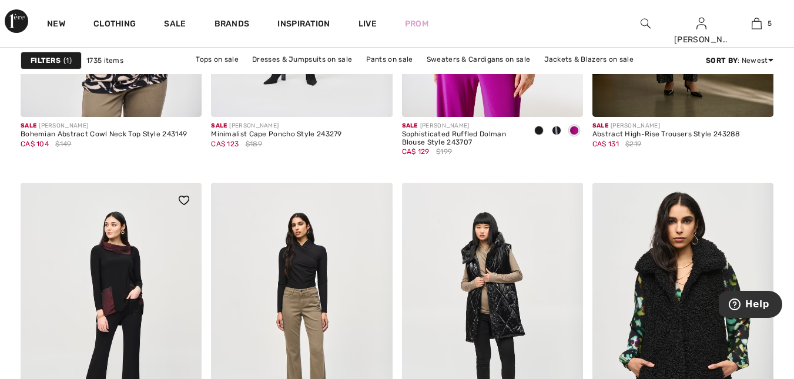
click at [46, 309] on img at bounding box center [111, 319] width 181 height 272
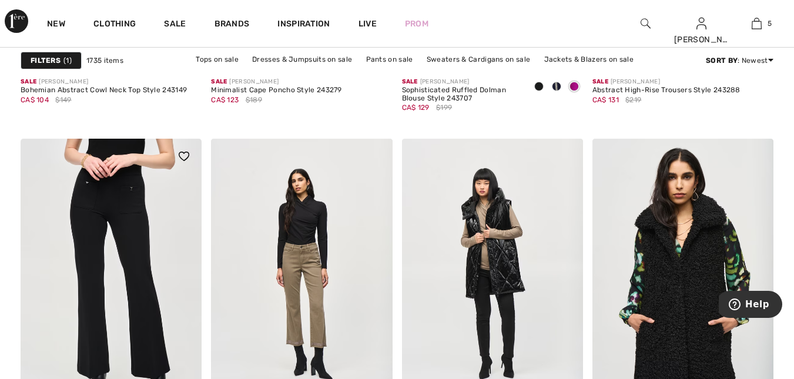
scroll to position [3686, 0]
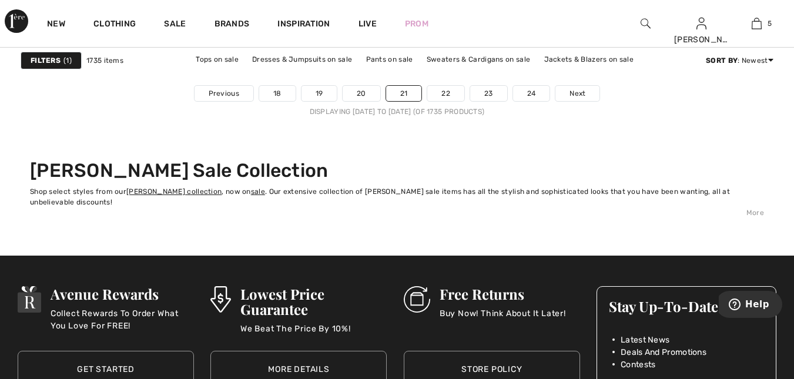
scroll to position [5209, 0]
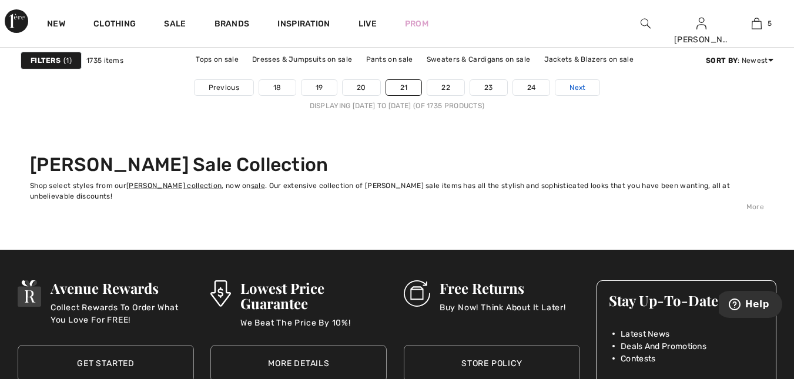
click at [578, 93] on link "Next" at bounding box center [577, 87] width 44 height 15
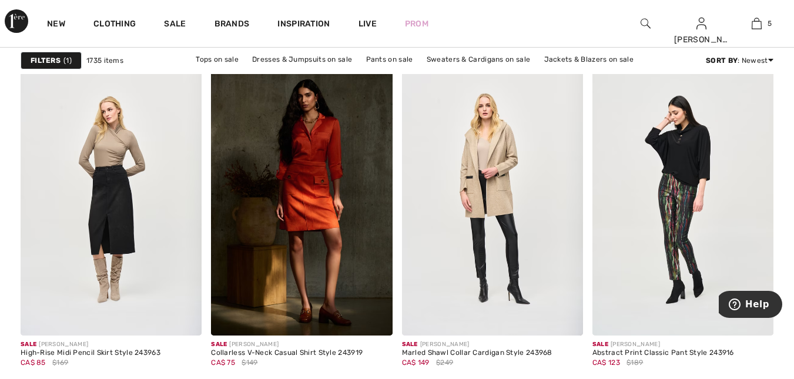
scroll to position [1598, 0]
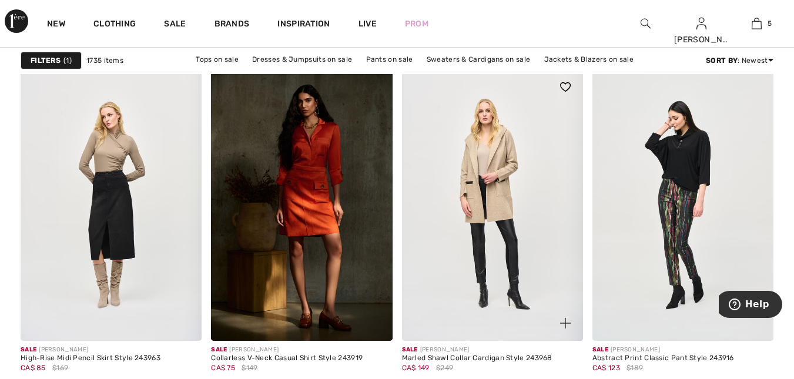
click at [492, 192] on img at bounding box center [492, 205] width 181 height 272
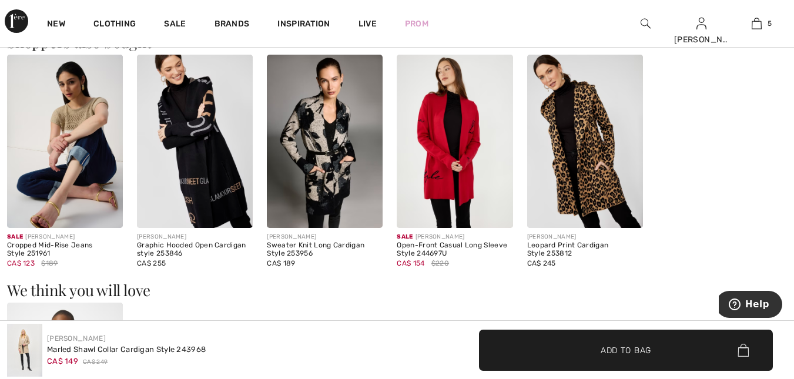
scroll to position [703, 0]
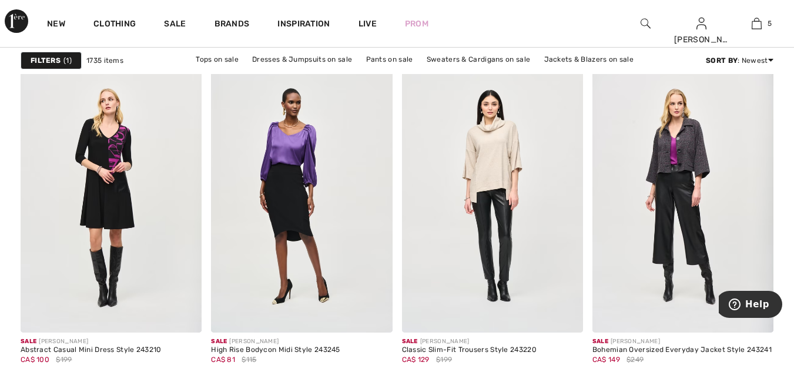
scroll to position [4224, 0]
click at [694, 145] on img at bounding box center [682, 197] width 181 height 272
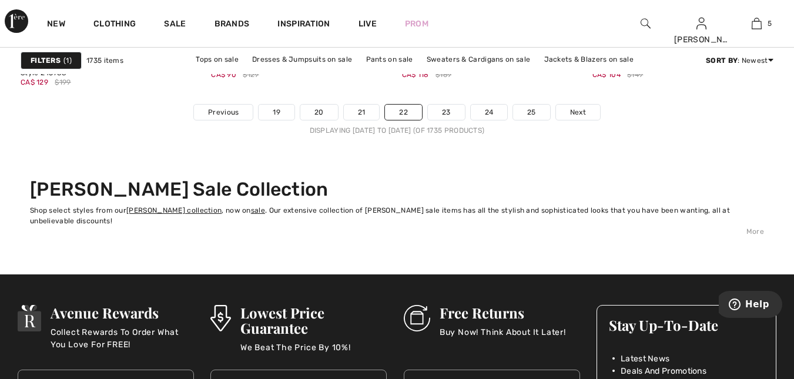
scroll to position [5179, 0]
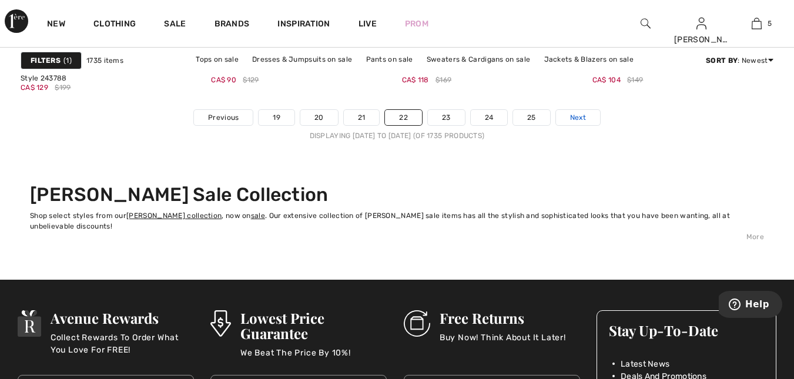
click at [584, 120] on span "Next" at bounding box center [578, 117] width 16 height 11
